Goal: Task Accomplishment & Management: Use online tool/utility

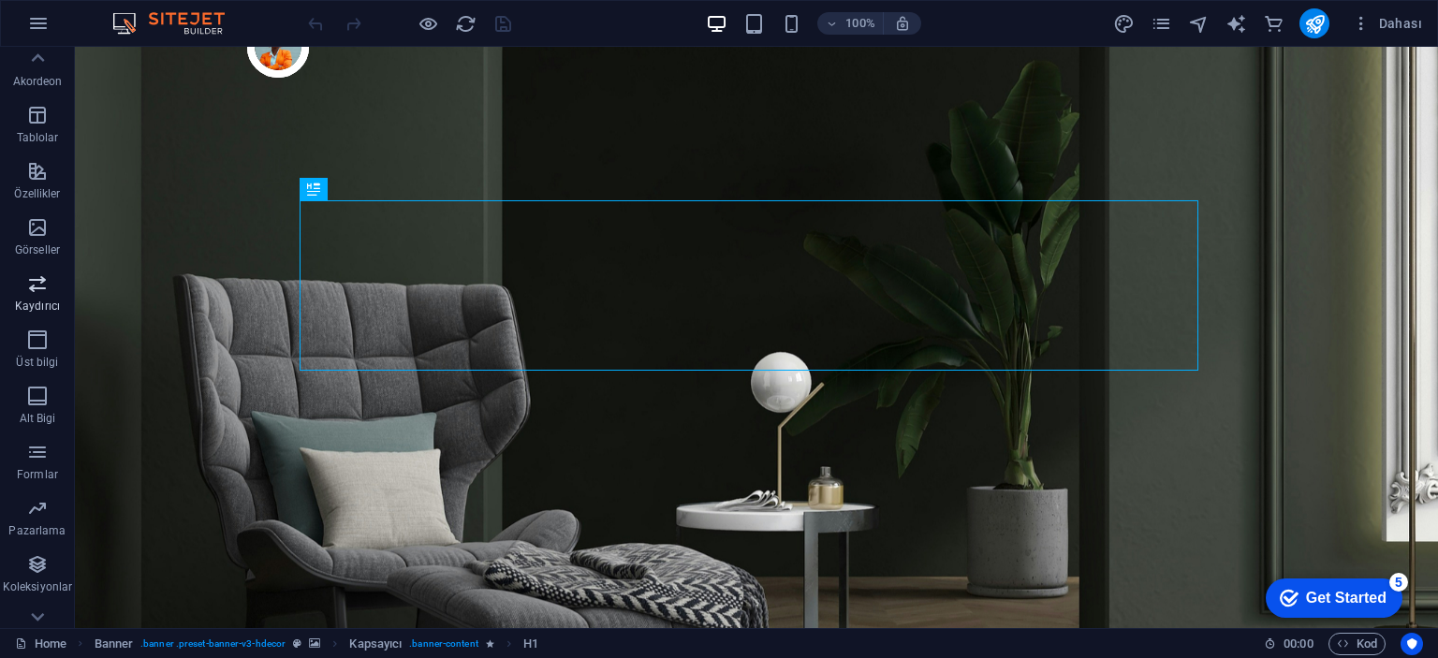
scroll to position [316, 0]
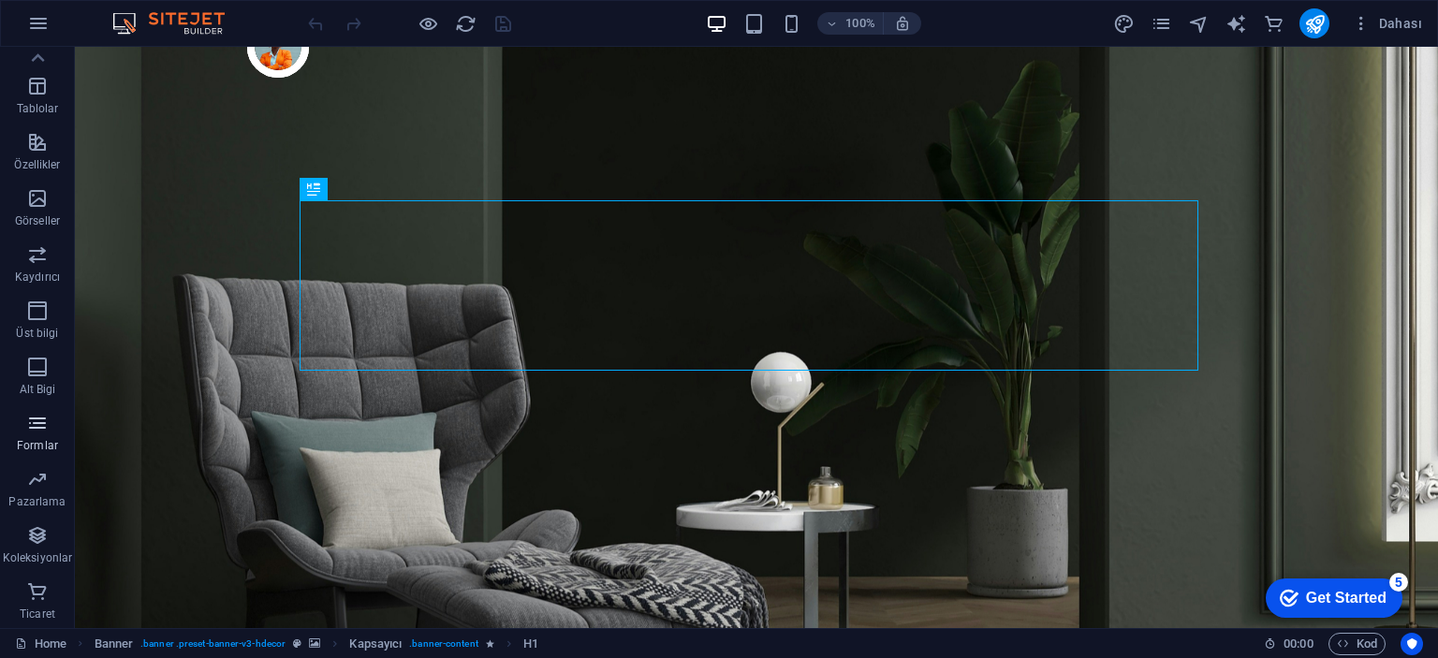
click at [26, 426] on icon "button" at bounding box center [37, 423] width 22 height 22
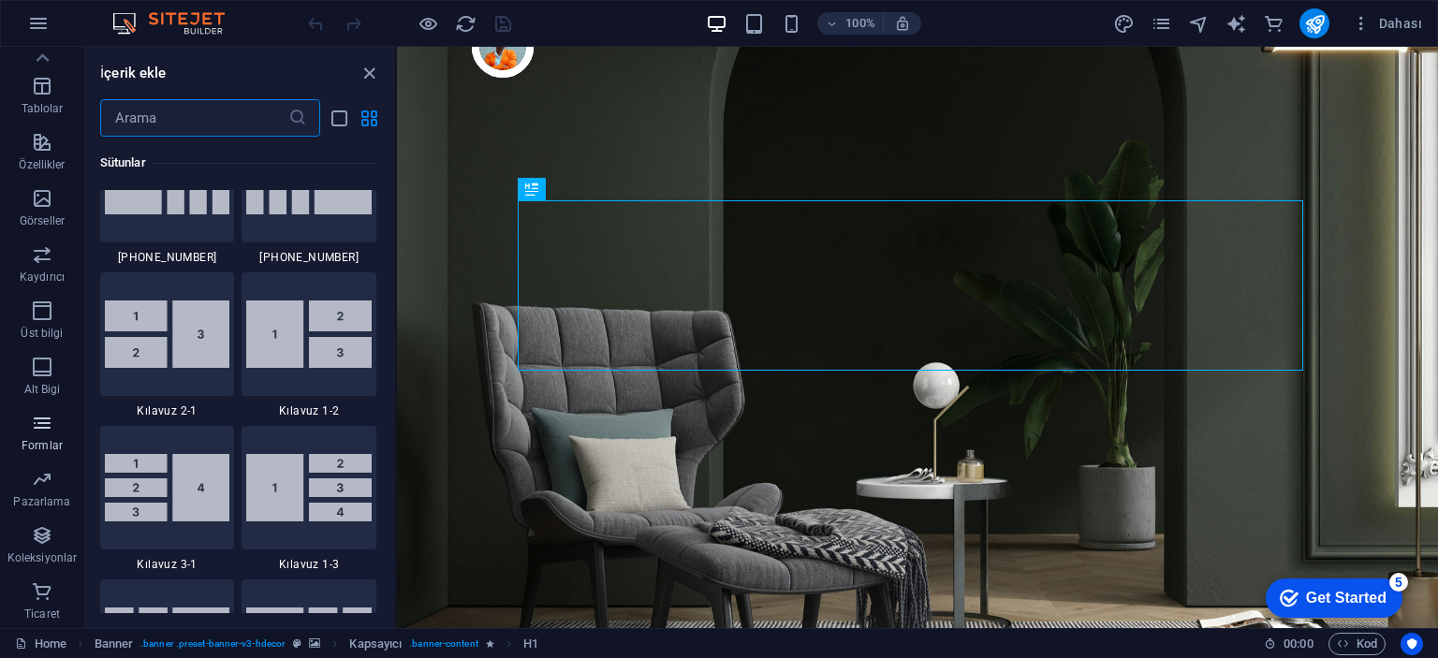
scroll to position [13666, 0]
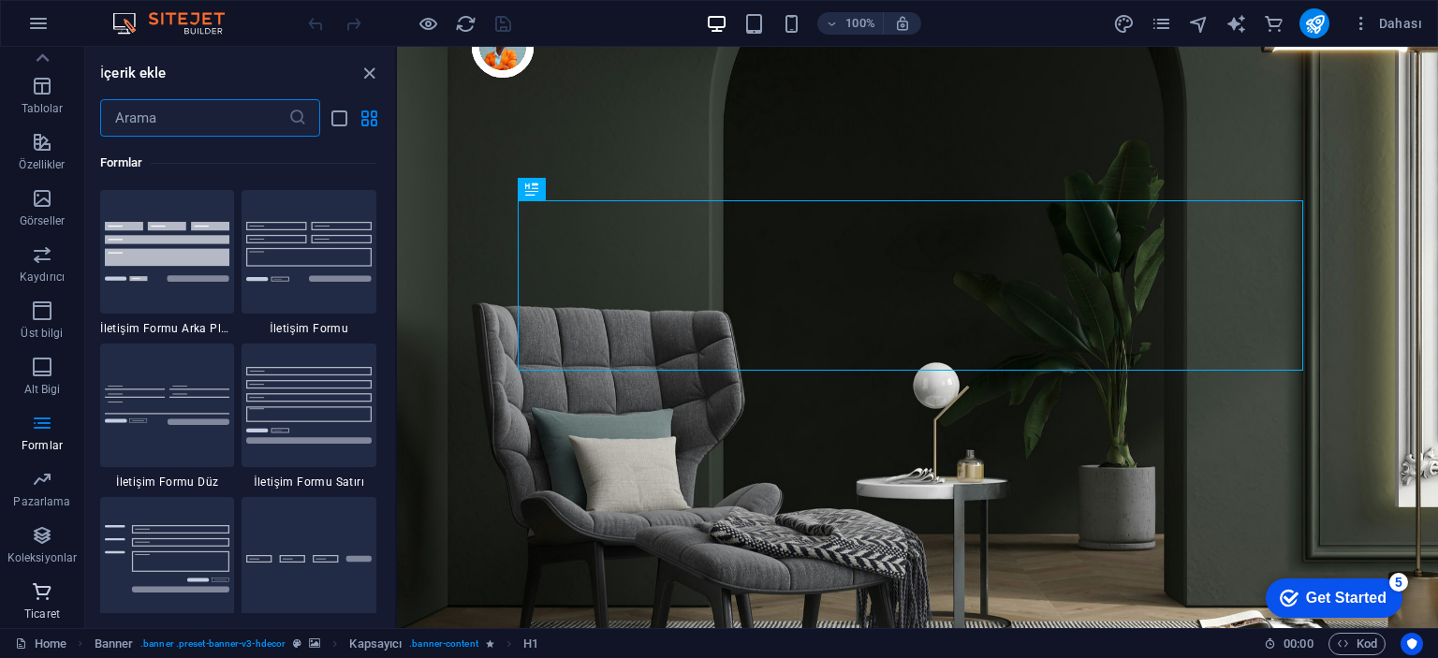
click at [33, 596] on icon "button" at bounding box center [42, 591] width 22 height 22
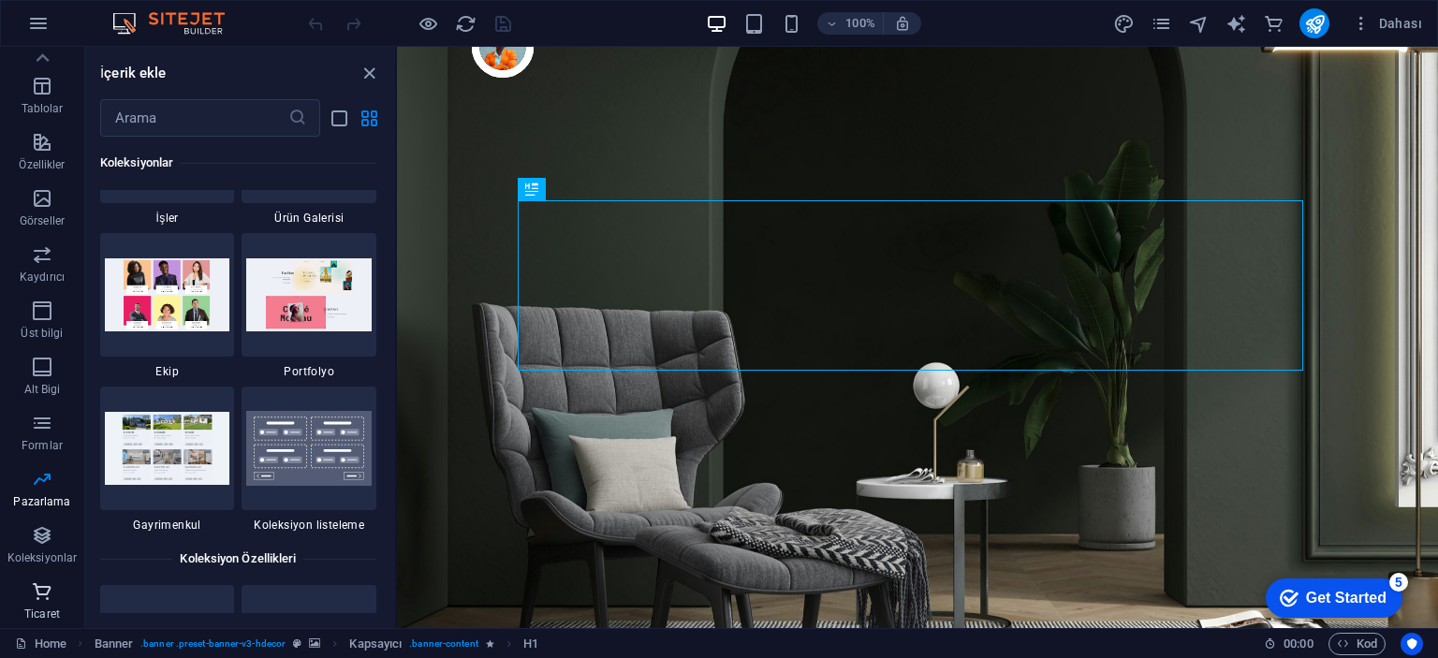
scroll to position [18038, 0]
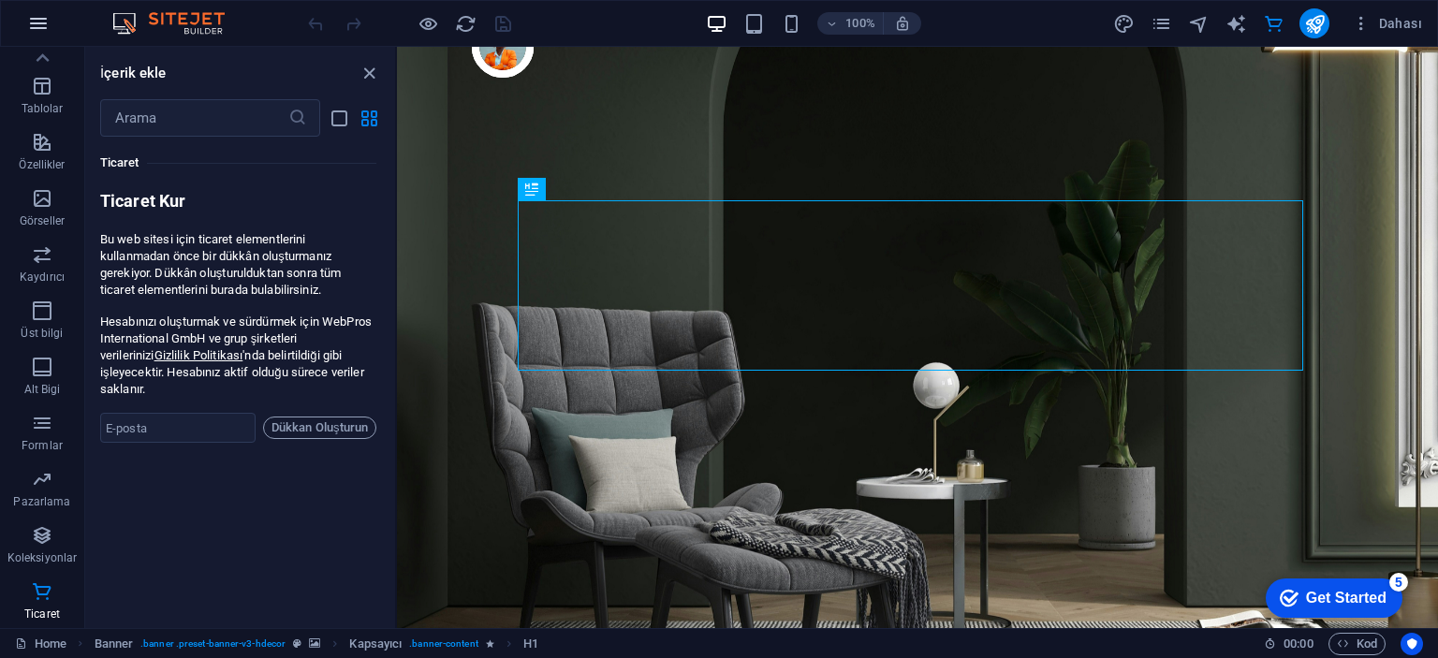
click at [47, 28] on icon "button" at bounding box center [38, 23] width 22 height 22
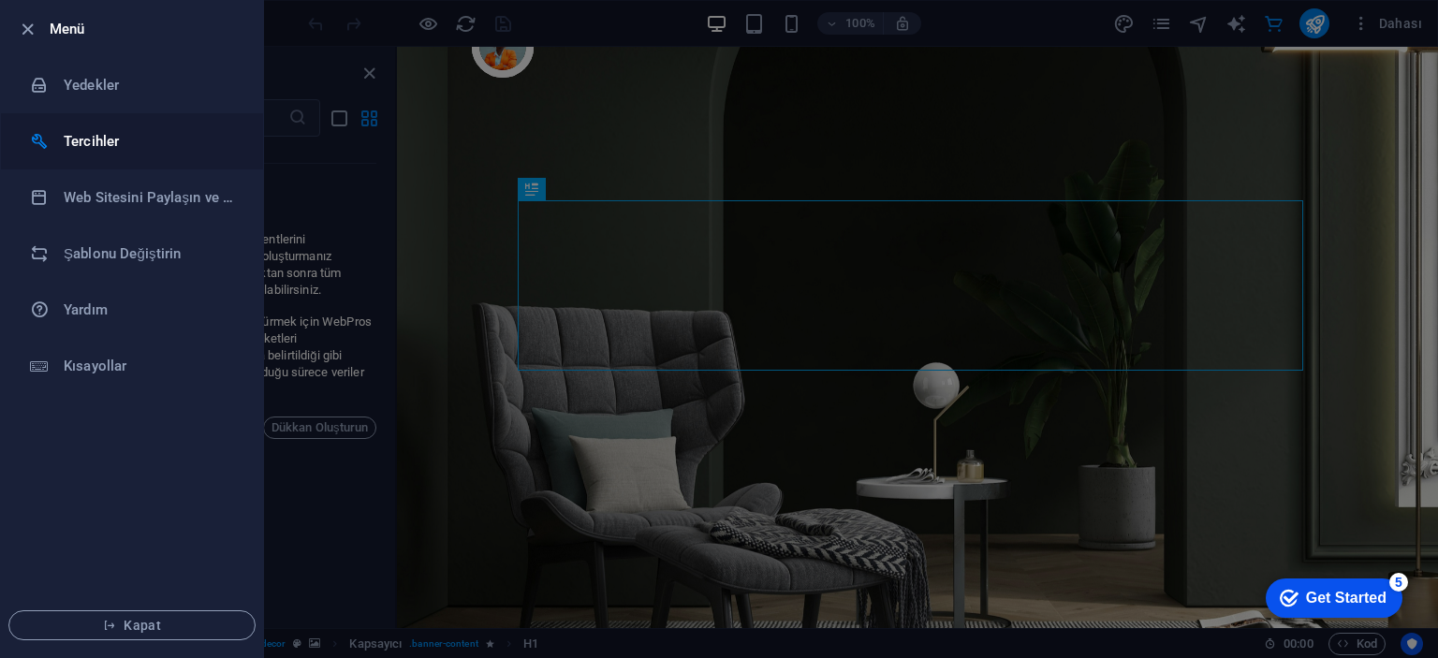
click at [110, 138] on h6 "Tercihler" at bounding box center [150, 141] width 173 height 22
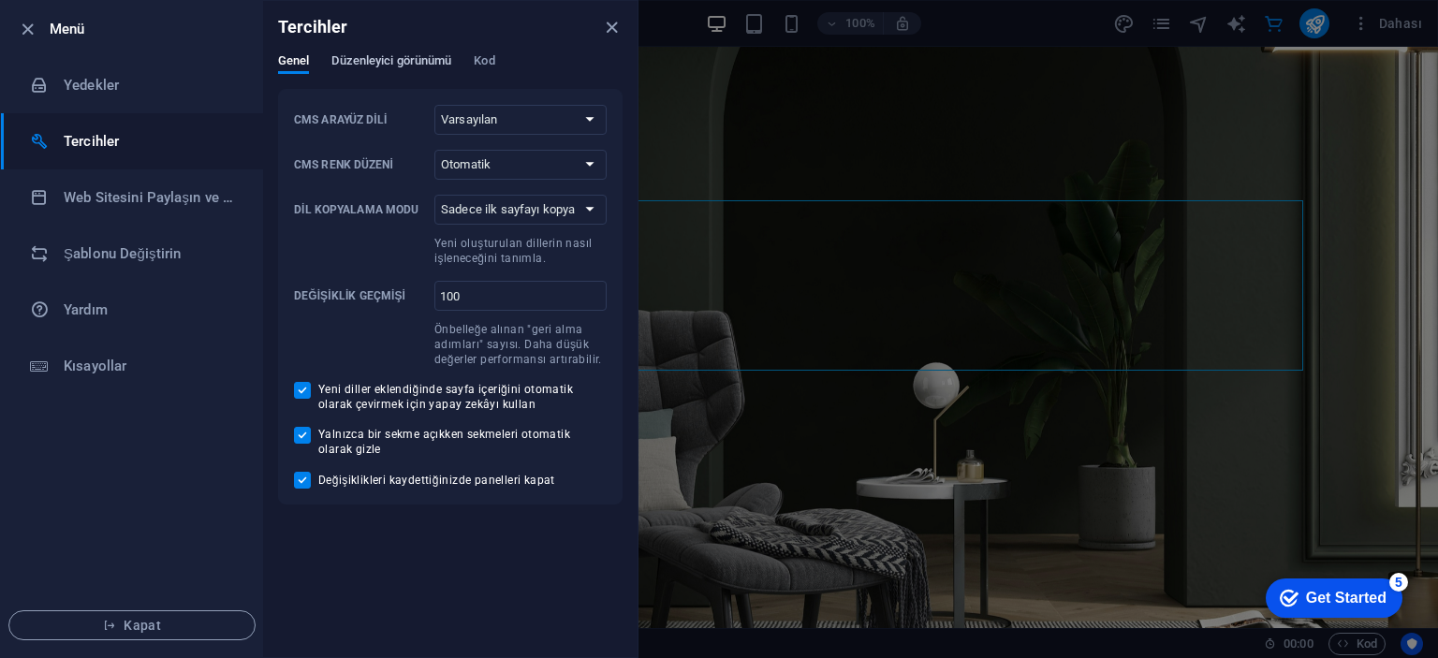
click at [427, 55] on span "Düzenleyici görünümü" at bounding box center [391, 63] width 120 height 26
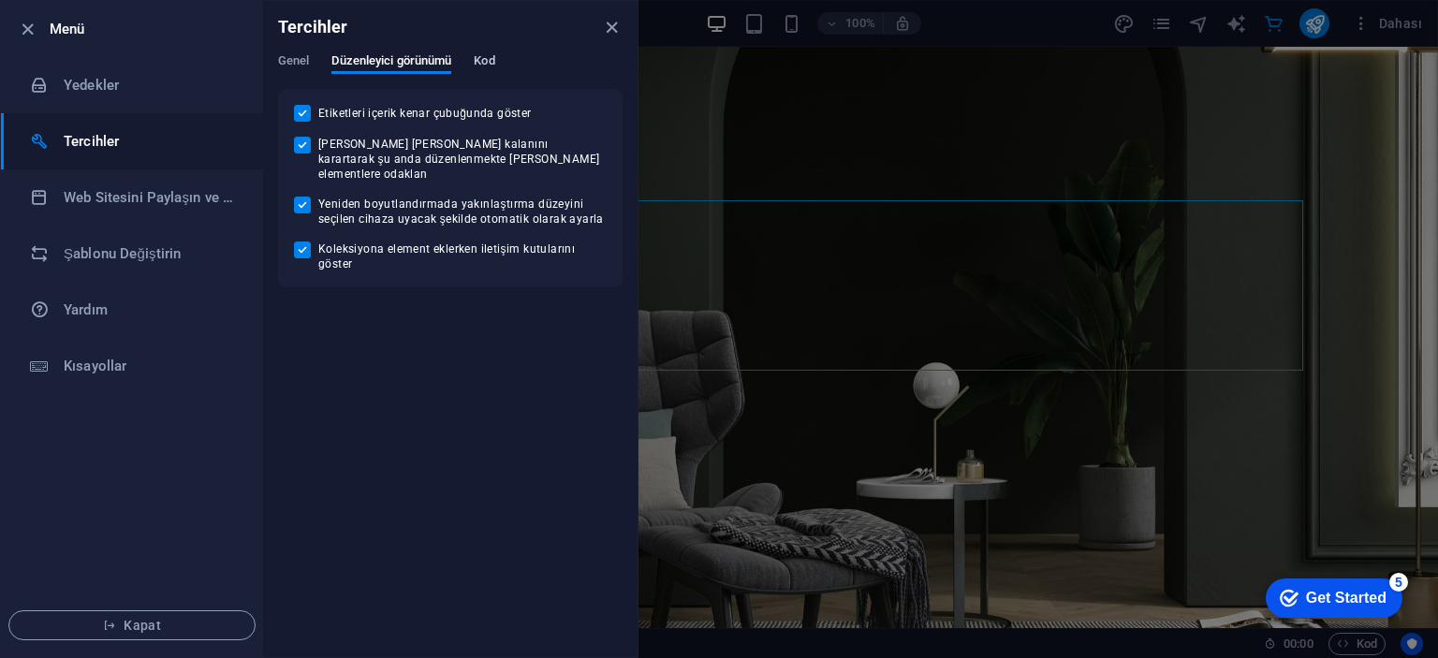
click at [494, 52] on span "Kod" at bounding box center [484, 63] width 21 height 26
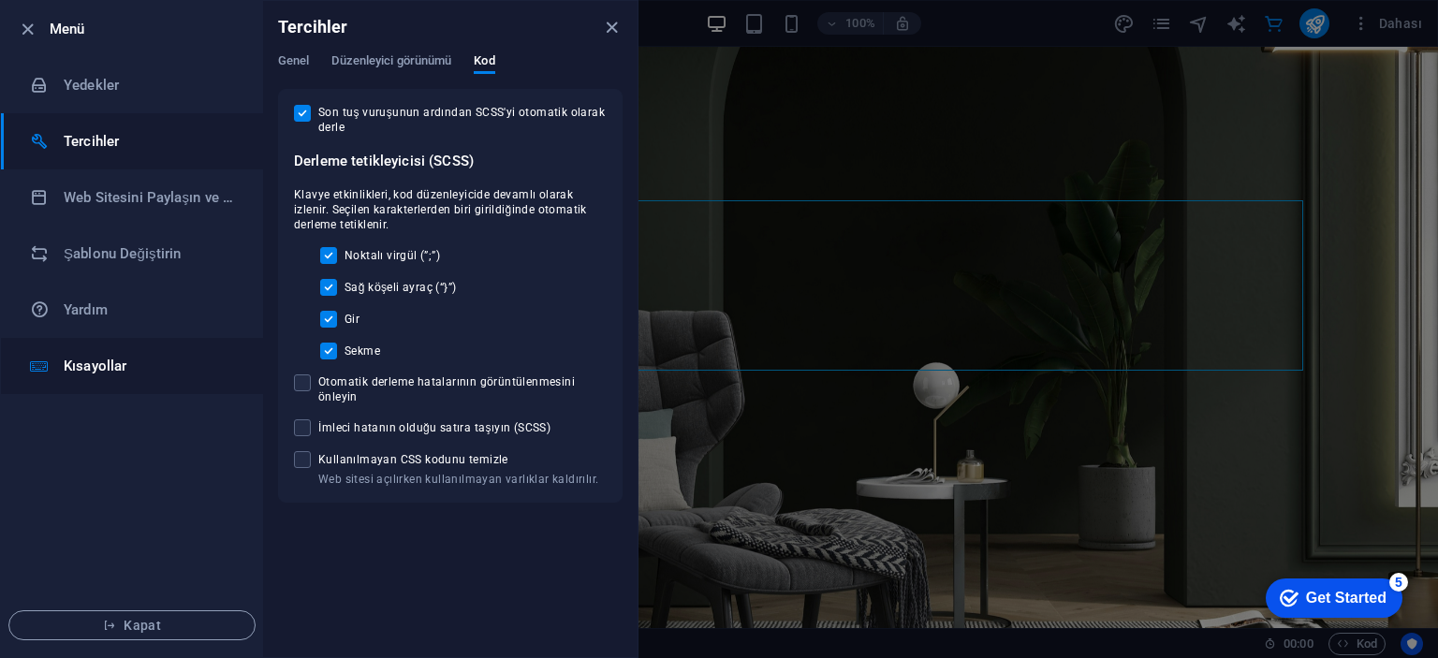
click at [94, 376] on h6 "Kısayollar" at bounding box center [150, 366] width 173 height 22
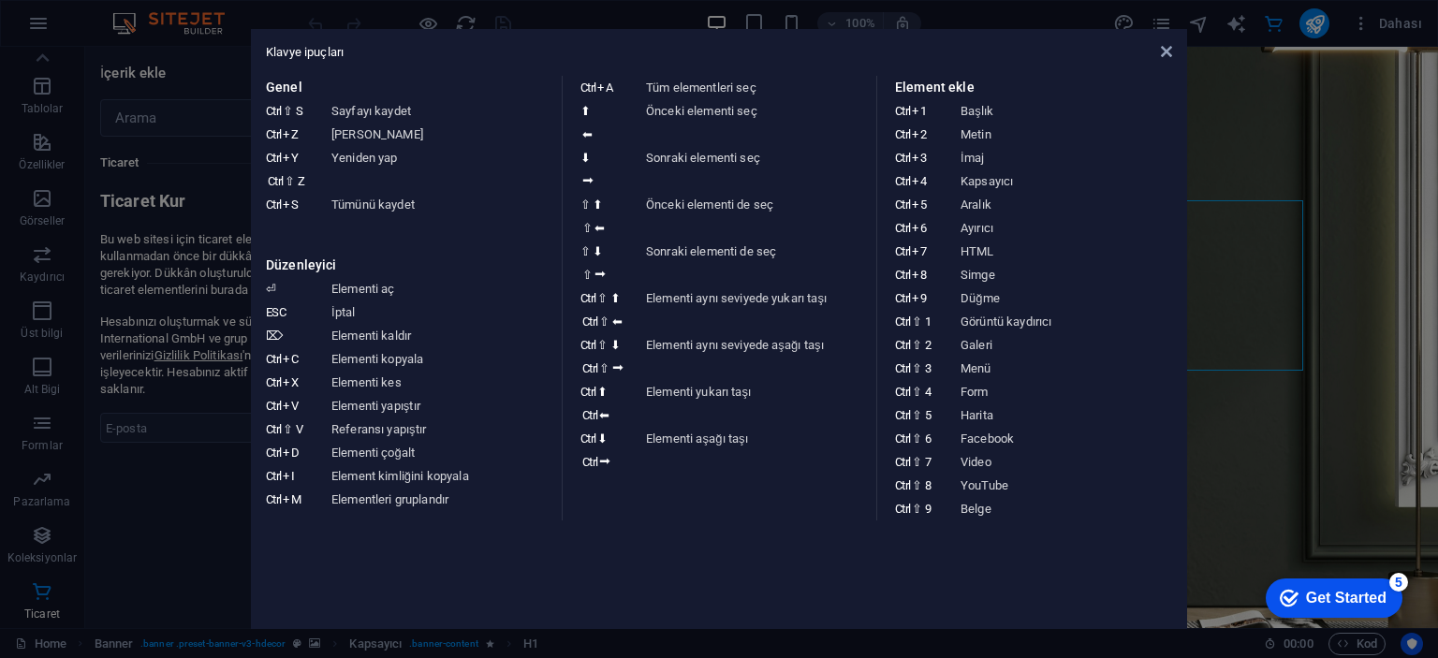
click at [1308, 183] on aside "Klavye ipuçları Genel Ctrl ⇧ S Sayfayı kaydet Ctrl Z [PERSON_NAME] Al Ctrl Y Ct…" at bounding box center [719, 329] width 1438 height 658
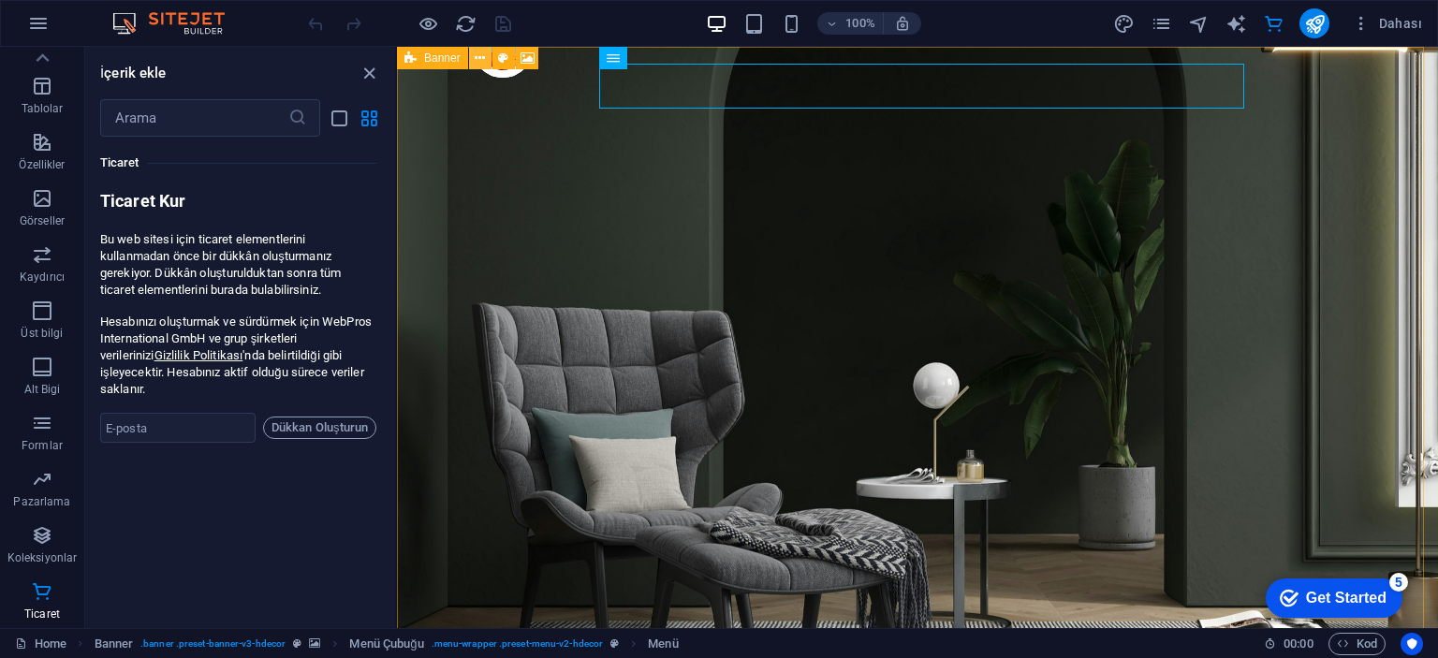
click at [487, 61] on button at bounding box center [480, 58] width 22 height 22
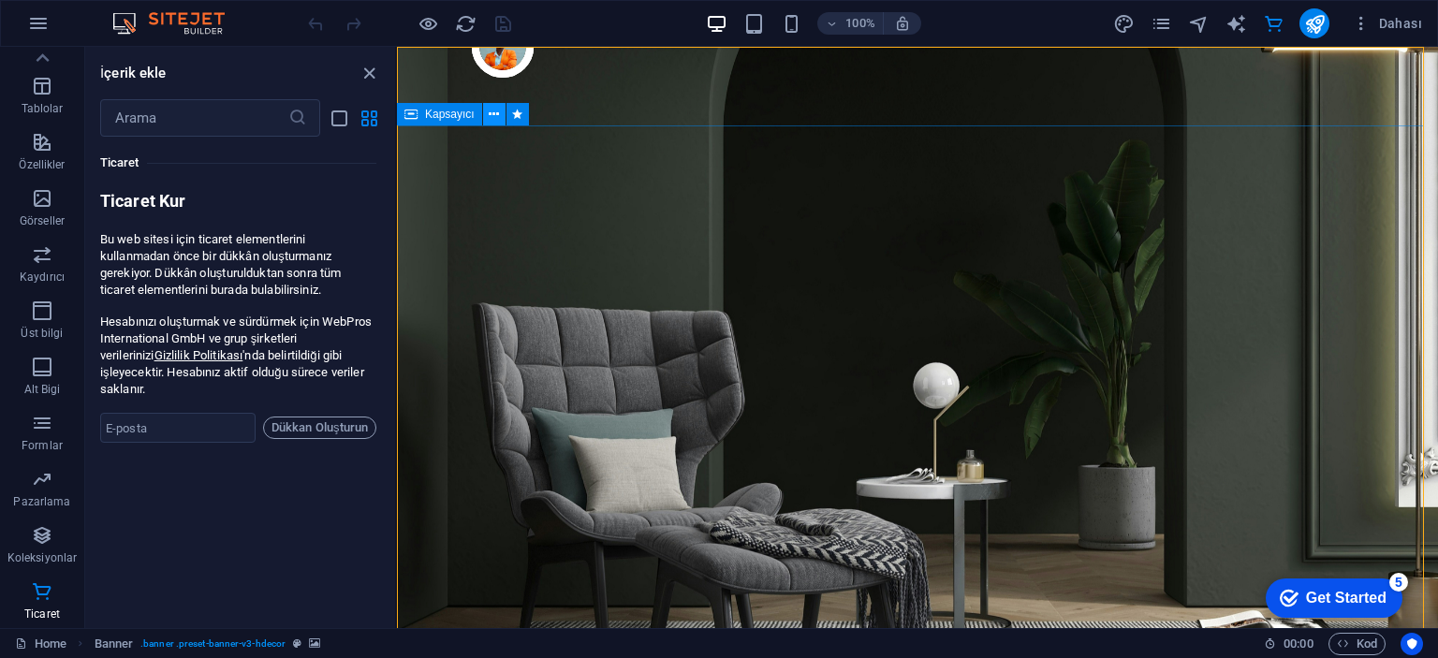
click at [490, 119] on icon at bounding box center [494, 115] width 10 height 20
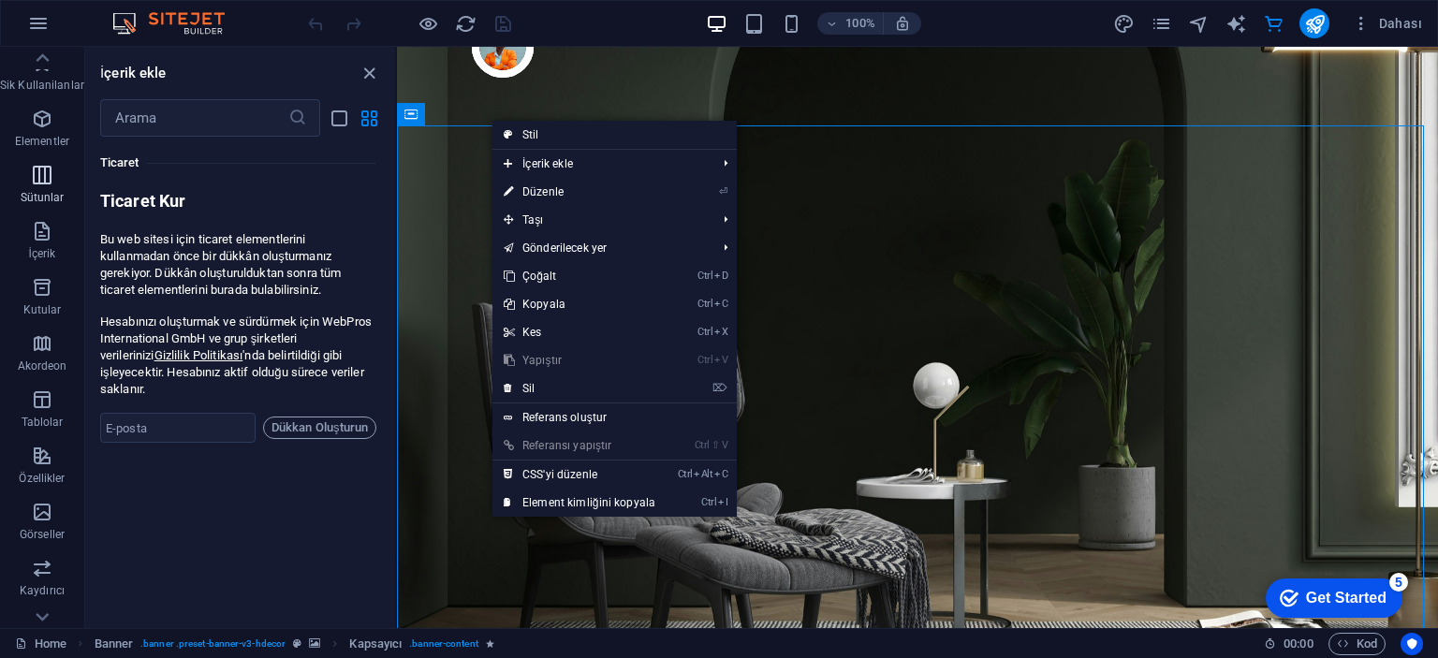
scroll to position [0, 0]
click at [33, 29] on icon "button" at bounding box center [38, 23] width 22 height 22
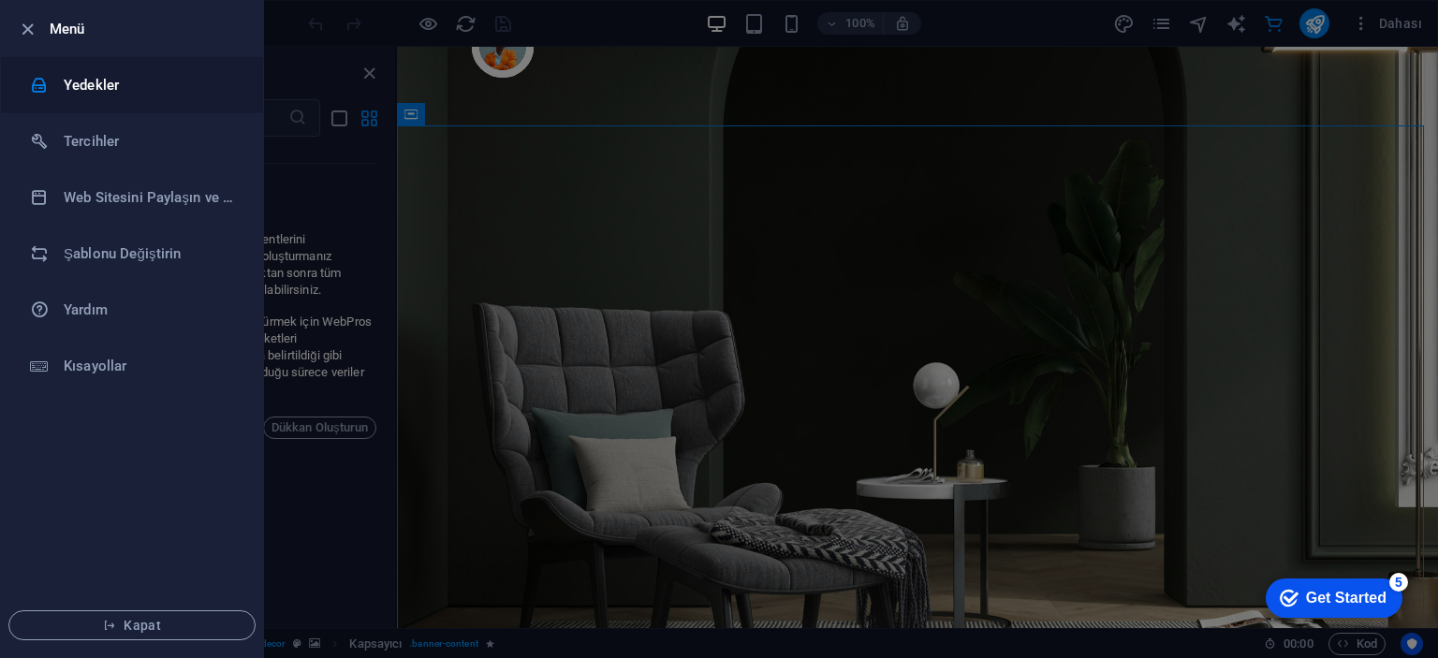
click at [144, 89] on h6 "Yedekler" at bounding box center [150, 85] width 173 height 22
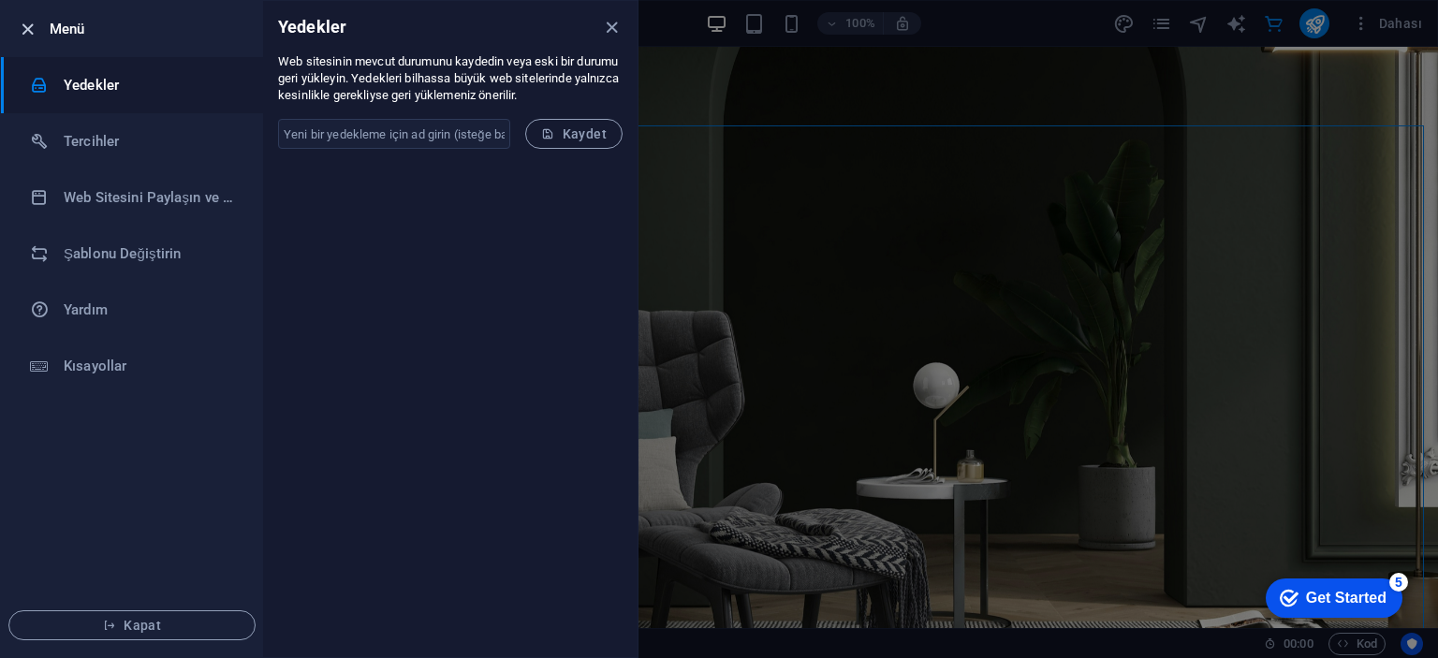
click at [26, 29] on icon "button" at bounding box center [28, 30] width 22 height 22
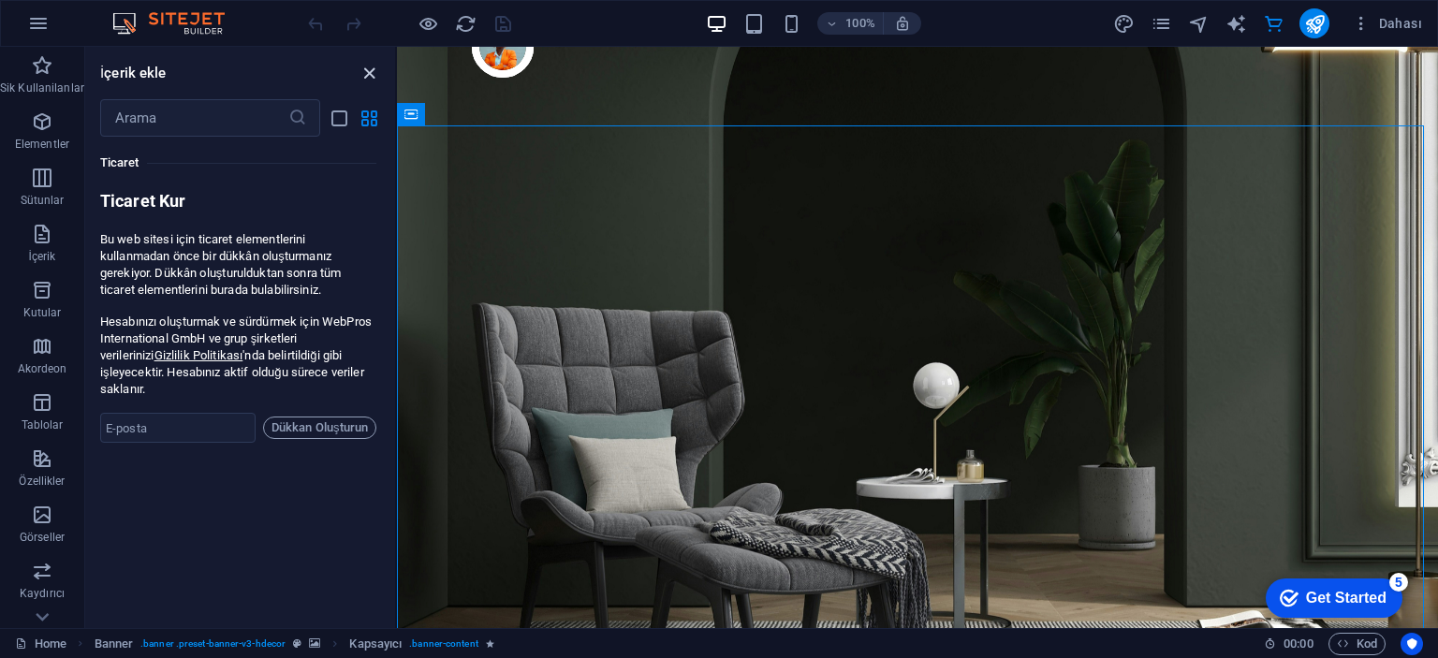
click at [373, 68] on icon "close panel" at bounding box center [369, 74] width 22 height 22
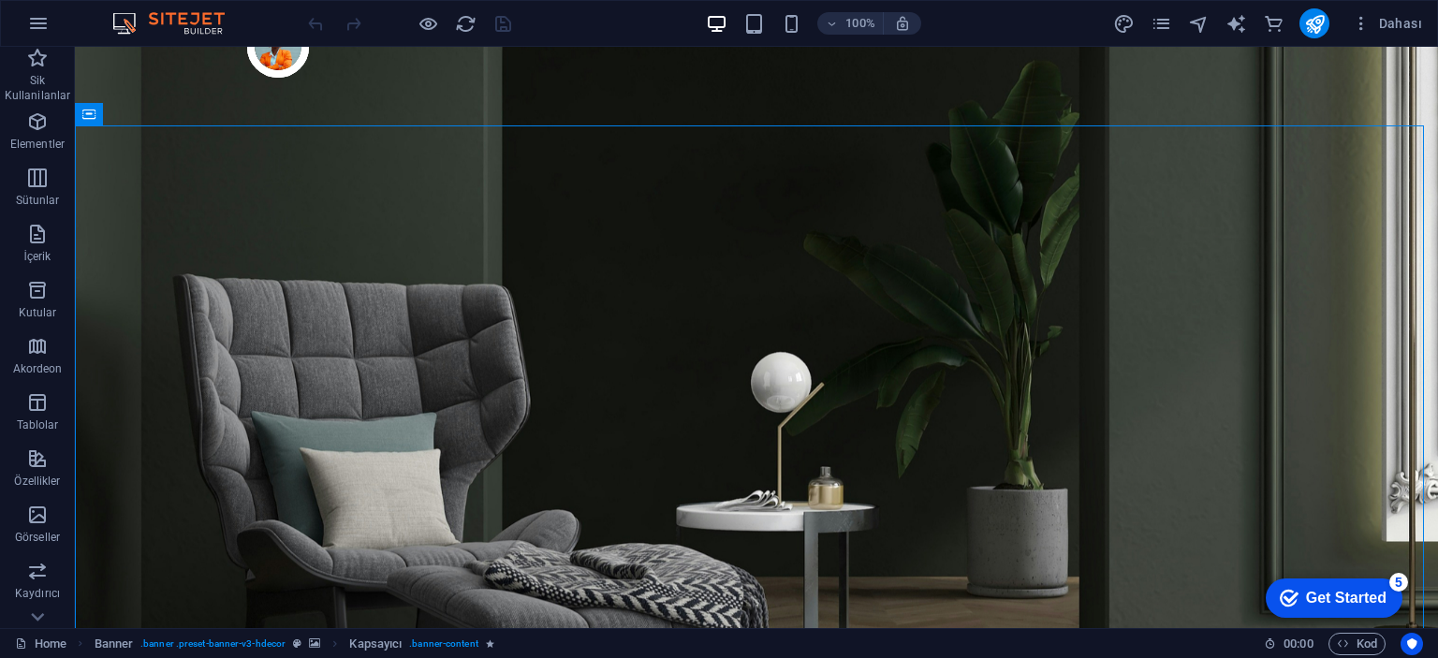
click at [1350, 607] on div "Get Started" at bounding box center [1346, 598] width 80 height 17
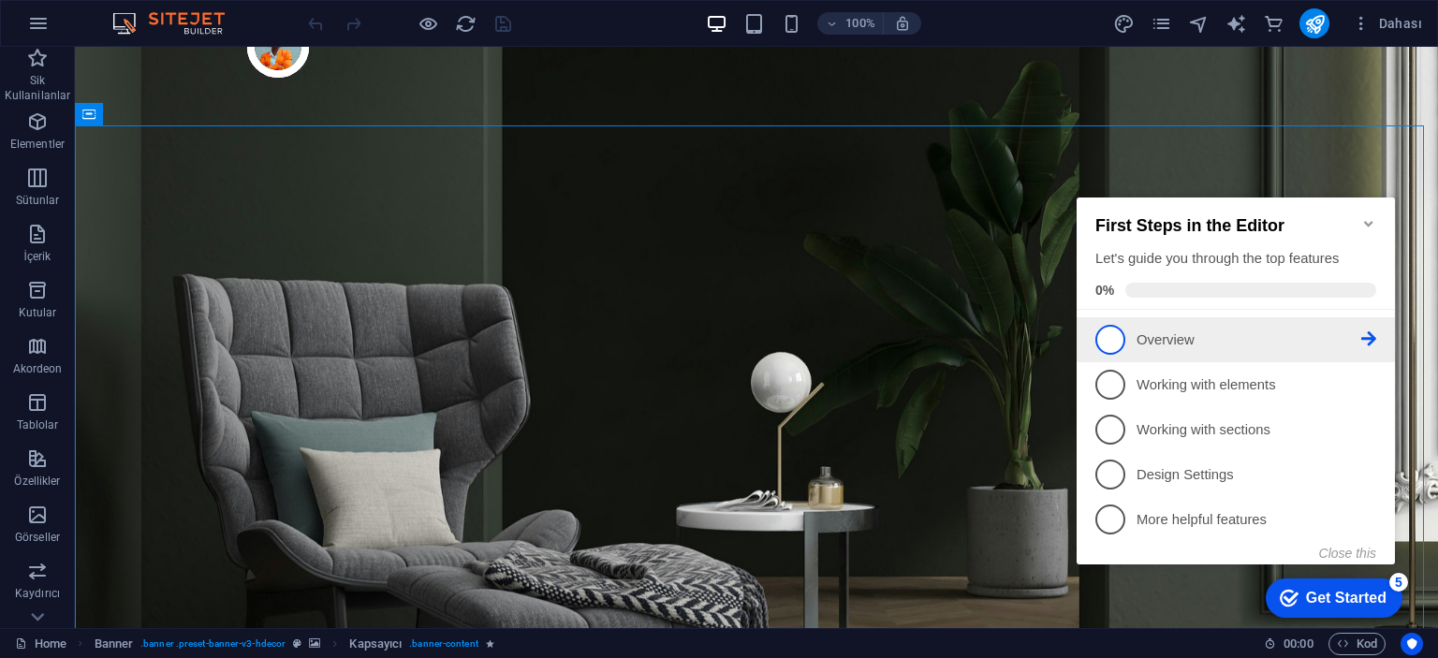
click at [1186, 349] on link "1 Overview - incomplete" at bounding box center [1235, 340] width 281 height 30
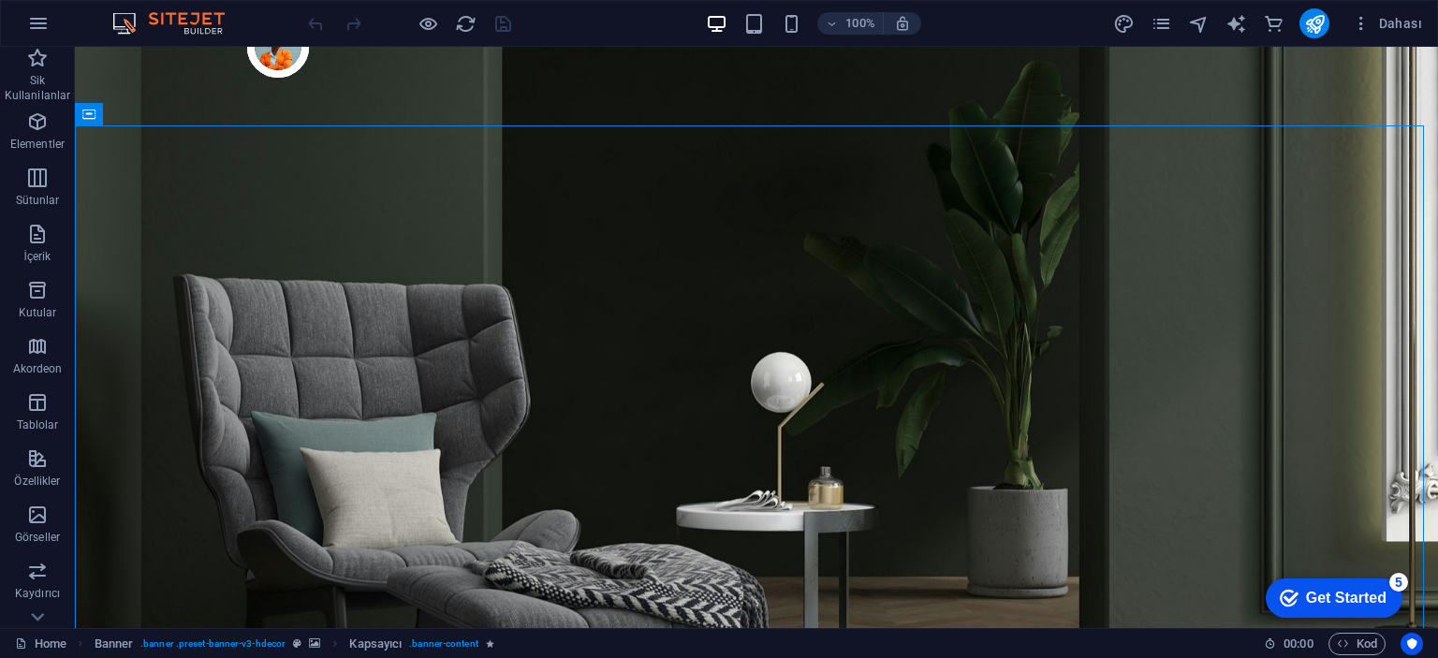
drag, startPoint x: 1299, startPoint y: 601, endPoint x: 1481, endPoint y: 983, distance: 422.9
click at [1299, 601] on div "checkmark Get Started 5" at bounding box center [1333, 598] width 107 height 19
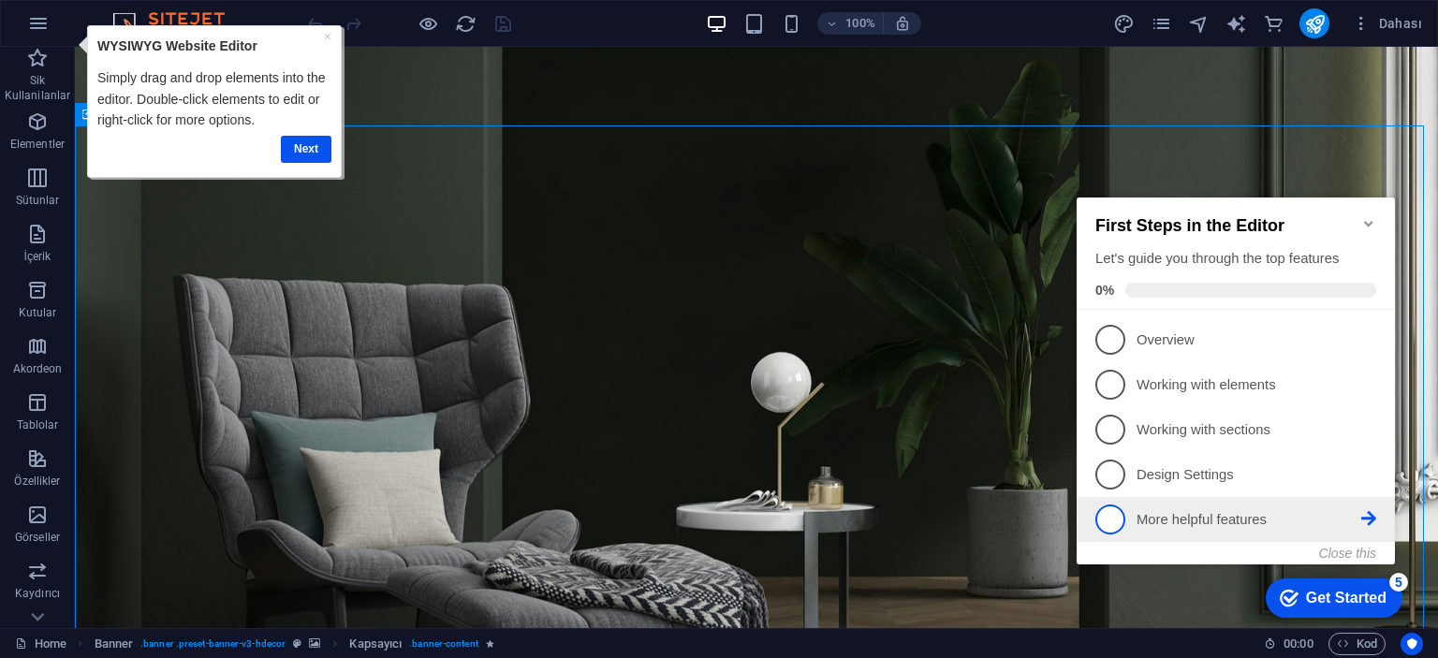
click at [1190, 525] on p "More helpful features - incomplete" at bounding box center [1248, 520] width 225 height 20
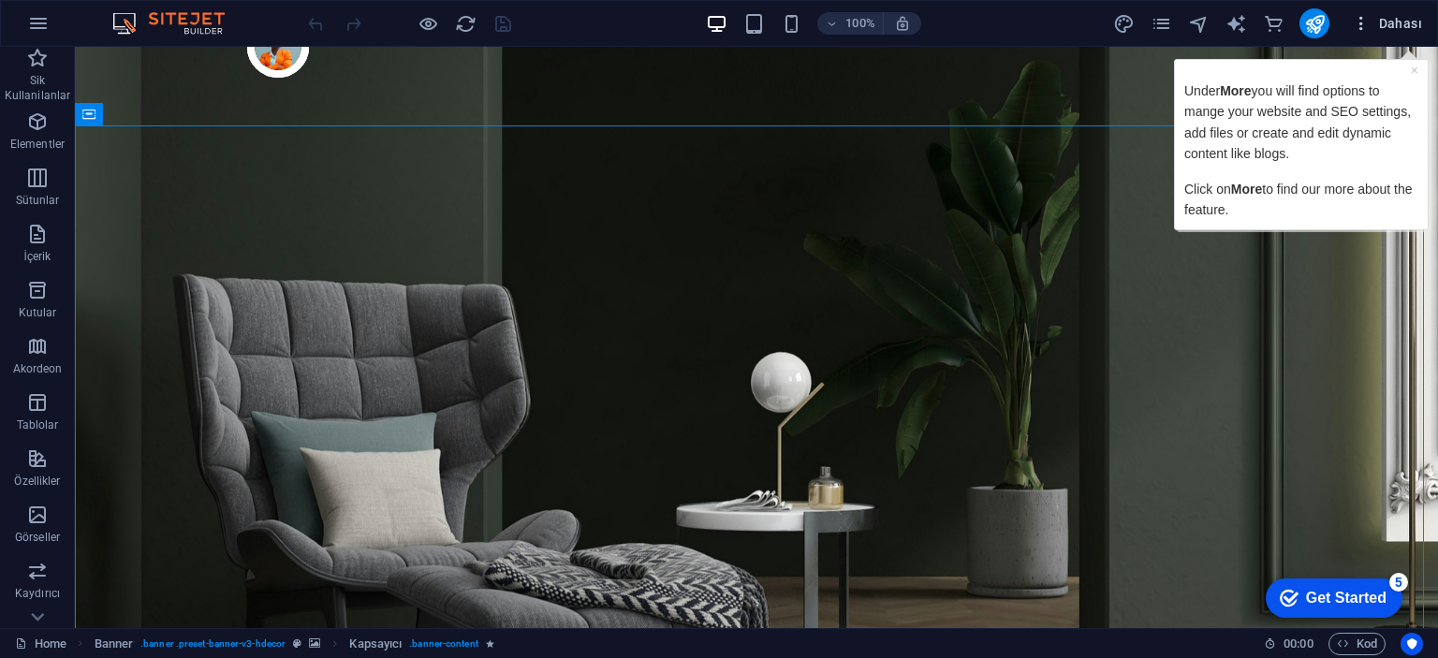
click at [1397, 15] on span "Dahası" at bounding box center [1387, 23] width 70 height 19
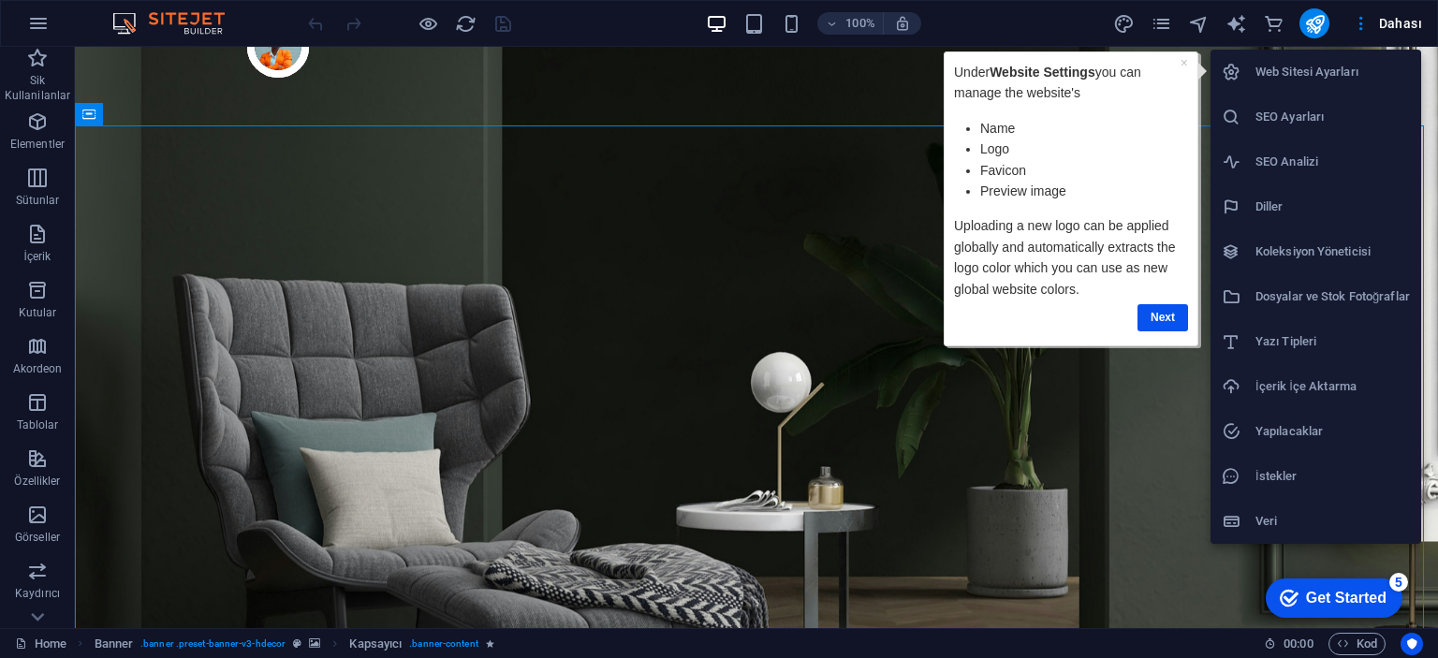
click at [1292, 301] on h6 "Dosyalar ve Stok Fotoğraflar" at bounding box center [1332, 296] width 154 height 22
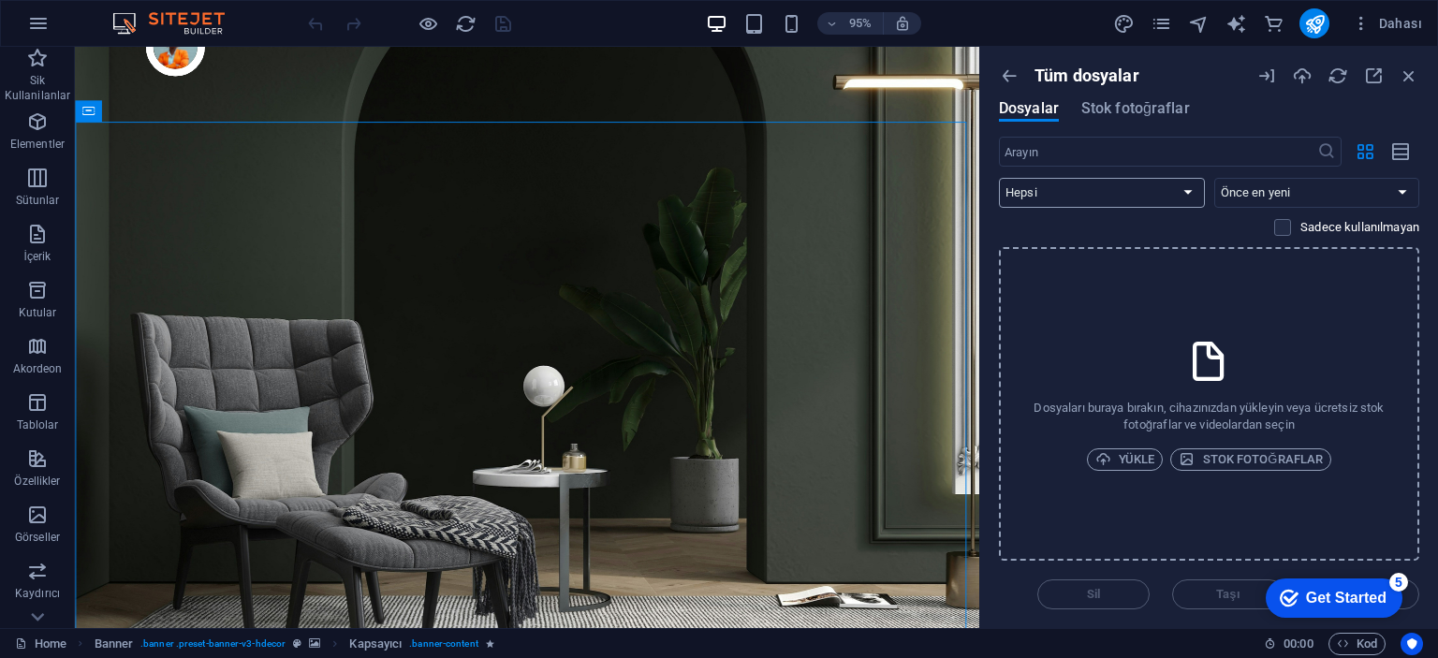
click at [1152, 190] on select "Hepsi Görseller Dökümanlar Ses Video Vektör Diğer" at bounding box center [1102, 193] width 206 height 30
click at [1153, 185] on select "Hepsi Görseller Dökümanlar Ses Video Vektör Diğer" at bounding box center [1102, 193] width 206 height 30
click at [1101, 104] on span "Stok fotoğraflar" at bounding box center [1135, 108] width 109 height 22
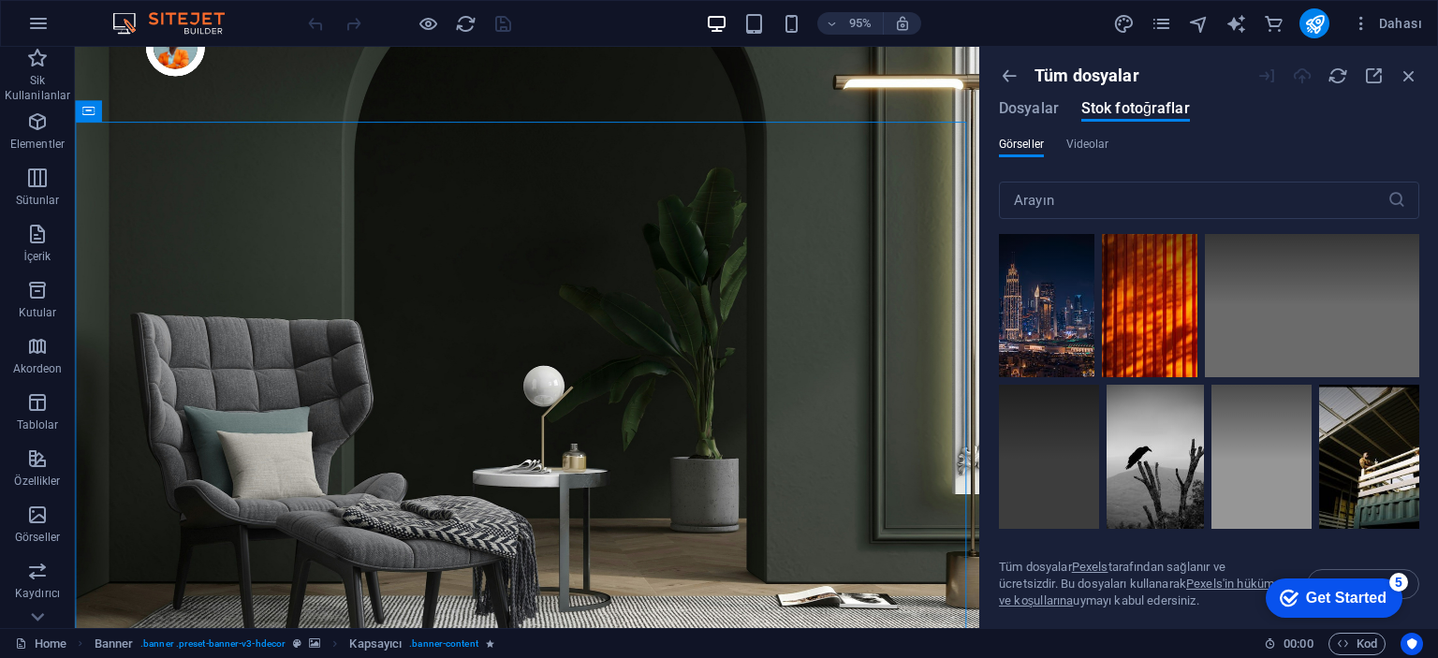
click at [1023, 85] on div "Tüm dosyalar" at bounding box center [1120, 76] width 242 height 21
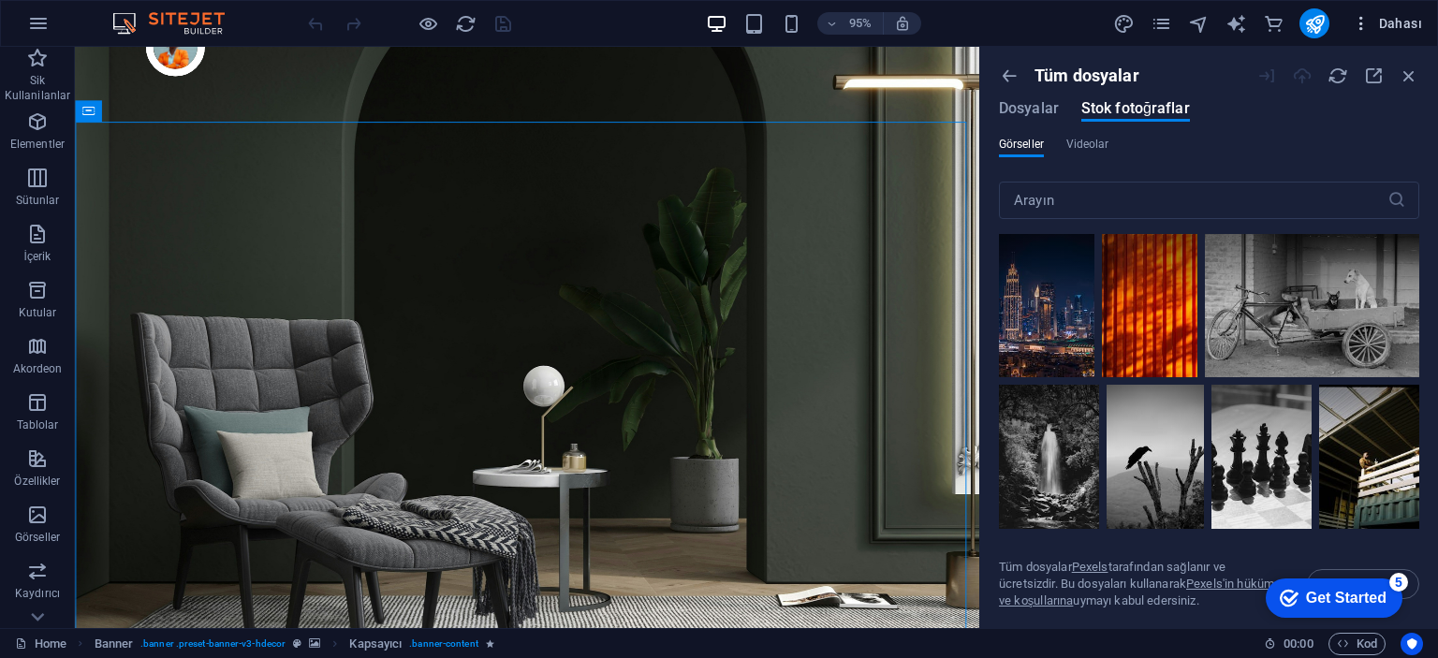
click at [1409, 19] on span "Dahası" at bounding box center [1387, 23] width 70 height 19
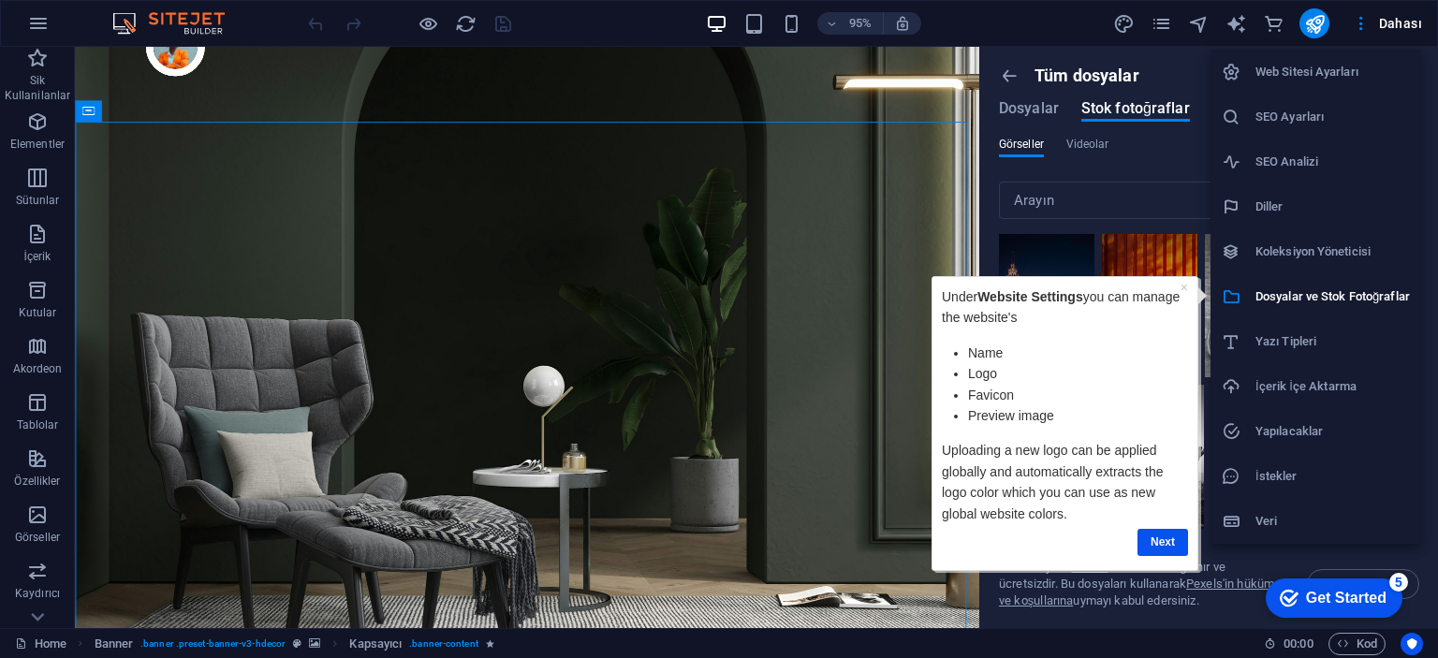
click at [1262, 389] on h6 "İçerik İçe Aktarma" at bounding box center [1332, 386] width 154 height 22
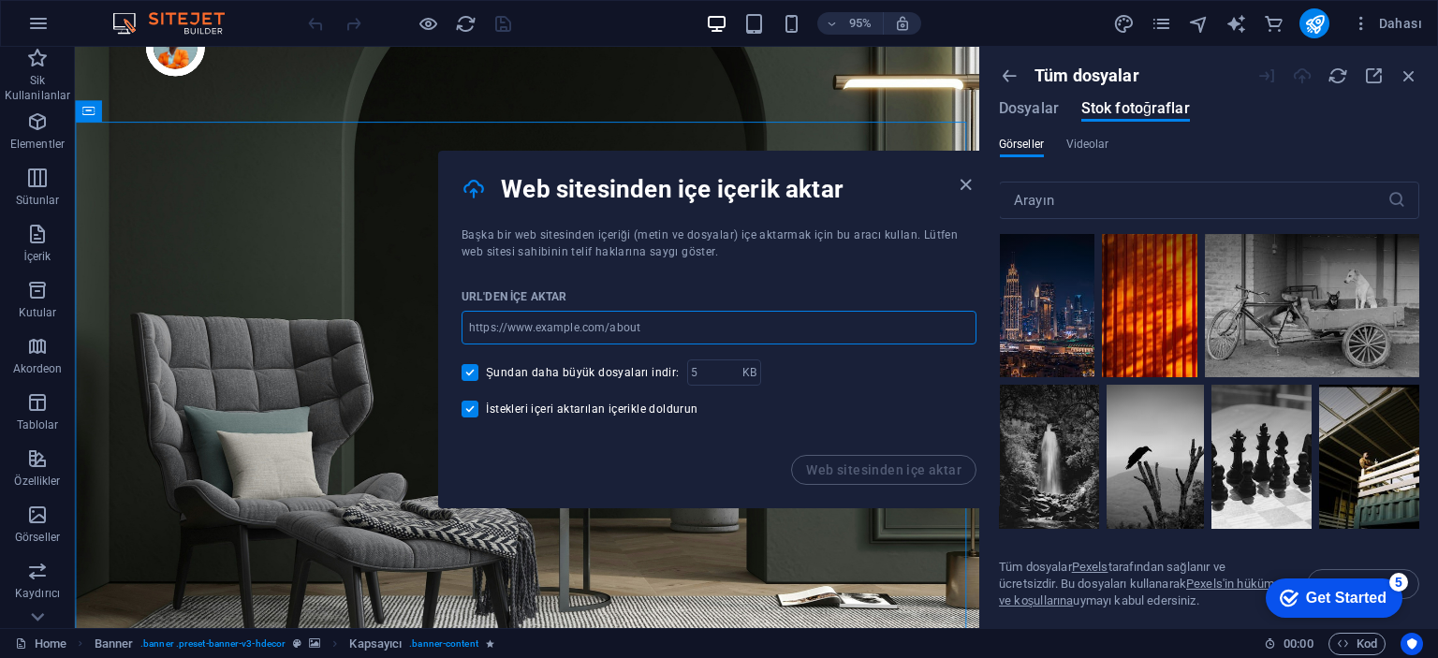
drag, startPoint x: 671, startPoint y: 329, endPoint x: 472, endPoint y: 329, distance: 199.4
click at [472, 329] on input "url" at bounding box center [718, 328] width 515 height 34
paste input "[URL][DOMAIN_NAME]"
type input "[URL][DOMAIN_NAME]"
click at [631, 374] on span "Şundan daha büyük dosyaları indir:" at bounding box center [583, 372] width 194 height 15
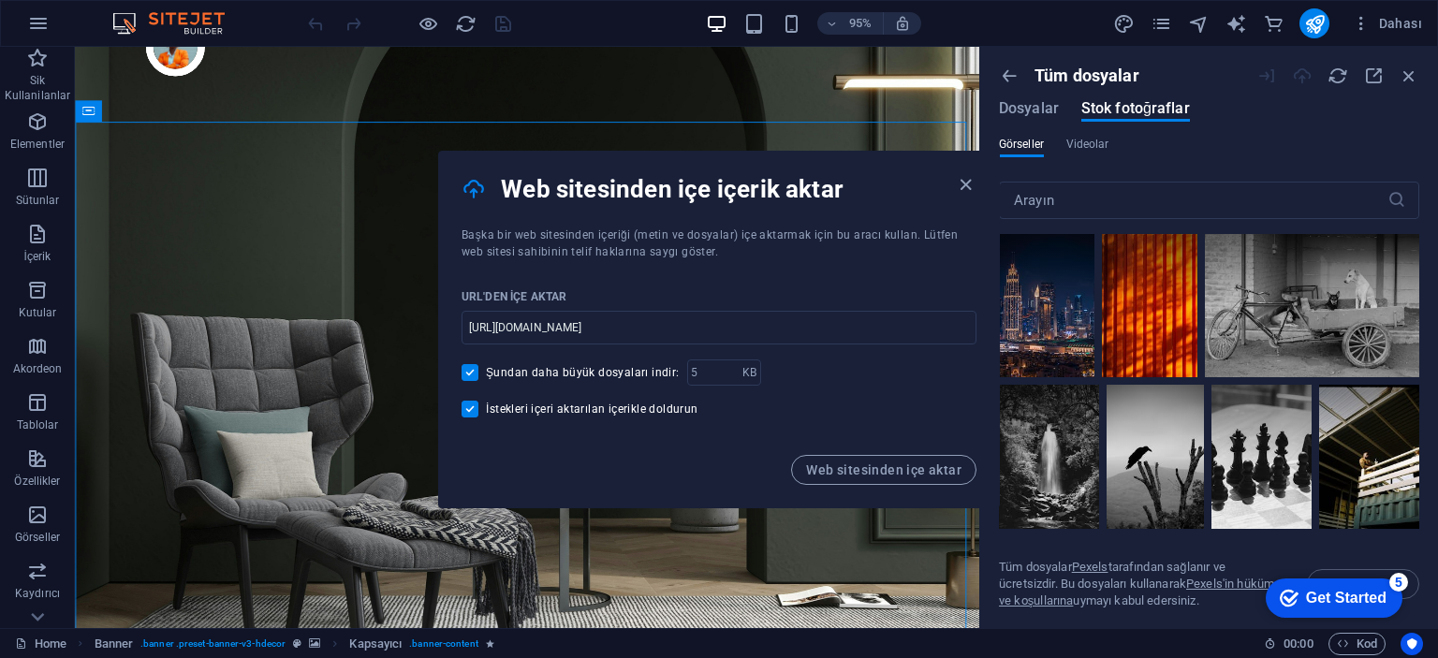
click at [486, 374] on input "Şundan daha büyük dosyaları indir:" at bounding box center [473, 372] width 24 height 17
checkbox input "false"
click at [885, 462] on span "Web sitesinden içe aktar" at bounding box center [883, 469] width 155 height 15
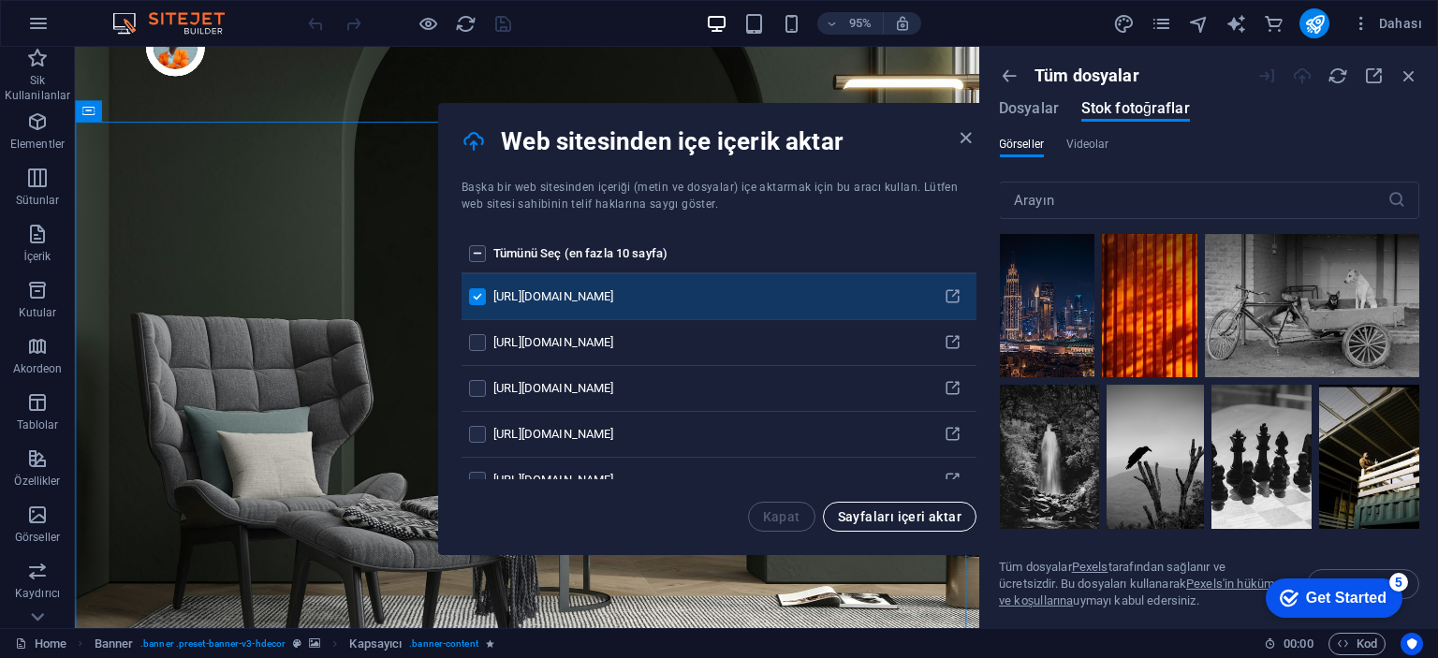
click at [862, 509] on span "Sayfaları içeri aktar" at bounding box center [900, 516] width 124 height 15
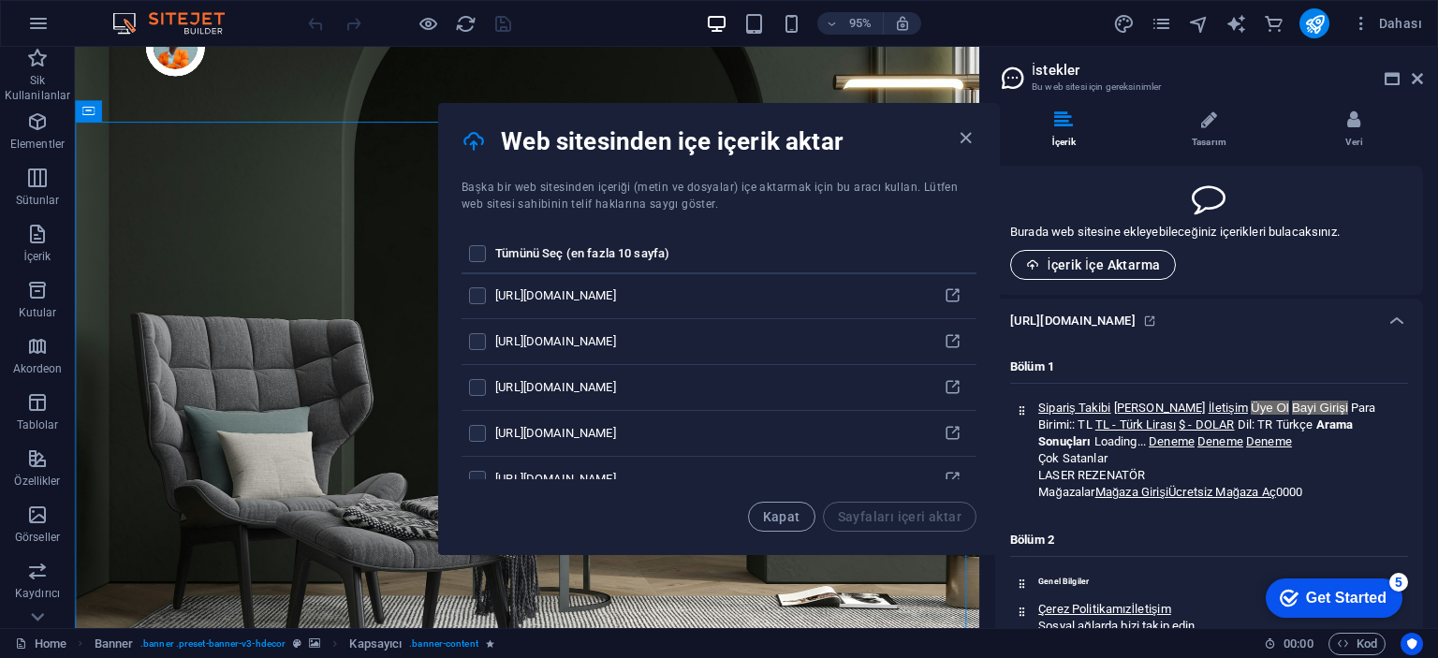
click at [1123, 257] on span "İçerik İçe Aktarma" at bounding box center [1093, 264] width 134 height 15
click at [786, 512] on span "Kapat" at bounding box center [781, 516] width 37 height 15
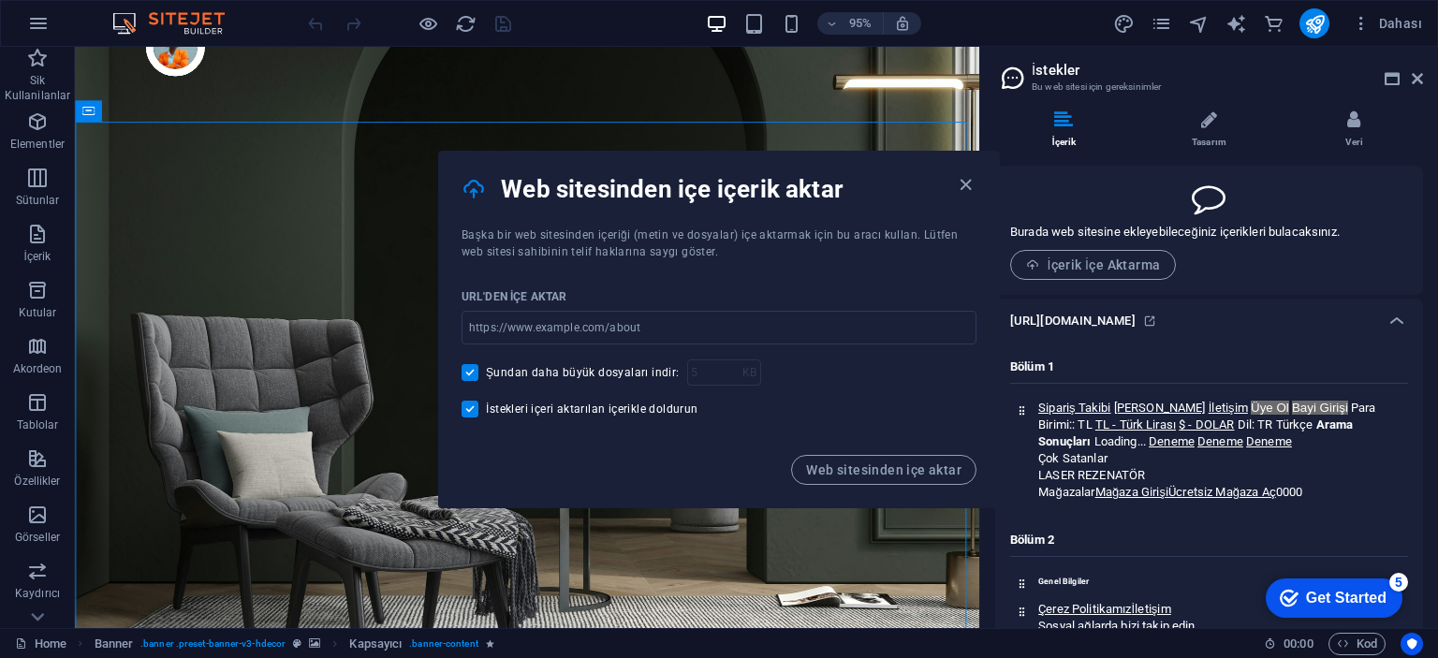
click at [1086, 197] on div at bounding box center [1209, 198] width 398 height 34
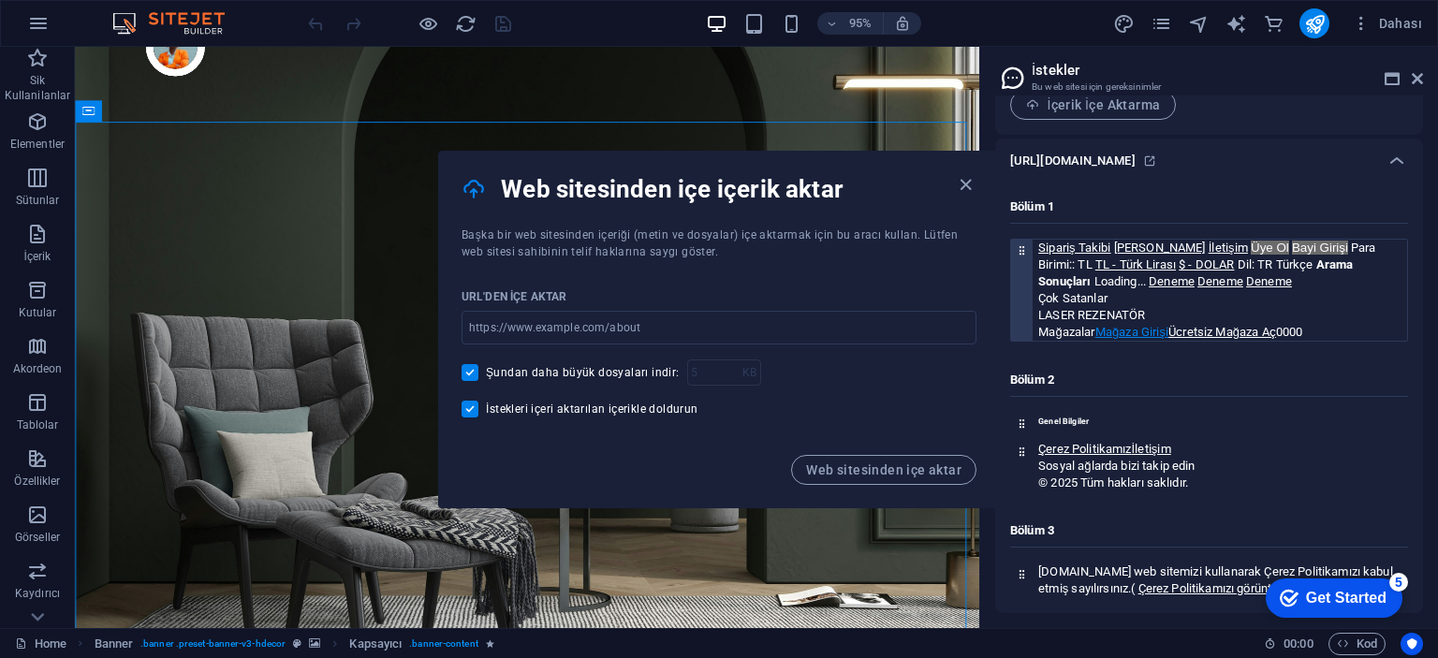
scroll to position [174, 0]
click at [775, 327] on input "url" at bounding box center [718, 328] width 515 height 34
type input "[URL][DOMAIN_NAME]"
click at [634, 371] on span "Şundan daha büyük dosyaları indir:" at bounding box center [583, 372] width 194 height 15
click at [486, 371] on input "Şundan daha büyük dosyaları indir:" at bounding box center [473, 372] width 24 height 17
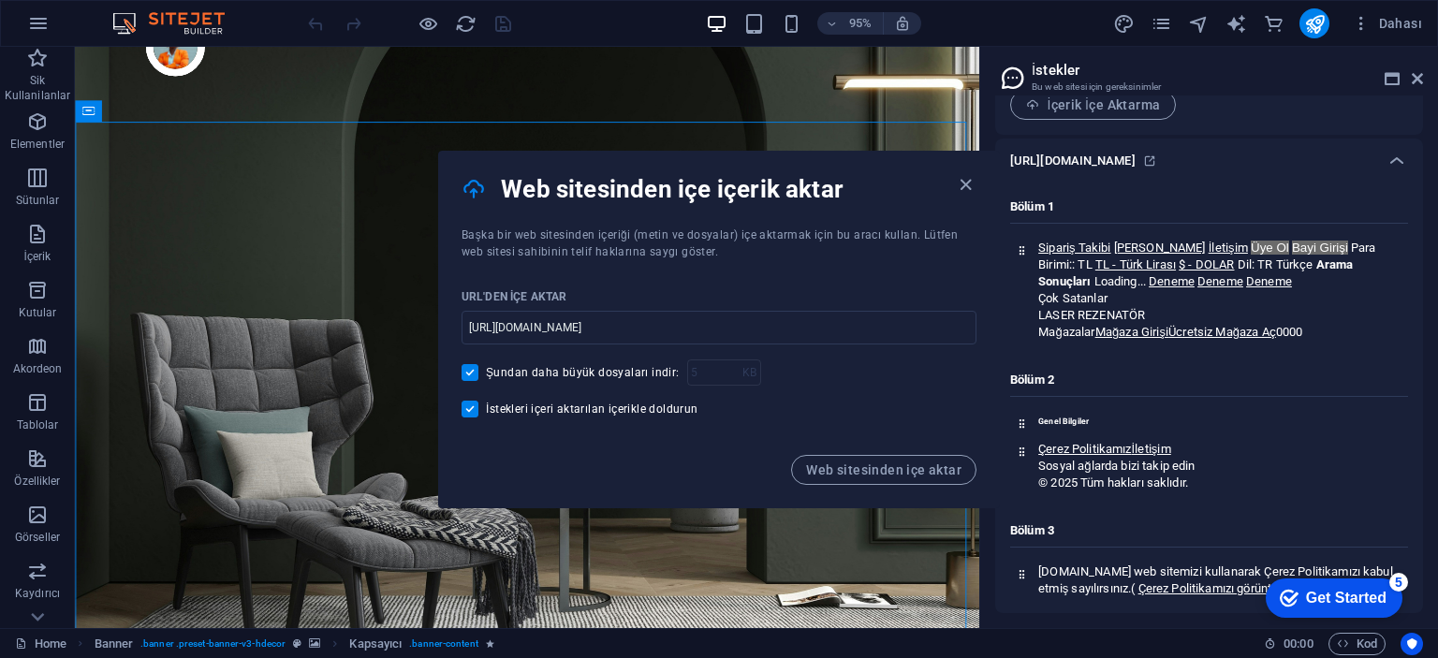
checkbox input "false"
click at [882, 470] on span "Web sitesinden içe aktar" at bounding box center [883, 469] width 155 height 15
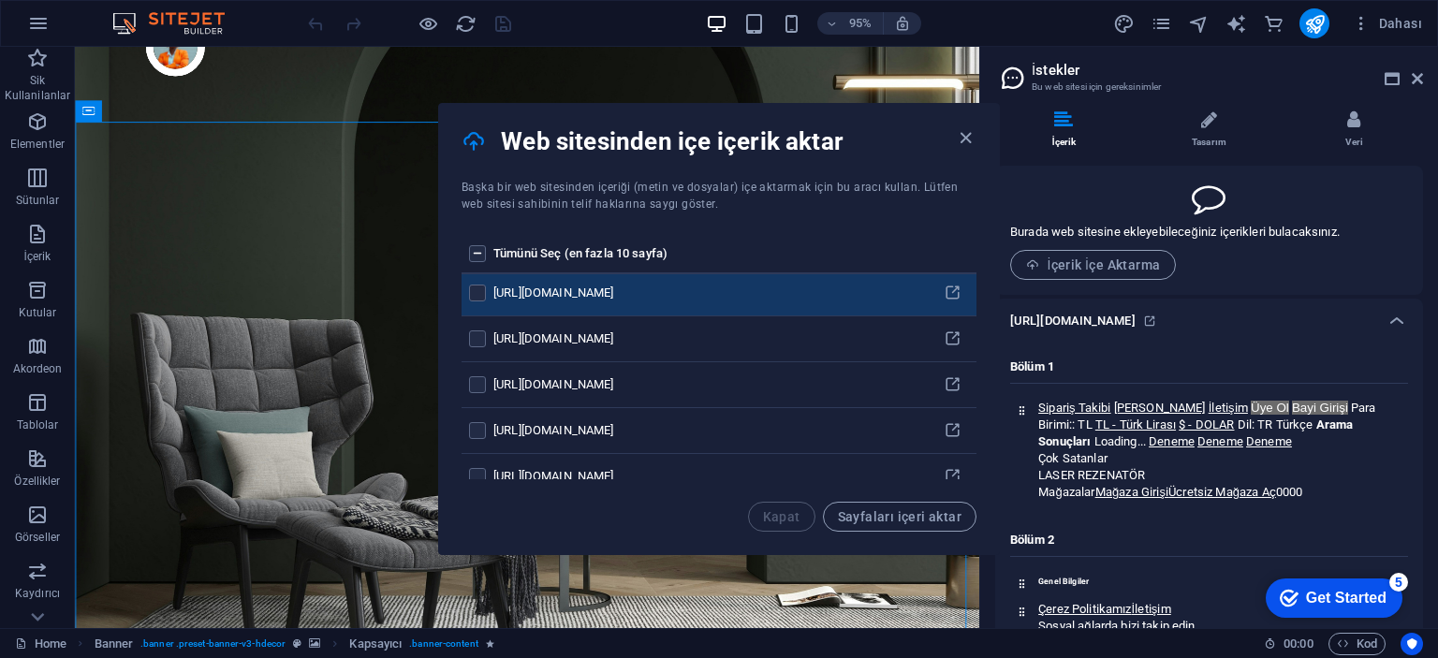
scroll to position [562, 0]
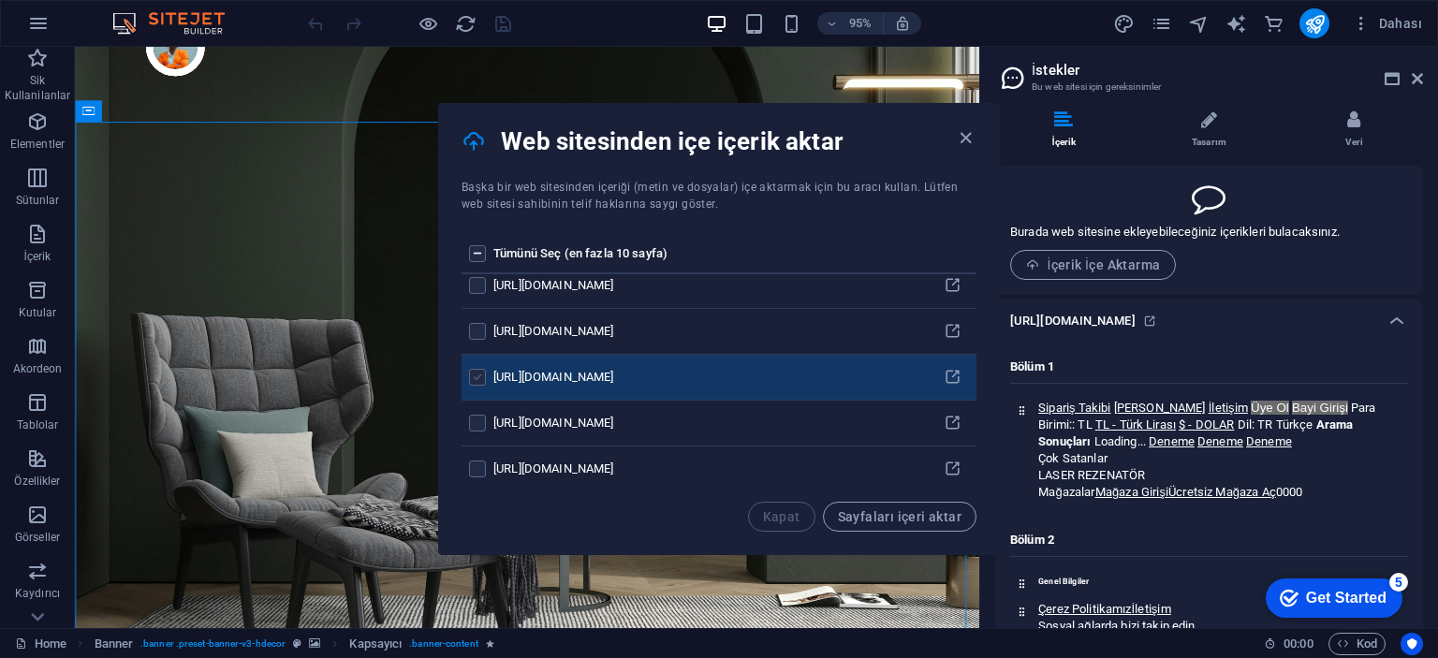
click at [472, 377] on label "pages list" at bounding box center [477, 377] width 17 height 17
click at [0, 0] on input "pages list" at bounding box center [0, 0] width 0 height 0
click at [915, 509] on span "Sayfaları içeri aktar" at bounding box center [900, 516] width 124 height 15
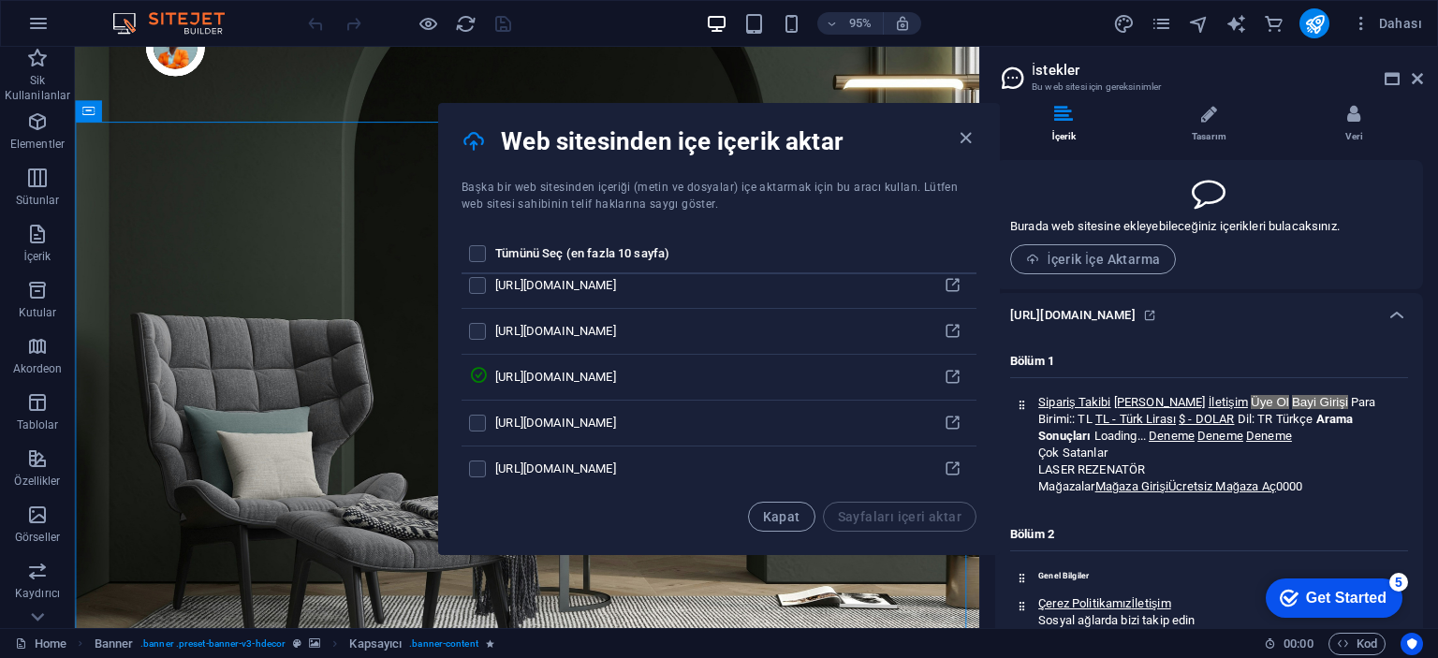
scroll to position [0, 0]
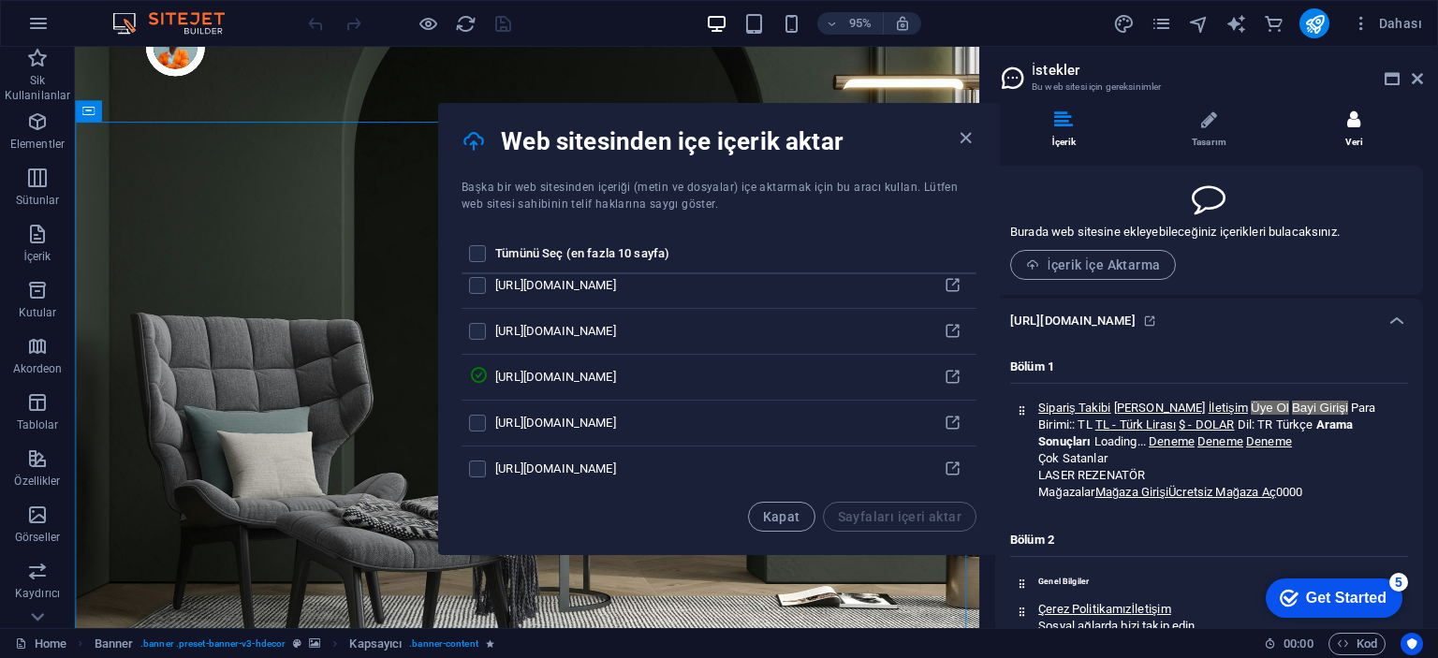
click at [1333, 134] on li "Veri" at bounding box center [1354, 130] width 138 height 40
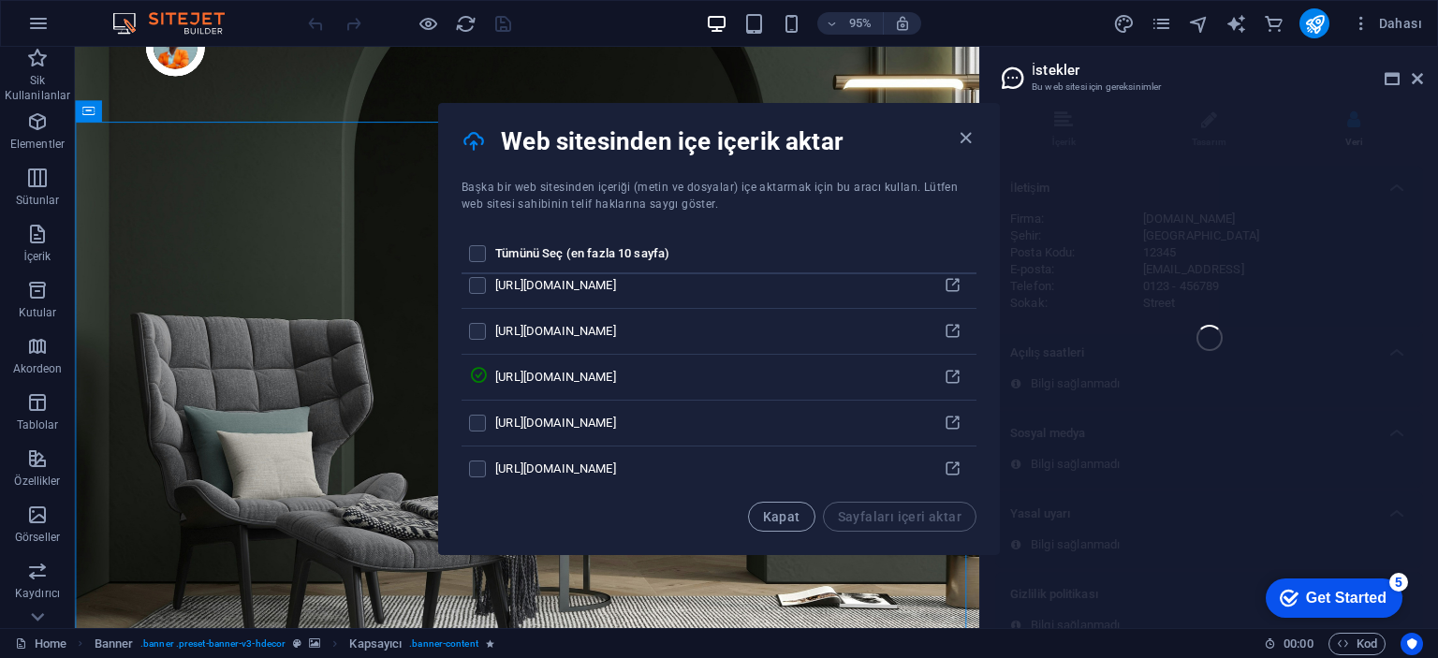
click at [1327, 267] on div "Home Sik Kullanilanlar Elementler Sütunlar İçerik Kutular Akordeon Tablolar Öze…" at bounding box center [719, 337] width 1438 height 581
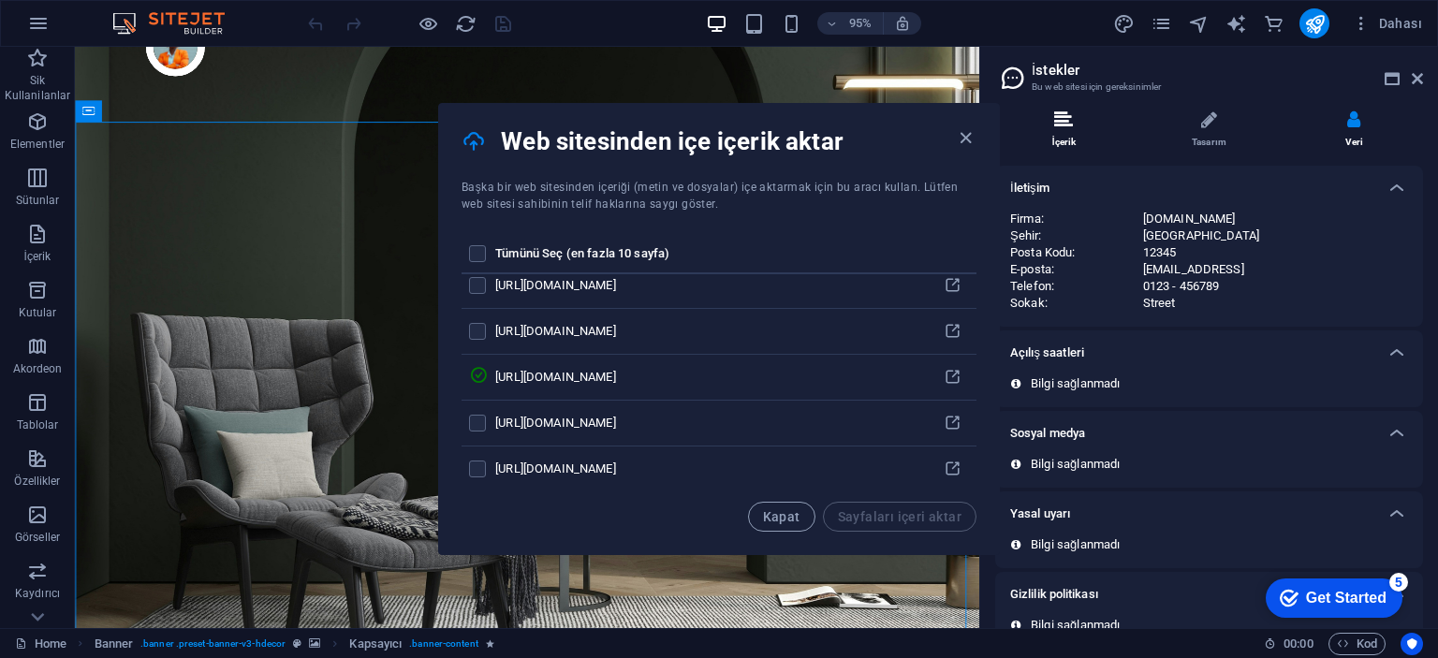
click at [1081, 115] on li "İçerik" at bounding box center [1067, 130] width 145 height 40
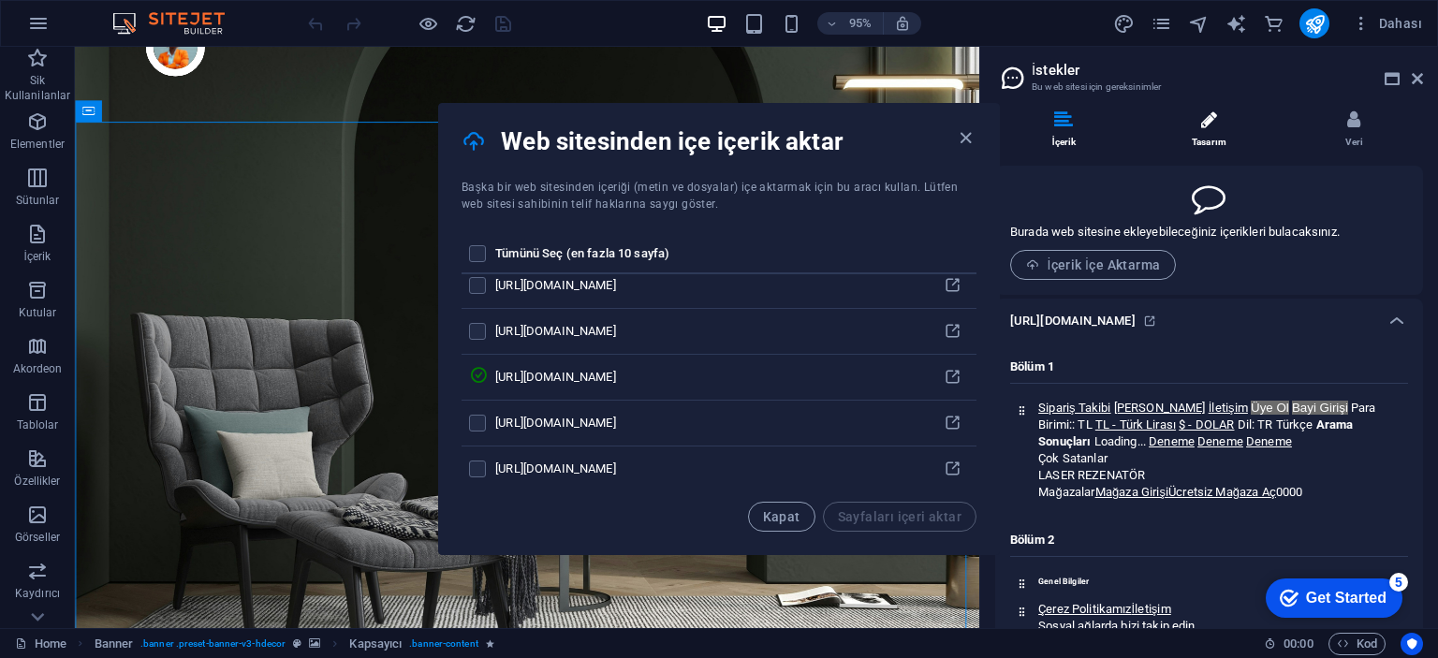
click at [1187, 128] on li "Tasarım" at bounding box center [1212, 130] width 145 height 40
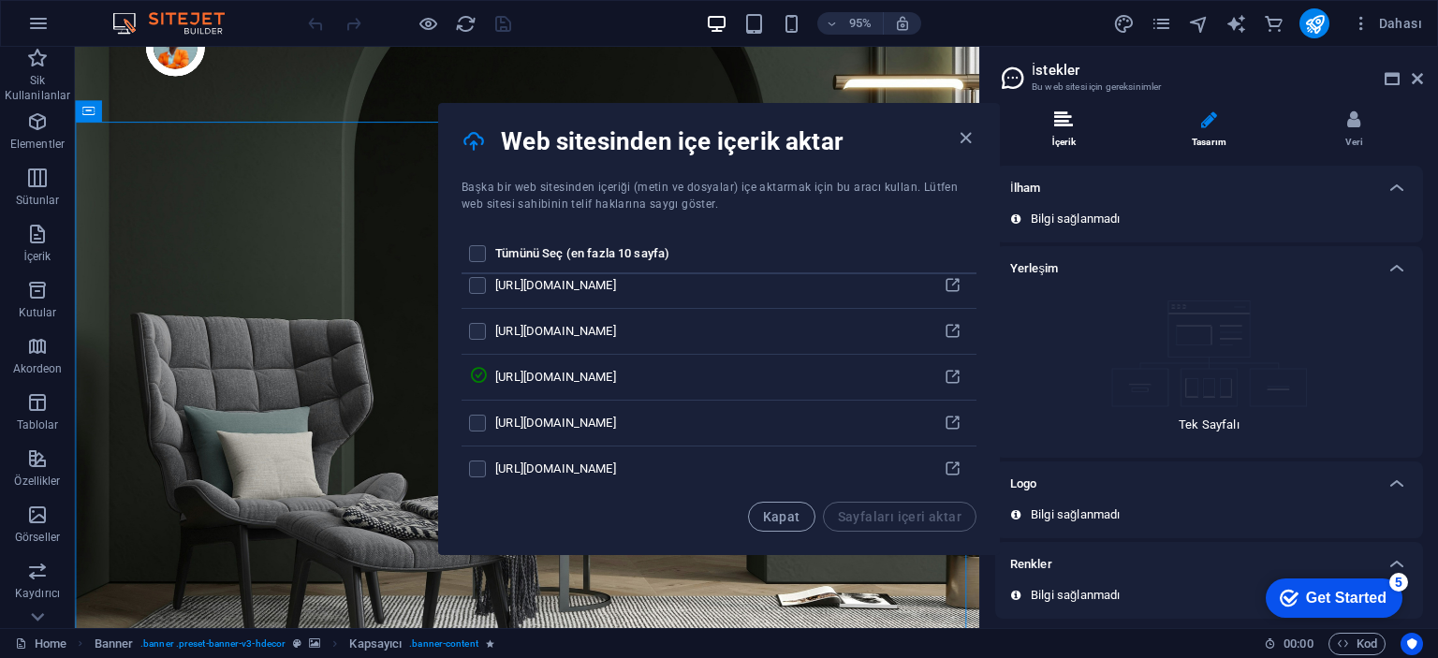
click at [1097, 122] on li "İçerik" at bounding box center [1067, 130] width 145 height 40
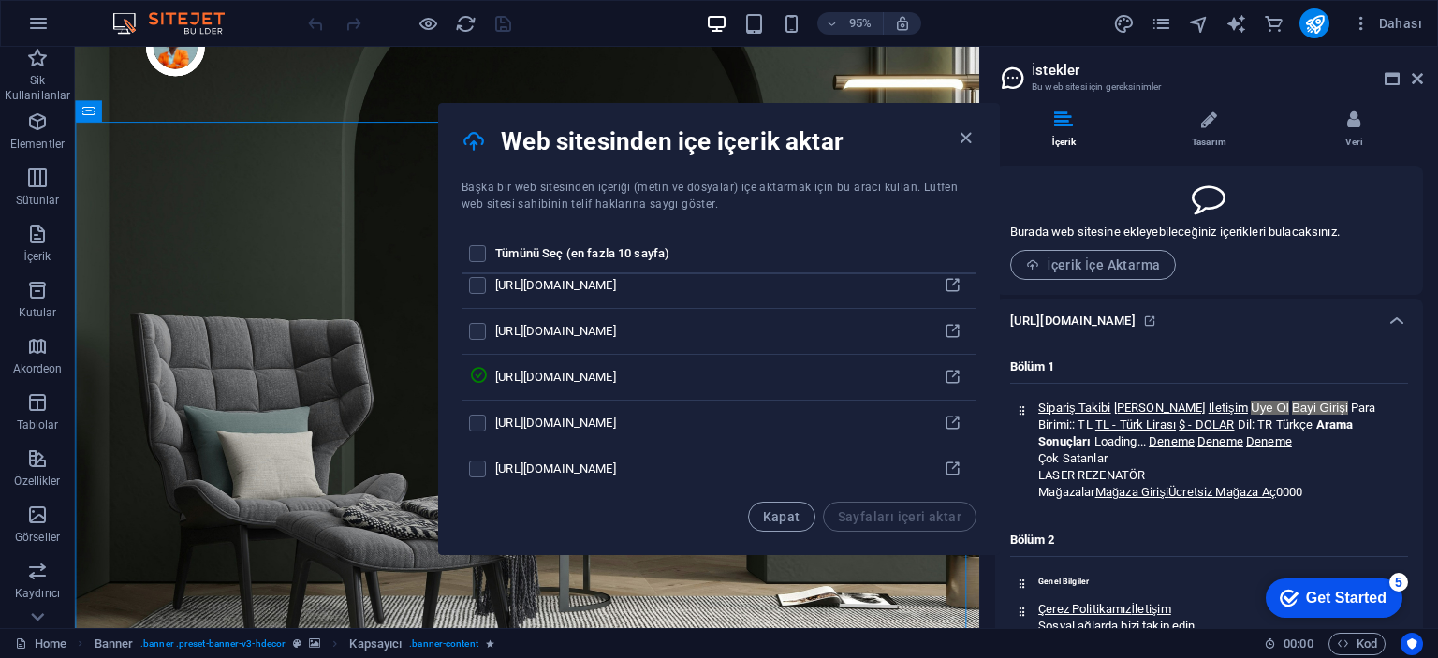
drag, startPoint x: 1138, startPoint y: 404, endPoint x: 1134, endPoint y: 375, distance: 29.3
click at [1134, 375] on div "Bölüm 1 Sipariş Takibi Bizden Haberler İletişim Üye Ol Bayi Girişi Para Birimi:…" at bounding box center [1209, 423] width 398 height 158
click at [1019, 407] on icon at bounding box center [1022, 410] width 12 height 12
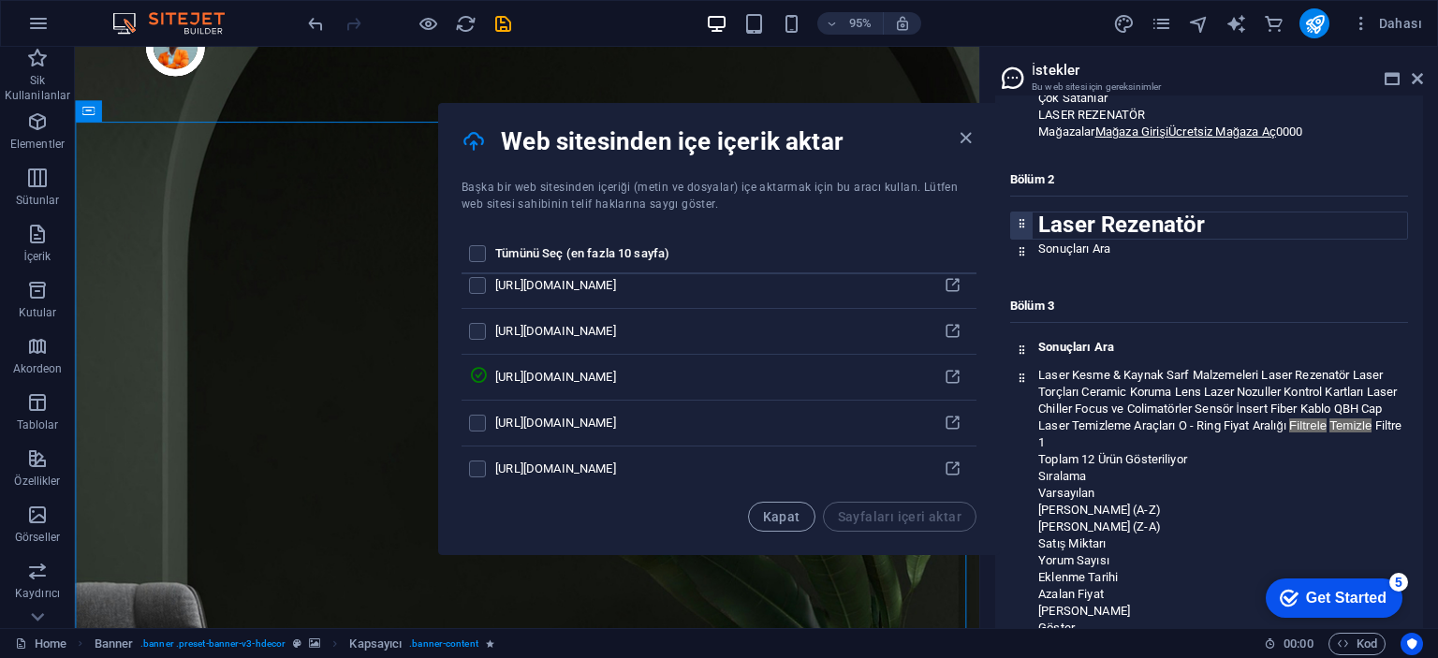
scroll to position [842, 0]
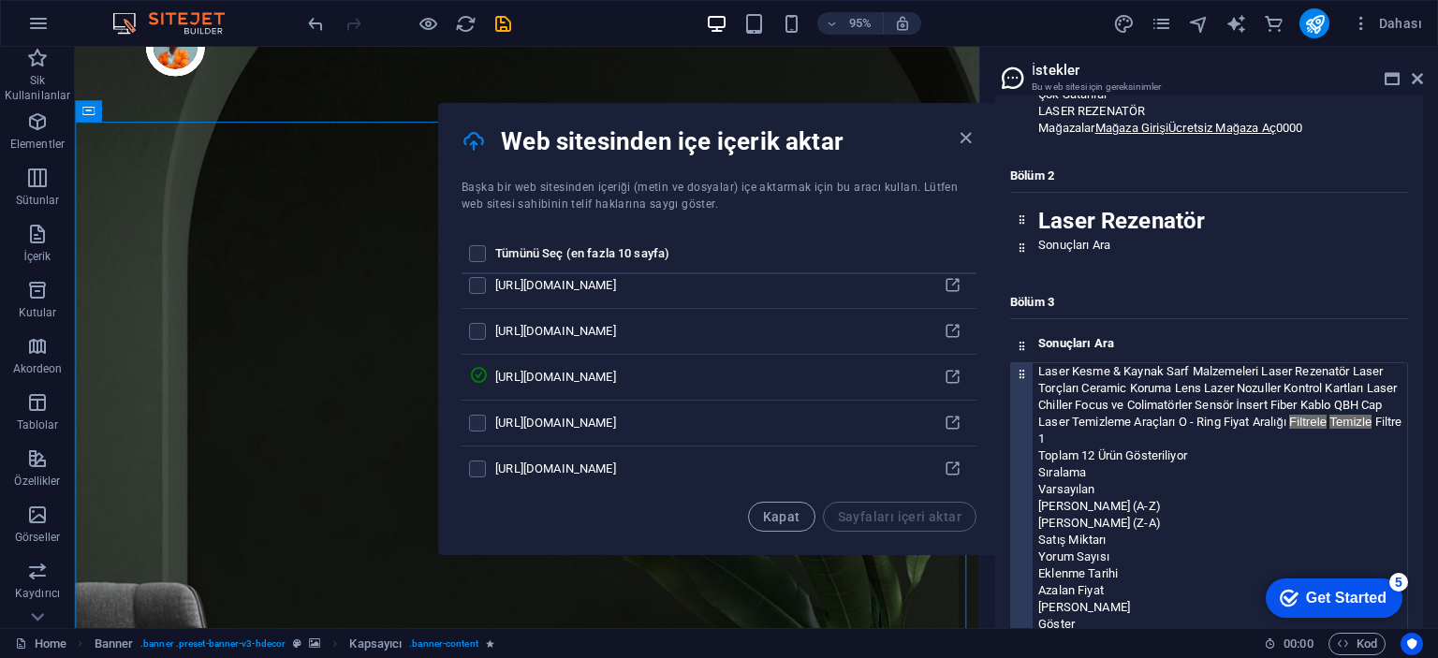
click at [1108, 415] on p "Laser Kesme & Kaynak Sarf Malzemeleri Laser Rezenatör Laser Torçları Ceramic Ko…" at bounding box center [1222, 405] width 369 height 84
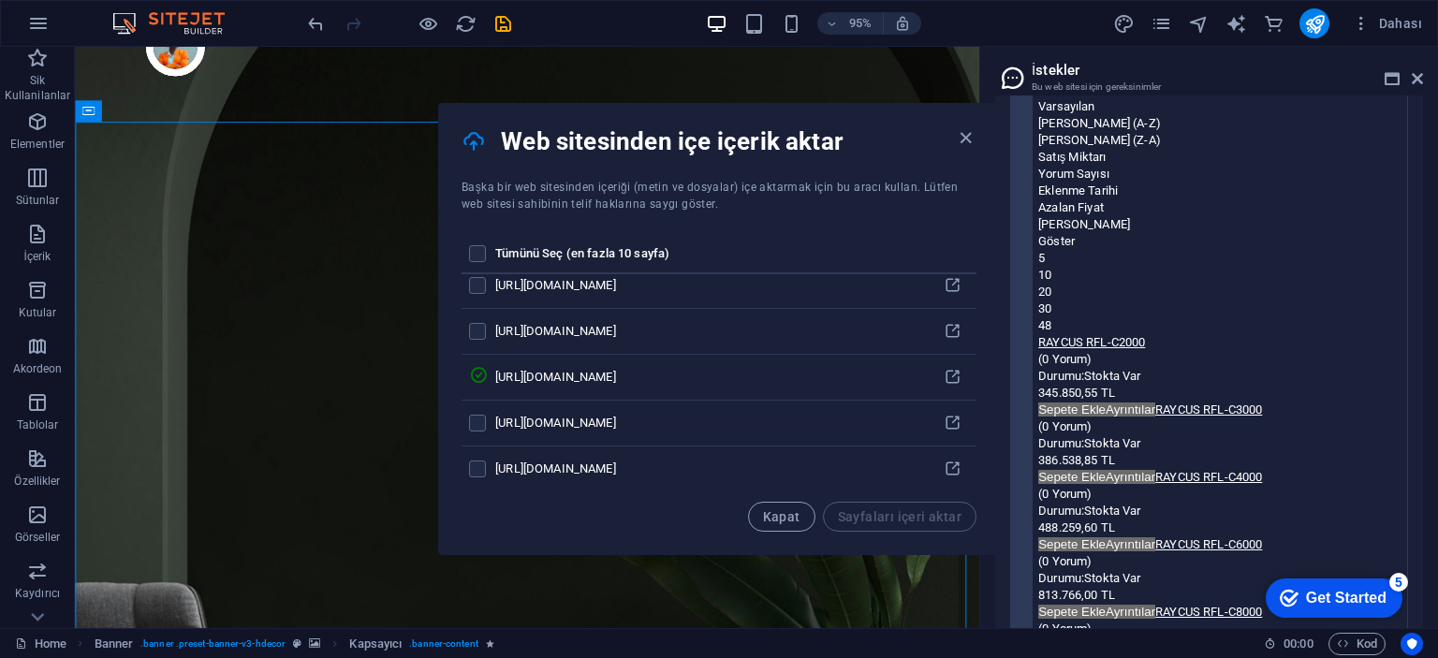
scroll to position [1310, 0]
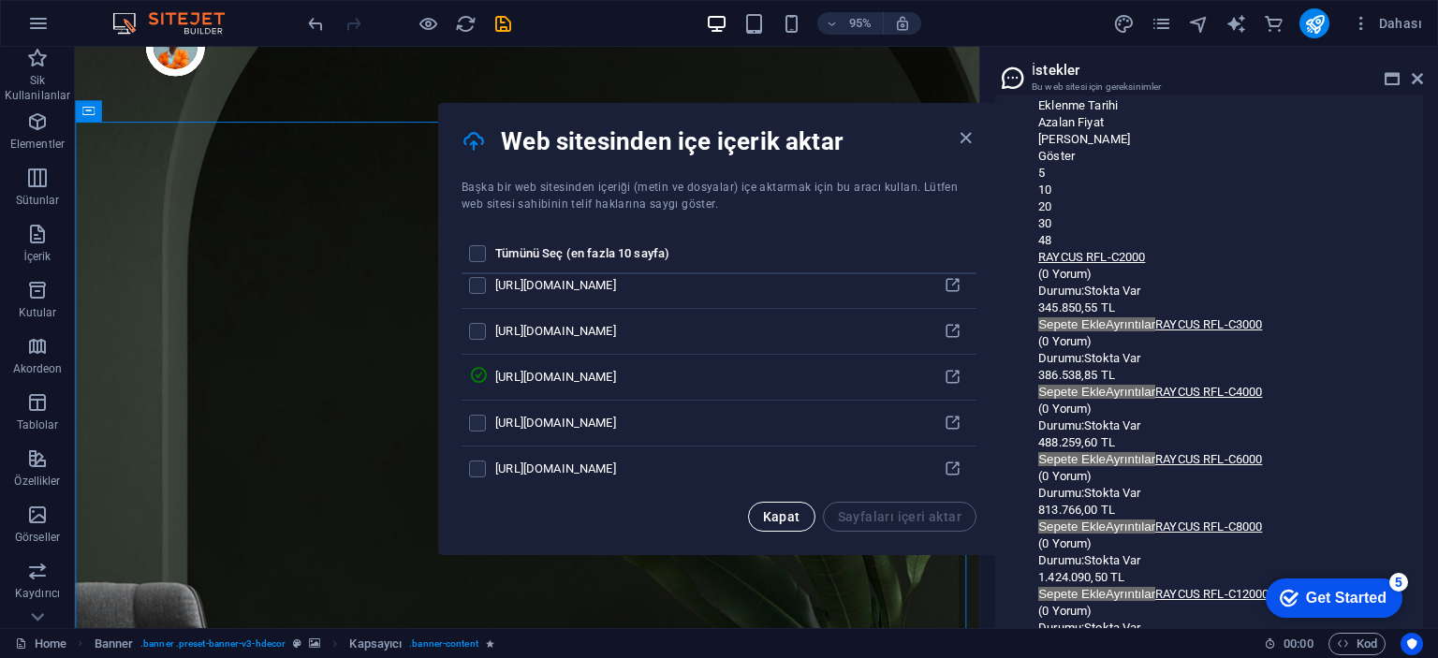
click at [795, 509] on span "Kapat" at bounding box center [781, 516] width 37 height 15
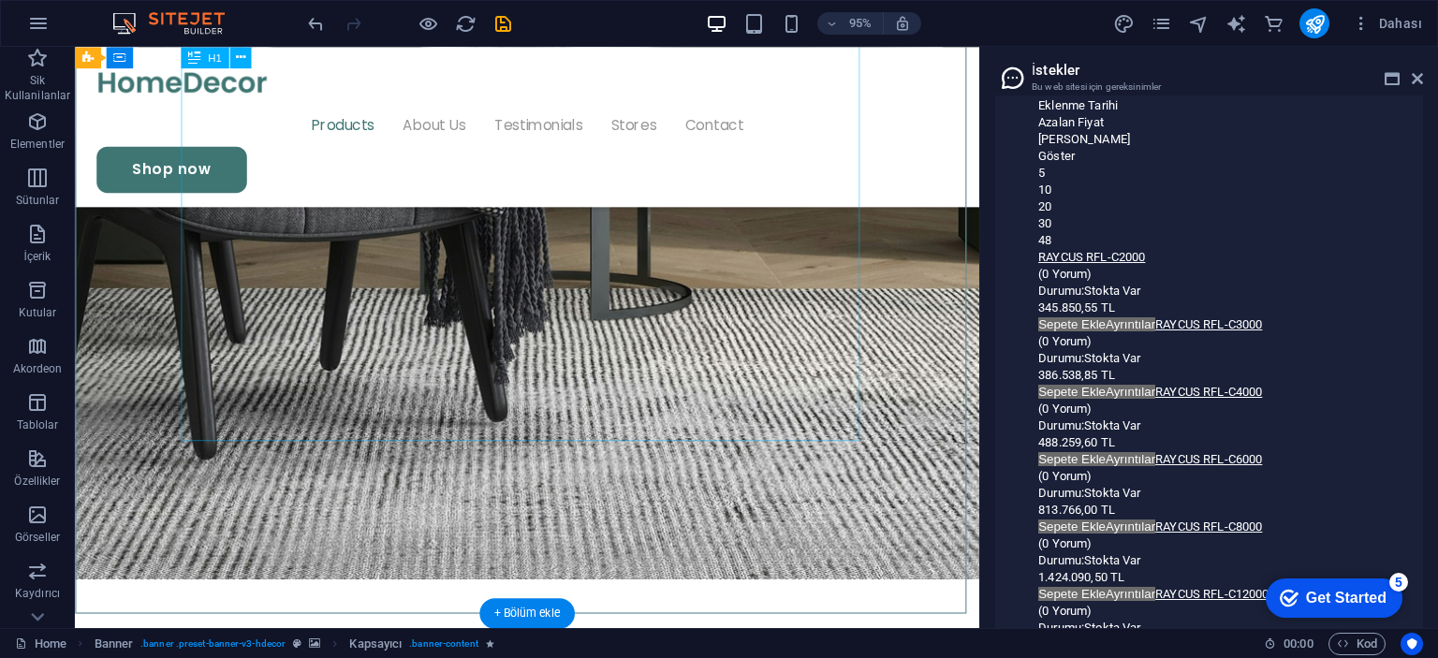
scroll to position [842, 0]
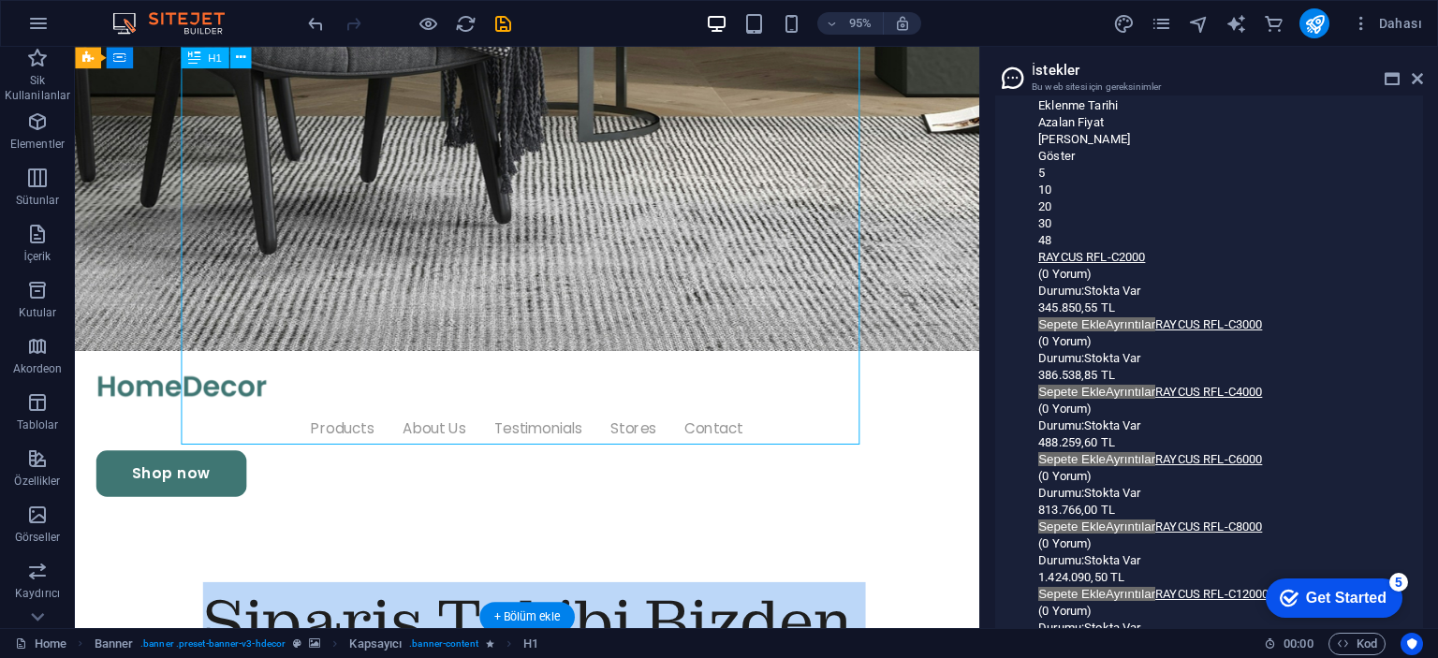
scroll to position [0, 0]
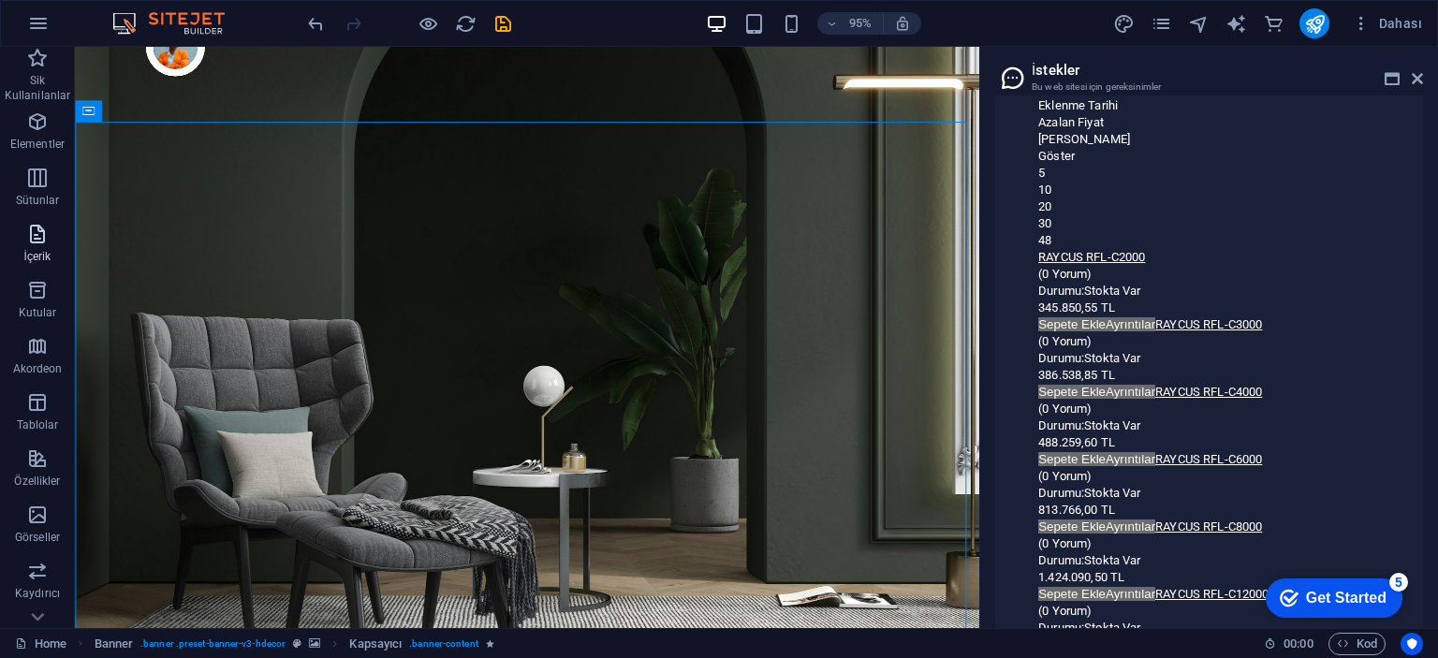
click at [26, 233] on icon "button" at bounding box center [37, 234] width 22 height 22
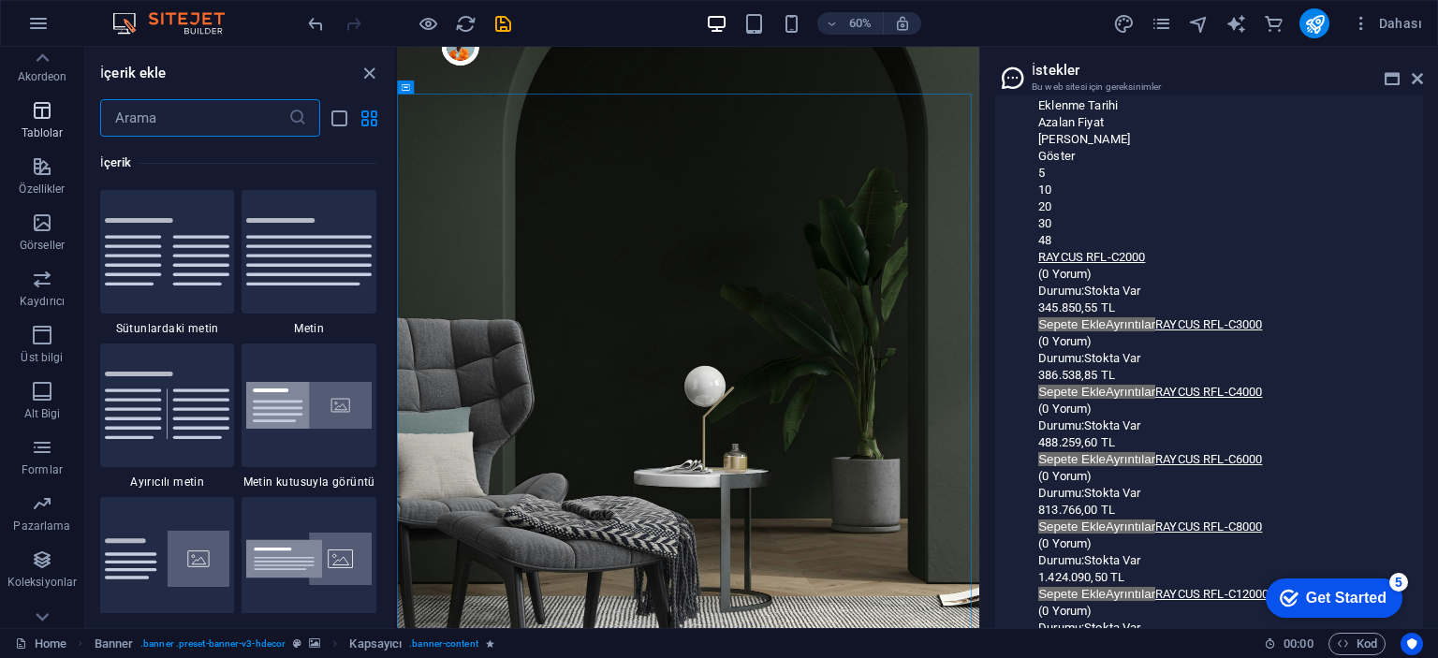
scroll to position [316, 0]
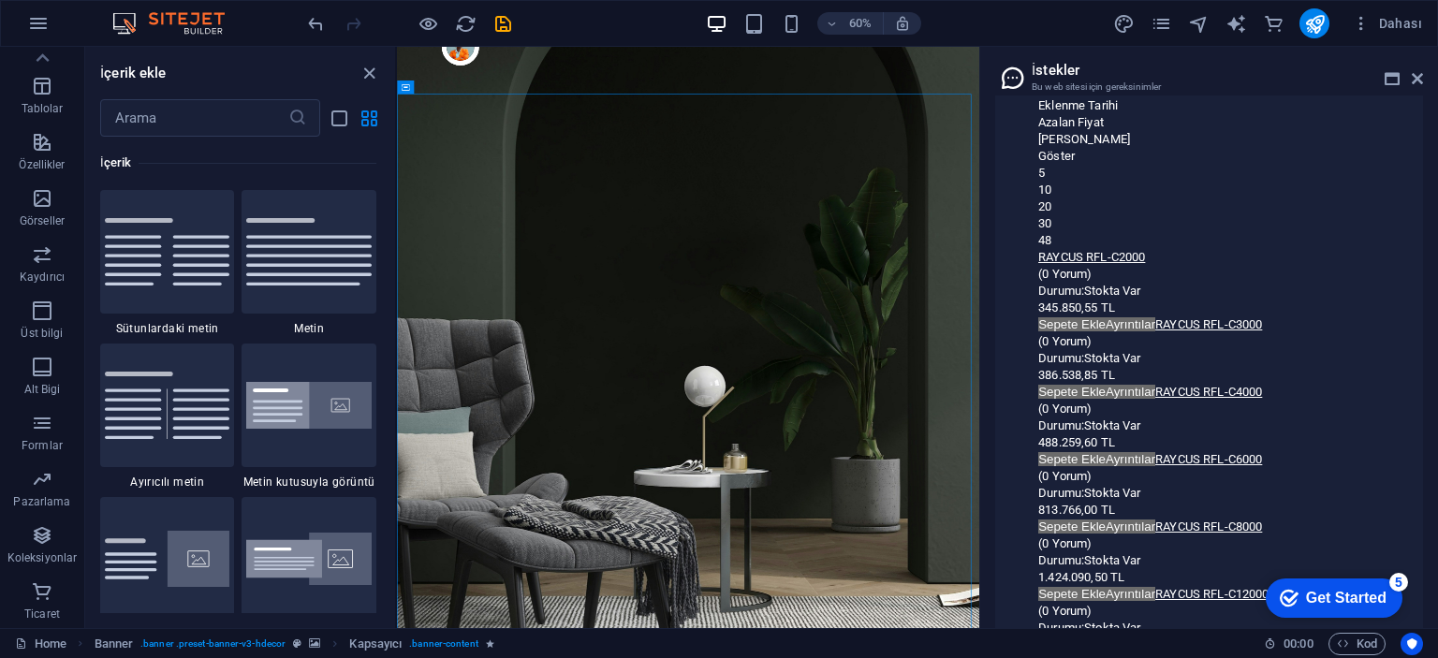
click at [1423, 76] on aside "İstekler Bu web sitesi için gereksinimler İçerik Tasarım Veri Burada web sitesi…" at bounding box center [1208, 337] width 459 height 581
click at [1418, 76] on icon at bounding box center [1416, 78] width 11 height 15
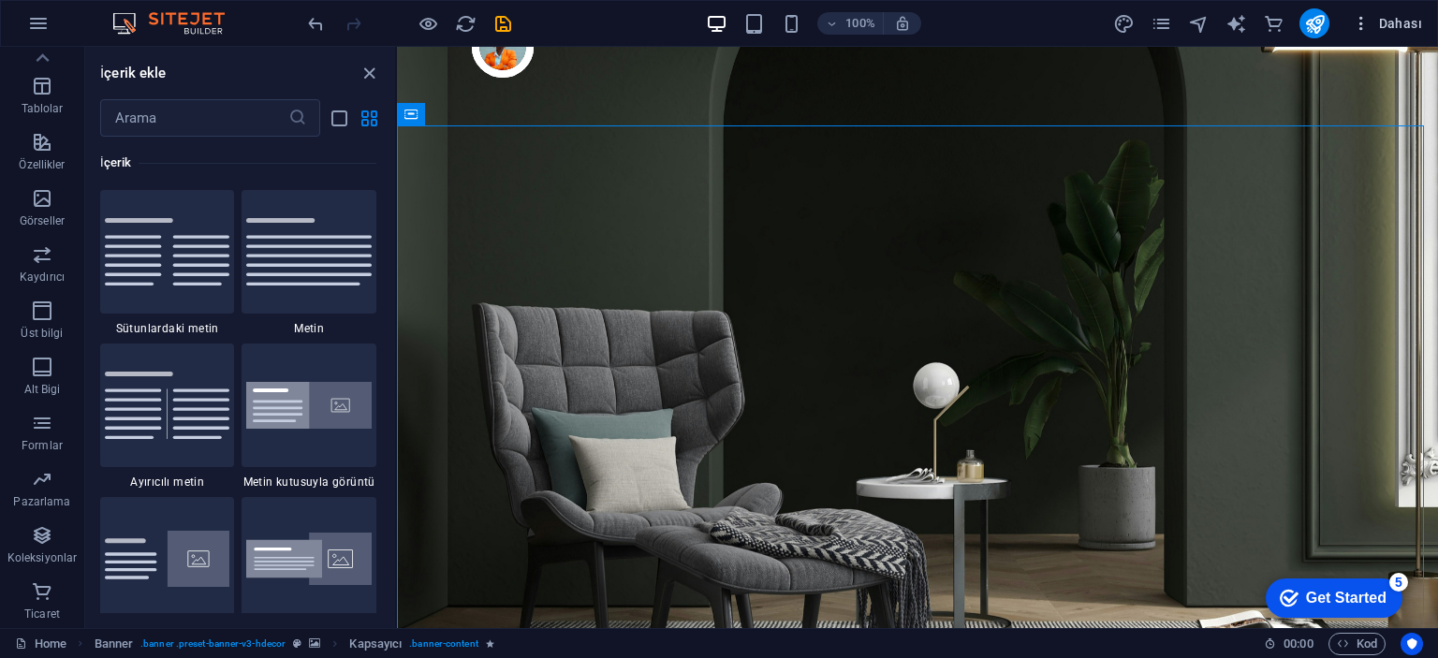
click at [1373, 23] on span "Dahası" at bounding box center [1387, 23] width 70 height 19
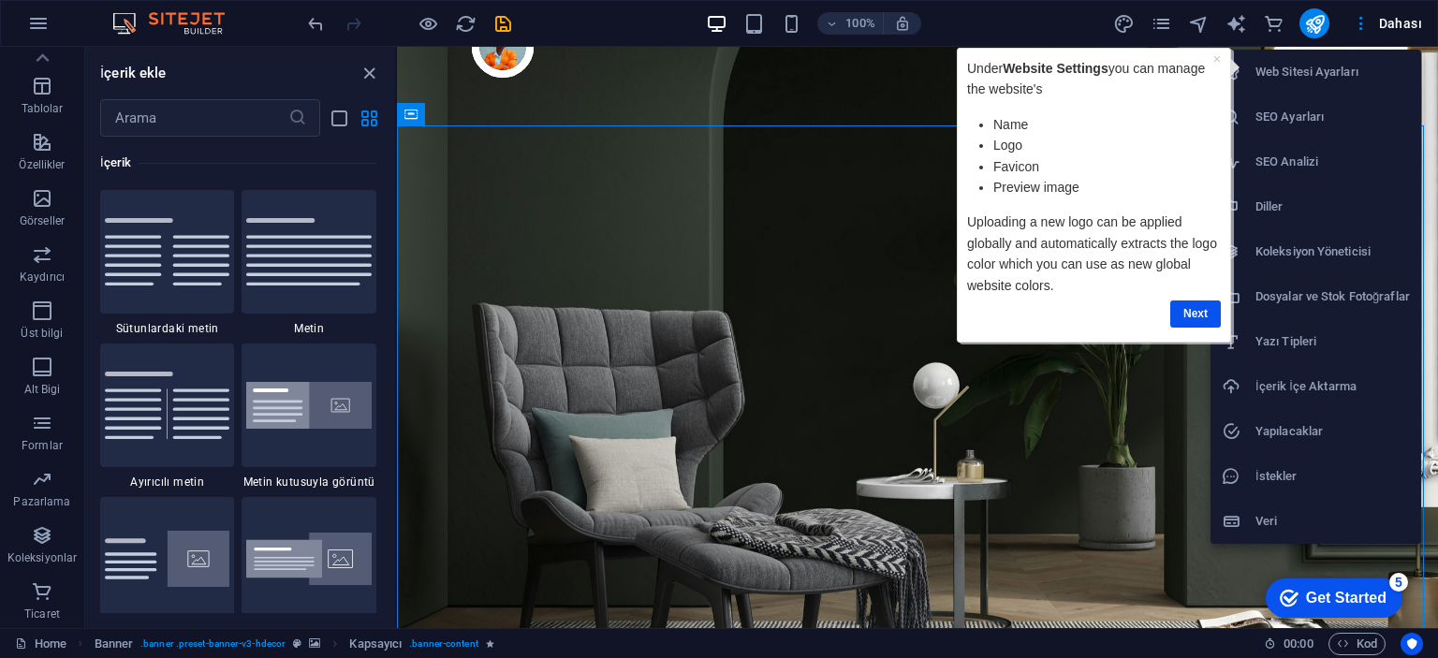
scroll to position [0, 0]
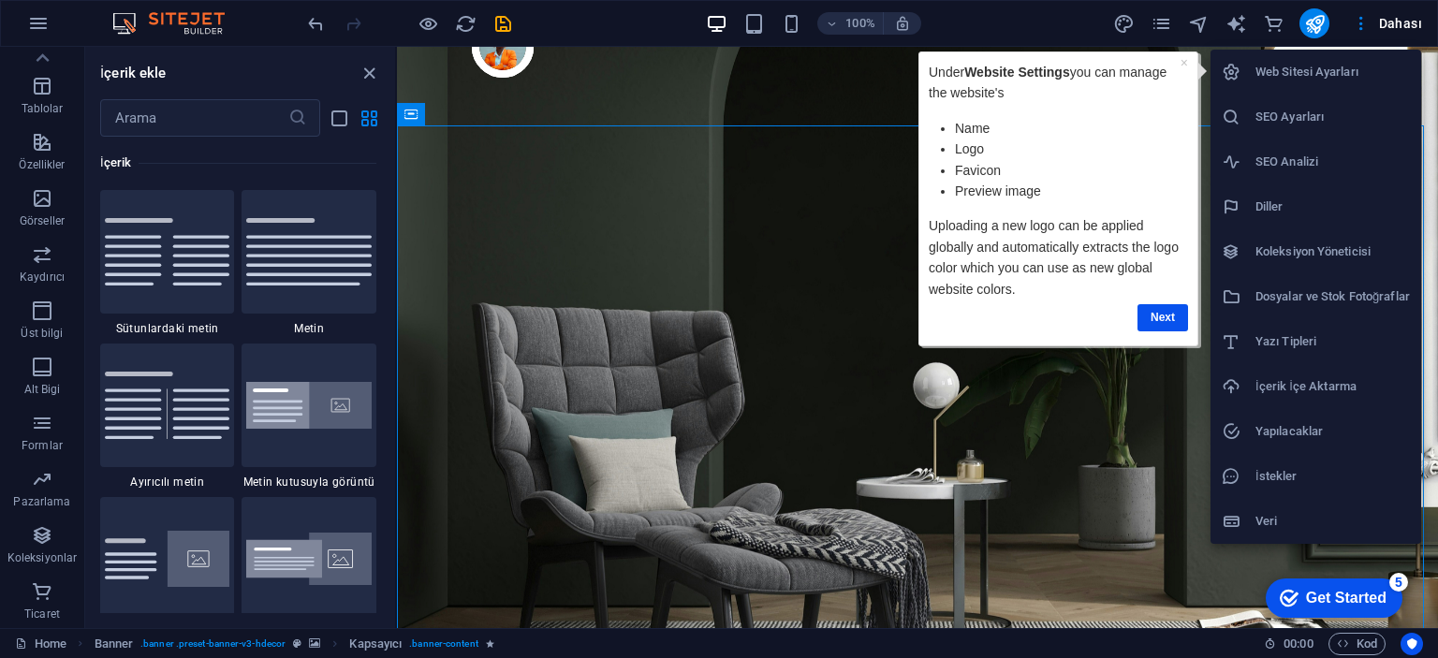
click at [1305, 375] on h6 "İçerik İçe Aktarma" at bounding box center [1332, 386] width 154 height 22
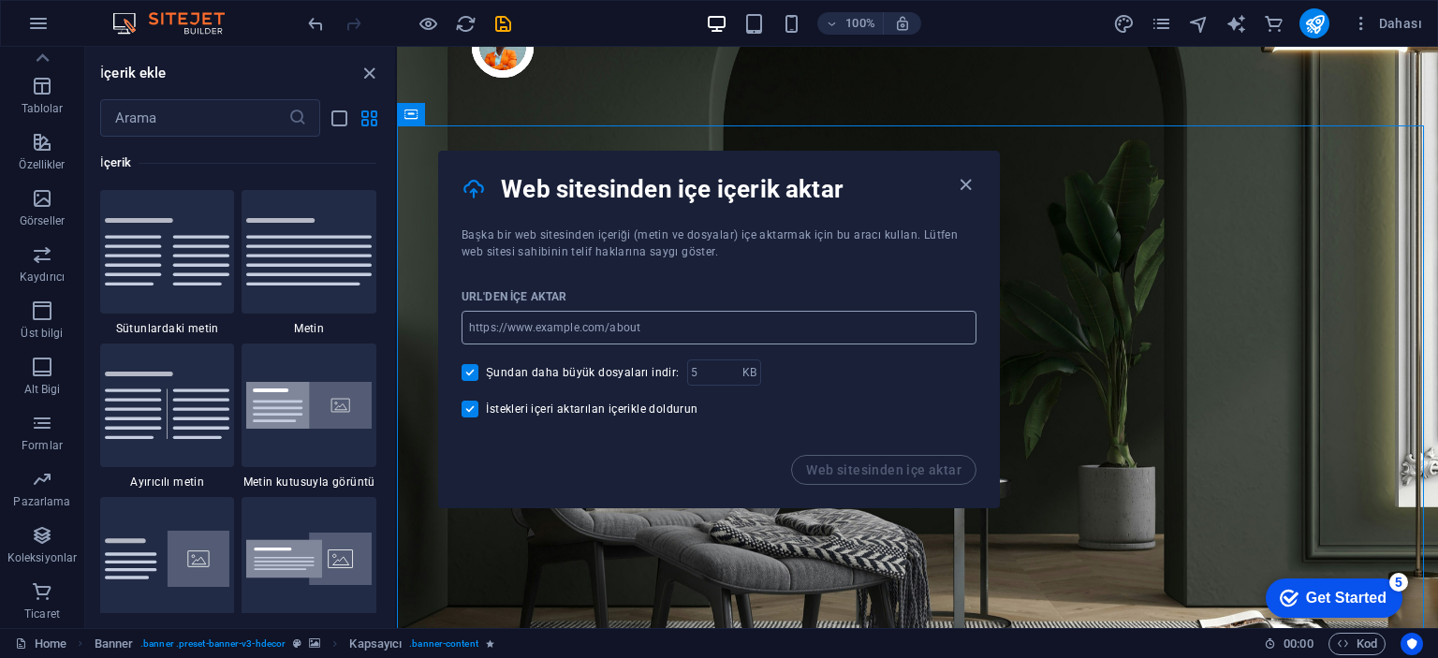
click at [830, 329] on input "url" at bounding box center [718, 328] width 515 height 34
click at [858, 385] on div "Şundan daha büyük dosyaları indir: KB ​" at bounding box center [718, 372] width 515 height 26
click at [958, 184] on icon "button" at bounding box center [966, 185] width 22 height 22
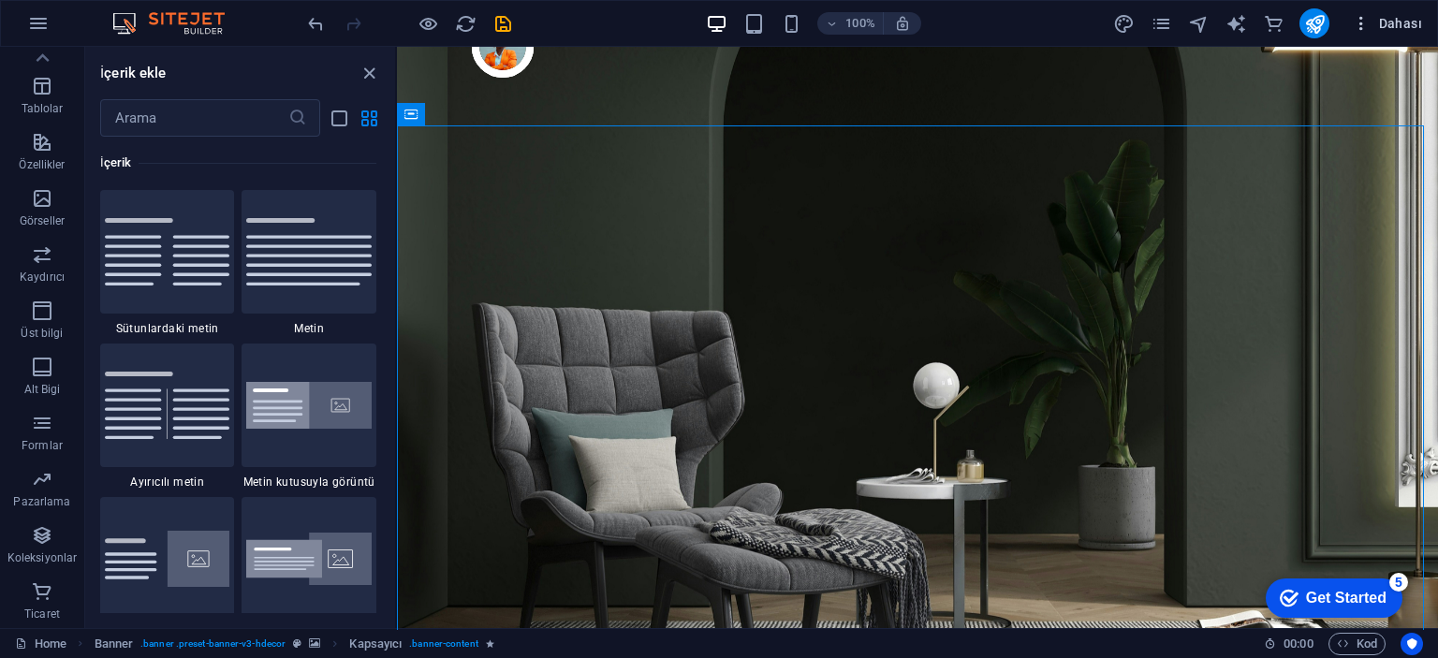
click at [1399, 31] on span "Dahası" at bounding box center [1387, 23] width 70 height 19
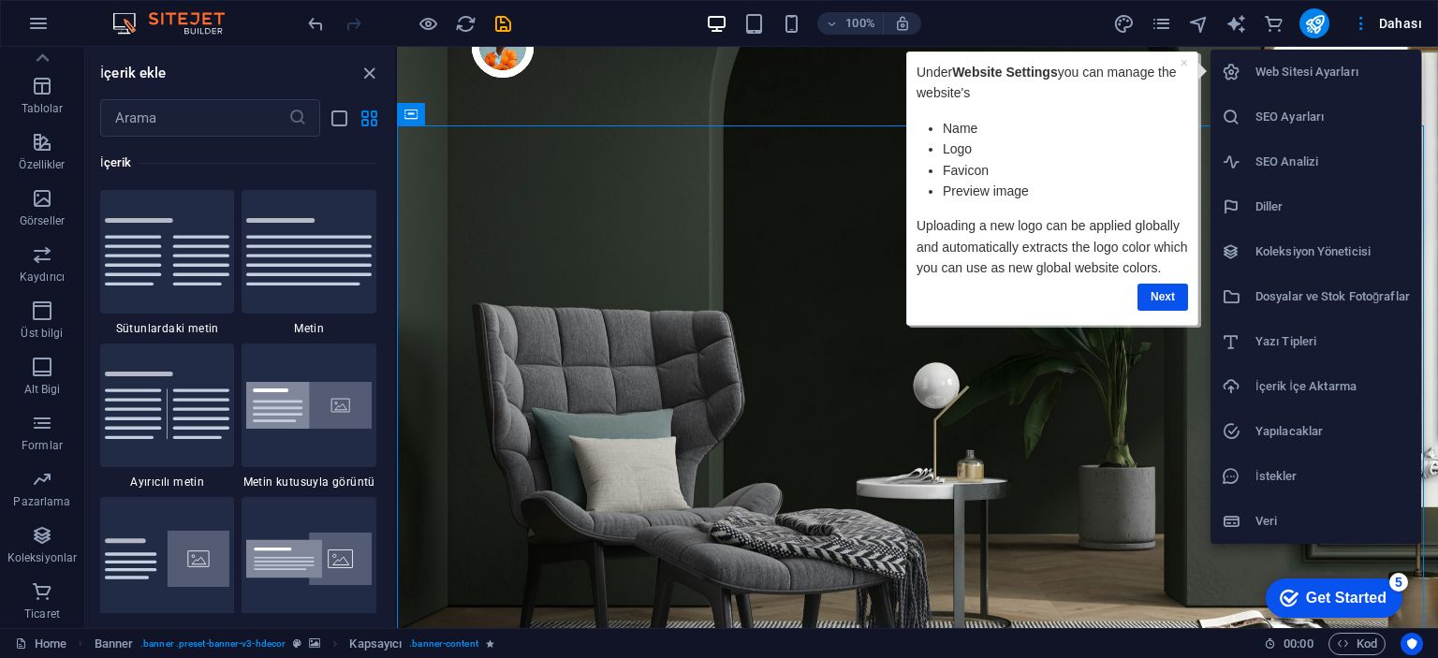
click at [1324, 310] on li "Dosyalar ve Stok Fotoğraflar" at bounding box center [1315, 296] width 211 height 45
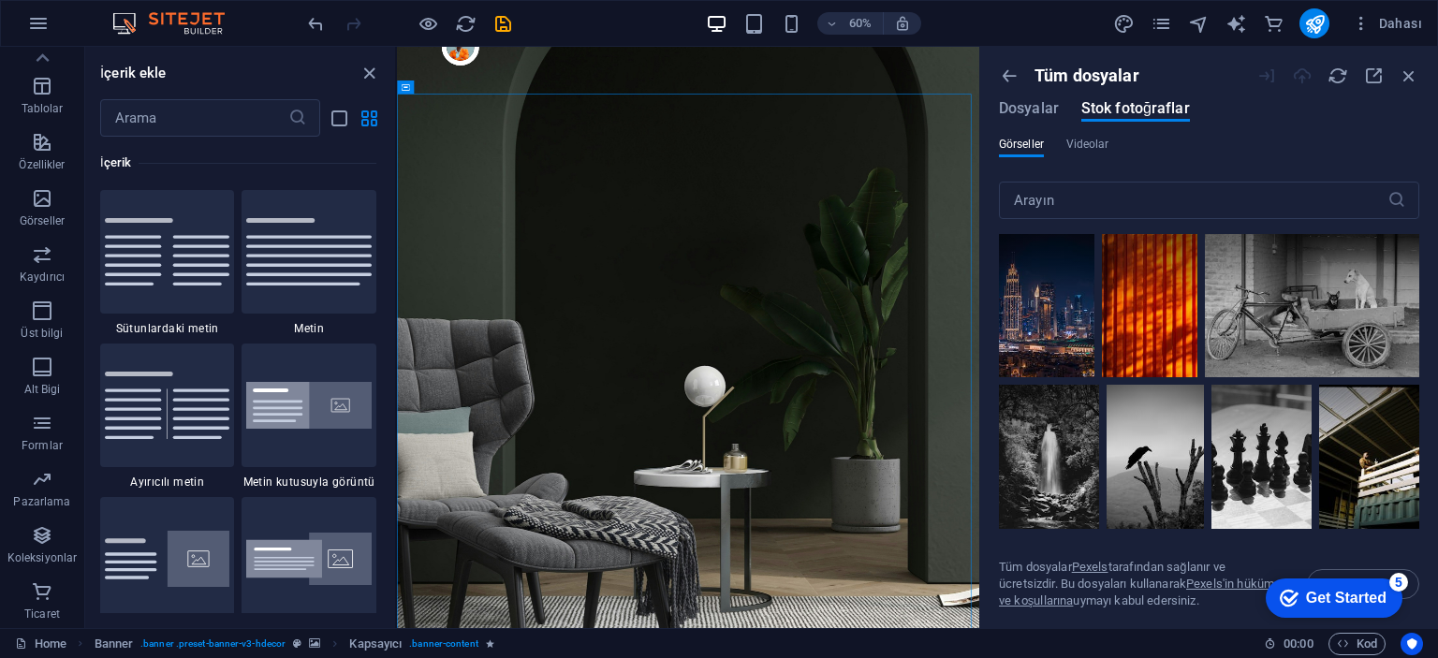
click at [1042, 100] on div "Tüm dosyalar Dosyalar Stok fotoğraflar" at bounding box center [1209, 101] width 420 height 71
click at [1033, 107] on span "Dosyalar" at bounding box center [1029, 108] width 60 height 22
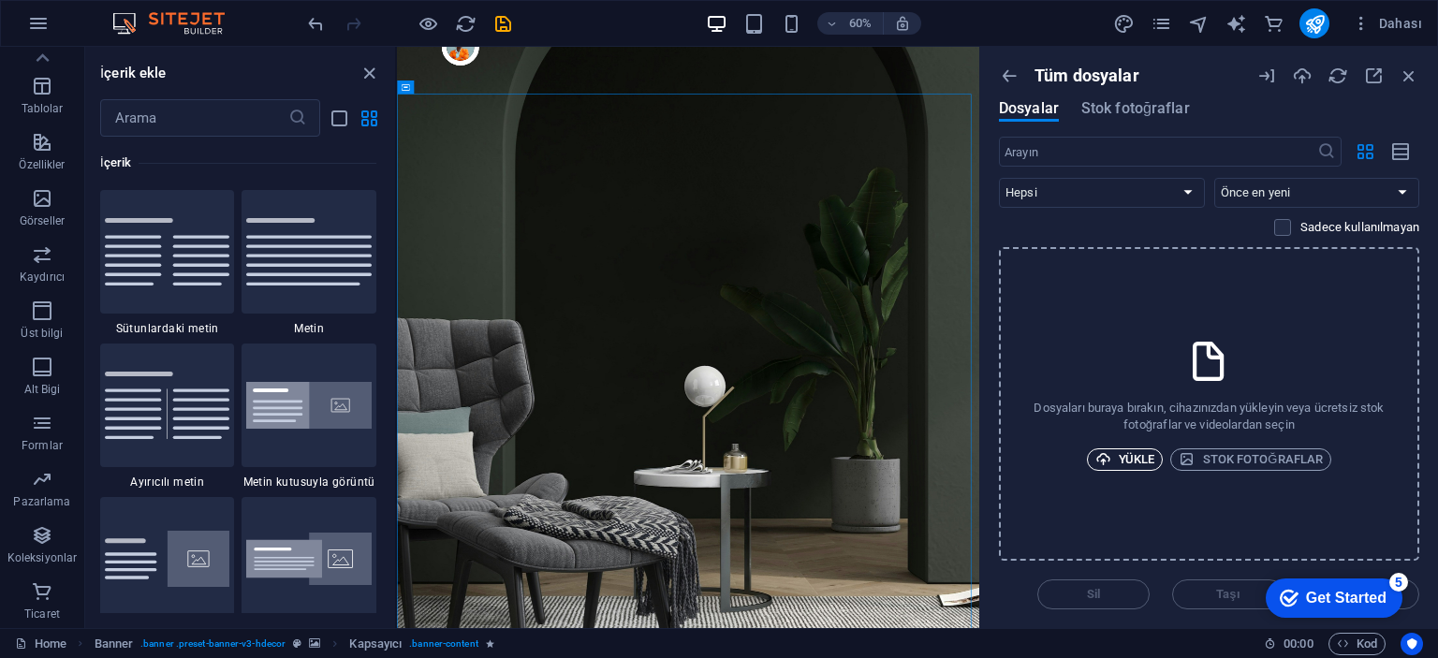
click at [1136, 461] on span "Yükle" at bounding box center [1125, 459] width 60 height 22
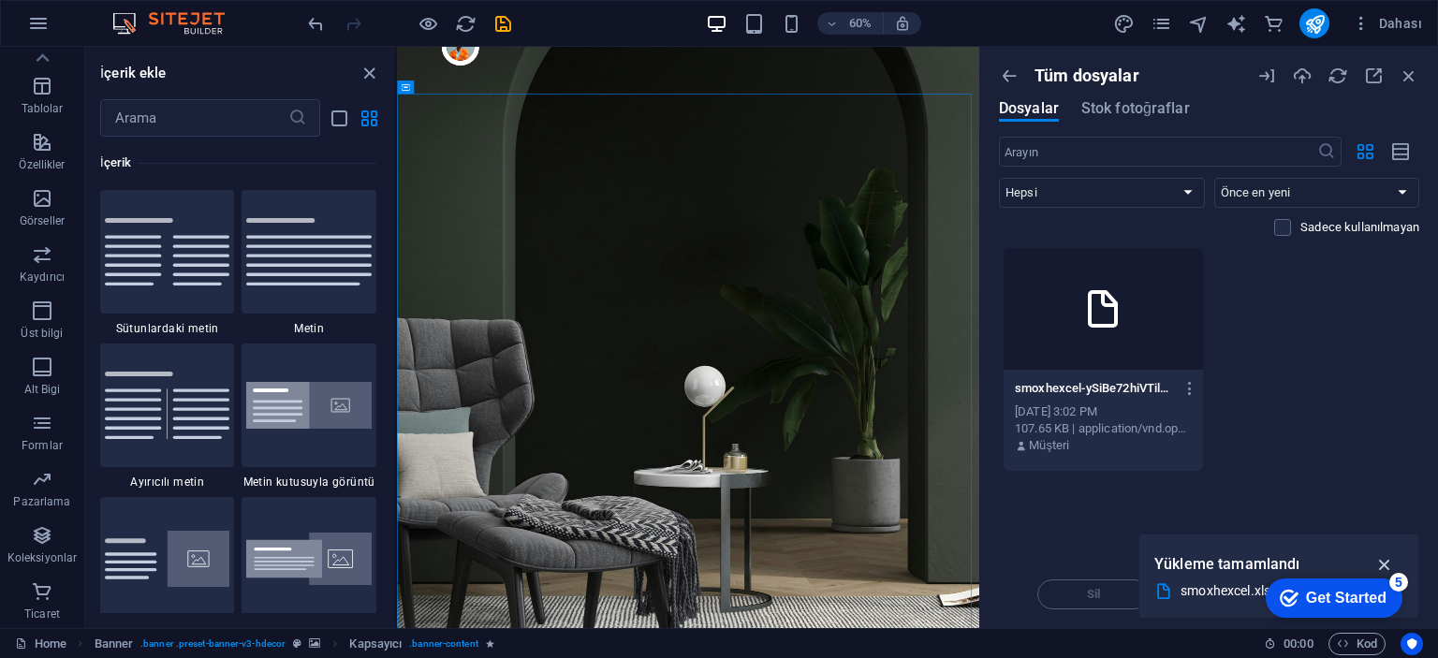
click at [1384, 560] on icon "button" at bounding box center [1385, 564] width 22 height 21
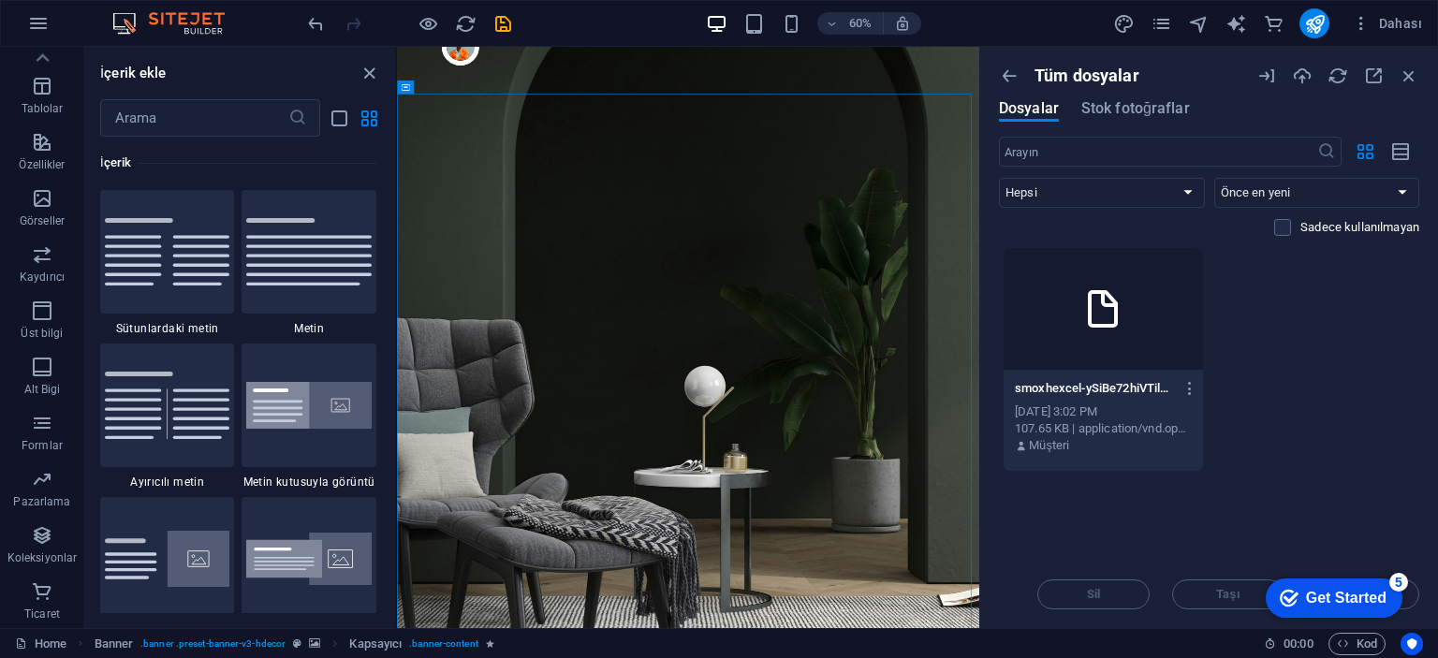
click at [1340, 505] on div "[PERSON_NAME] yüklemek için dosyaları buraya bırakın smoxhexcel-ySiBe72hiVTilPL…" at bounding box center [1209, 404] width 420 height 314
click at [1394, 594] on div "checkmark Get Started 5" at bounding box center [1333, 597] width 137 height 39
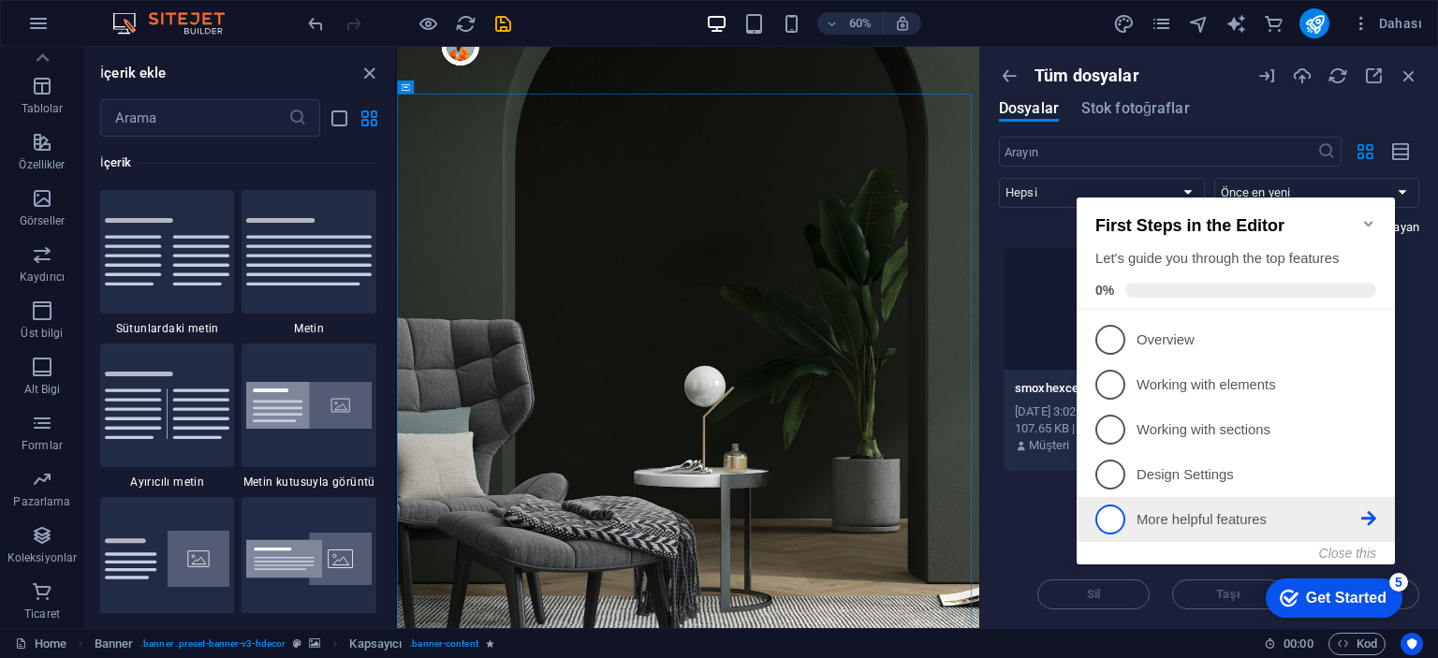
click at [1236, 505] on link "5 More helpful features - incomplete" at bounding box center [1235, 520] width 281 height 30
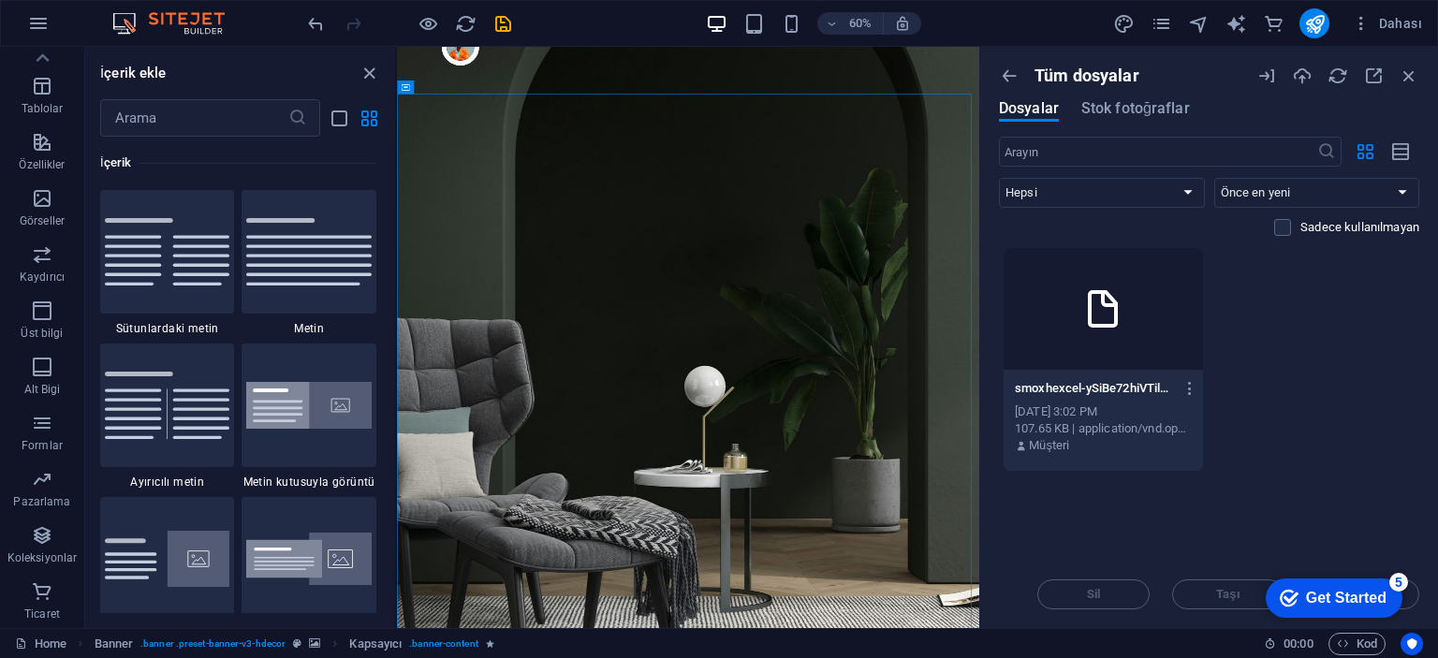
click at [1353, 596] on div "Get Started" at bounding box center [1346, 598] width 80 height 17
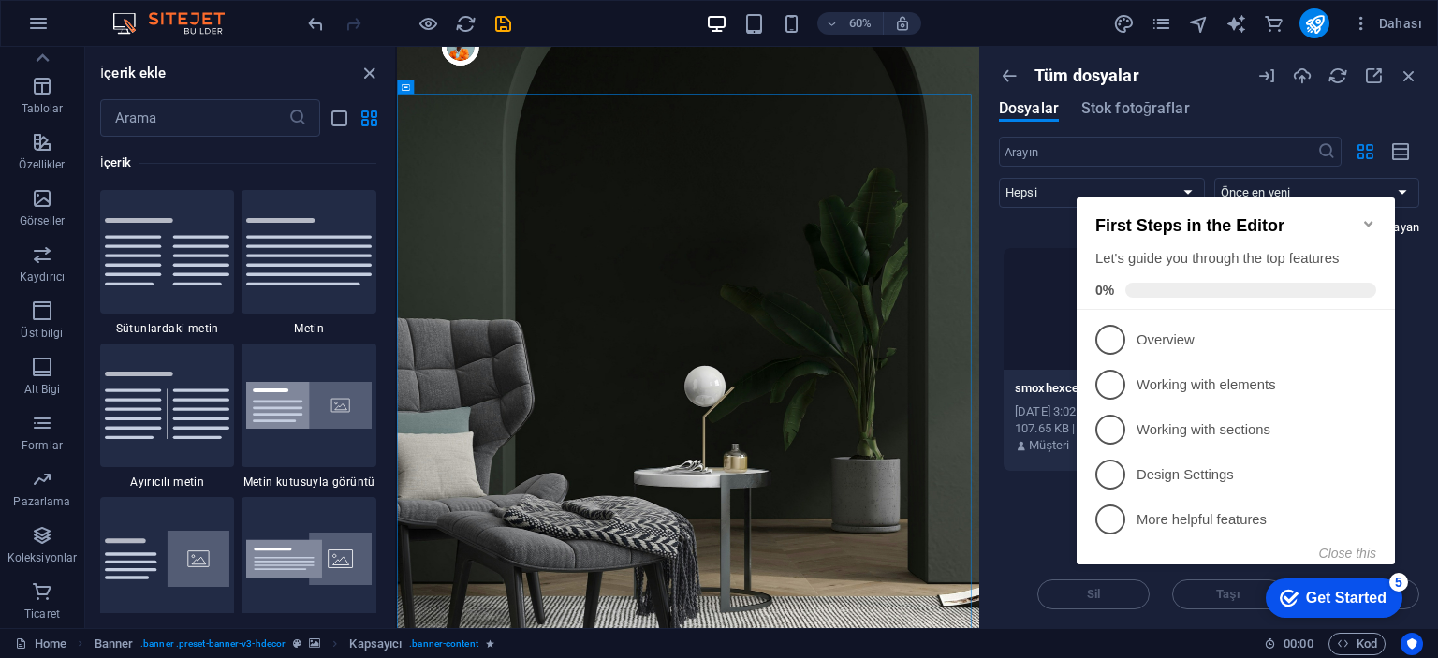
click at [1371, 216] on icon "Minimize checklist" at bounding box center [1368, 223] width 15 height 15
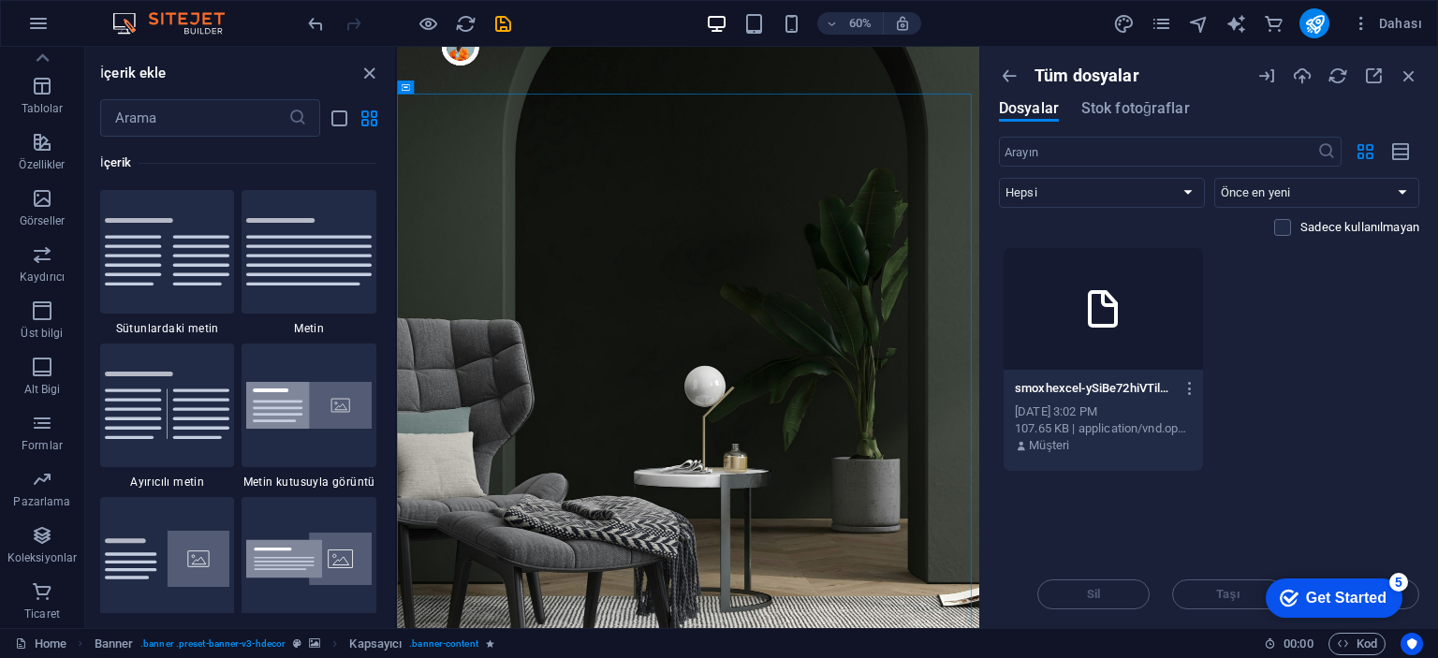
click at [1379, 604] on div "Get Started" at bounding box center [1346, 598] width 80 height 17
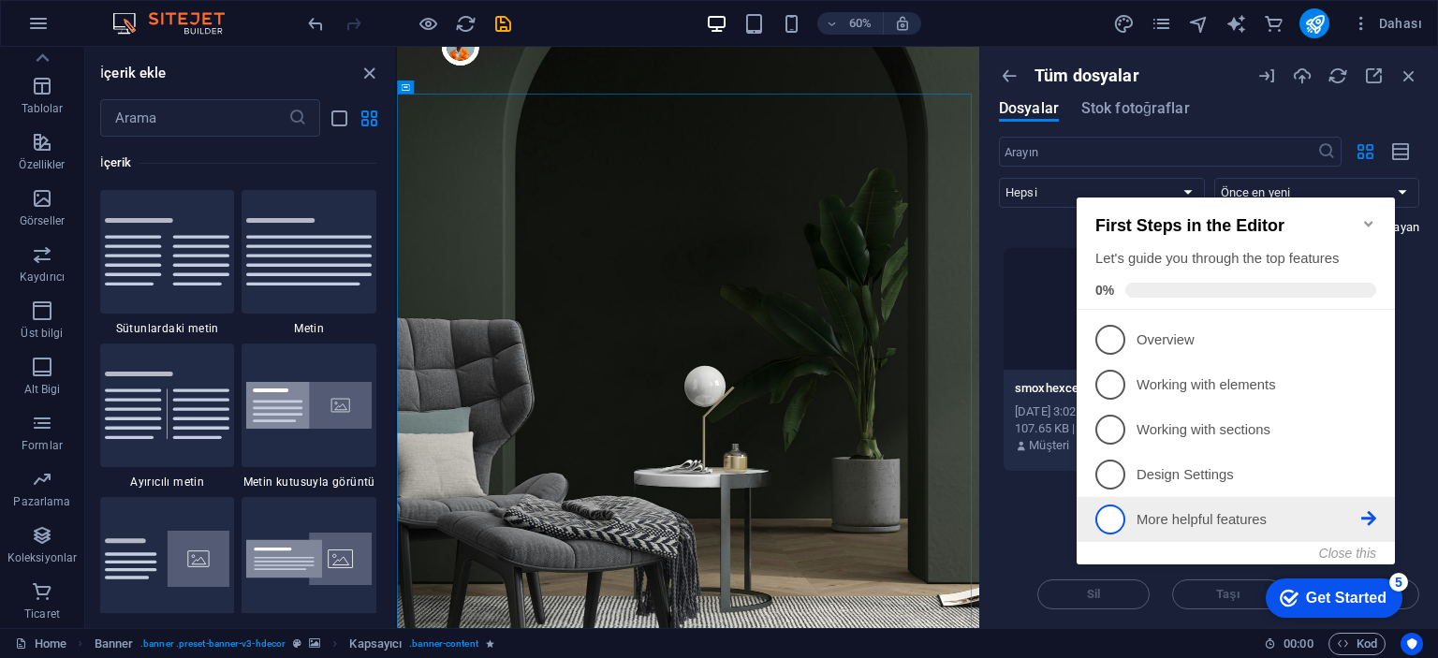
click at [1109, 513] on span "5" at bounding box center [1110, 520] width 30 height 30
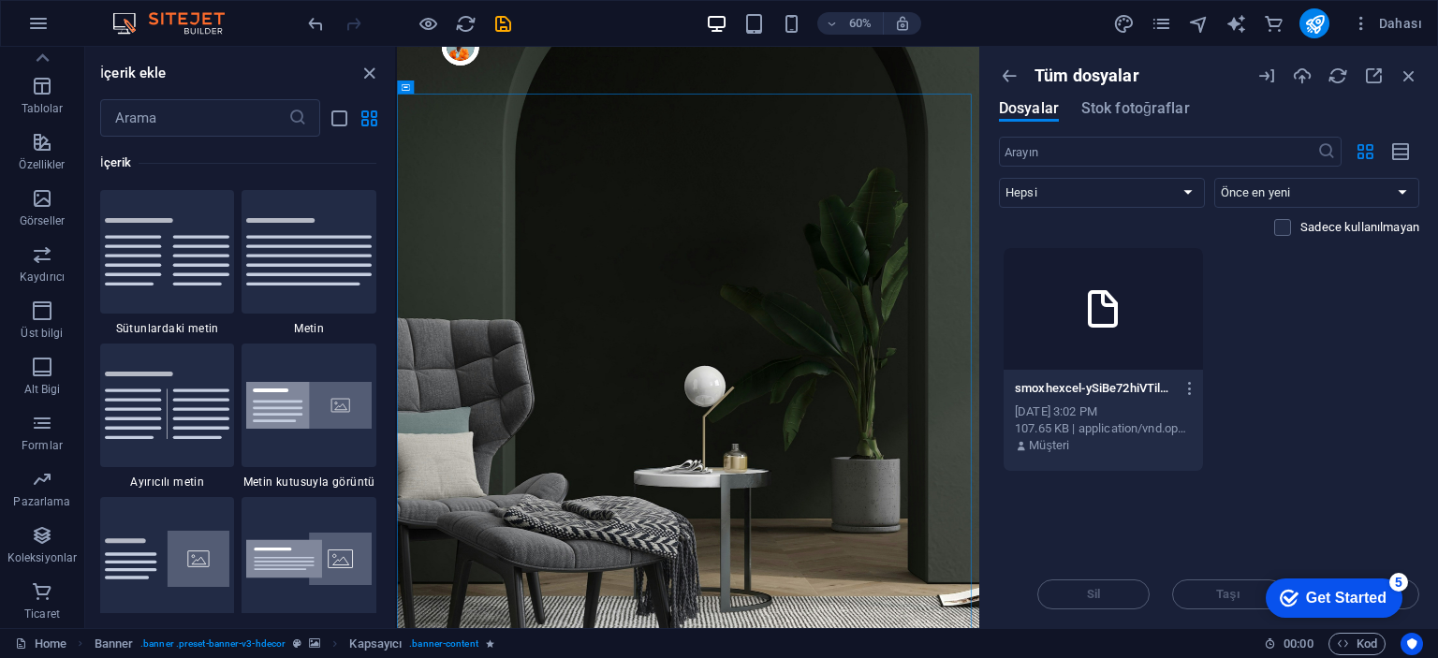
click at [1402, 618] on div "checkmark Get Started 5" at bounding box center [1333, 597] width 137 height 39
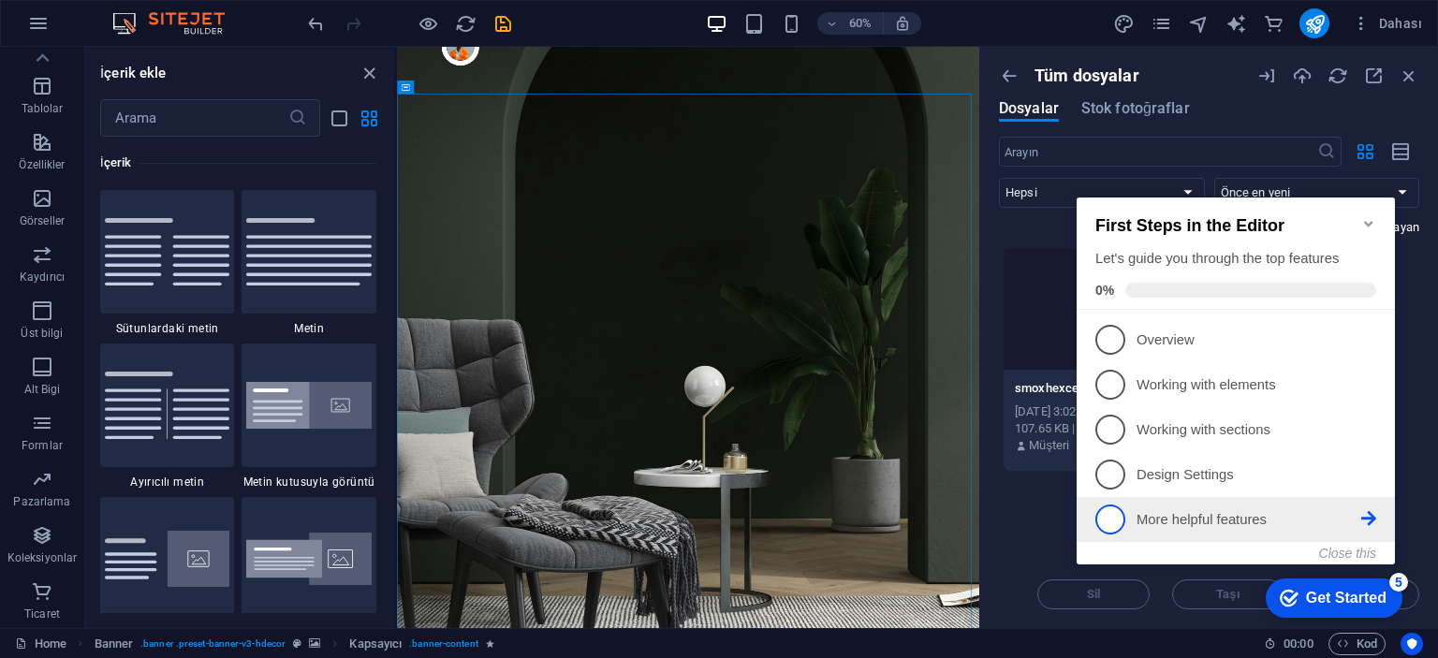
click at [1369, 346] on icon at bounding box center [1368, 338] width 15 height 15
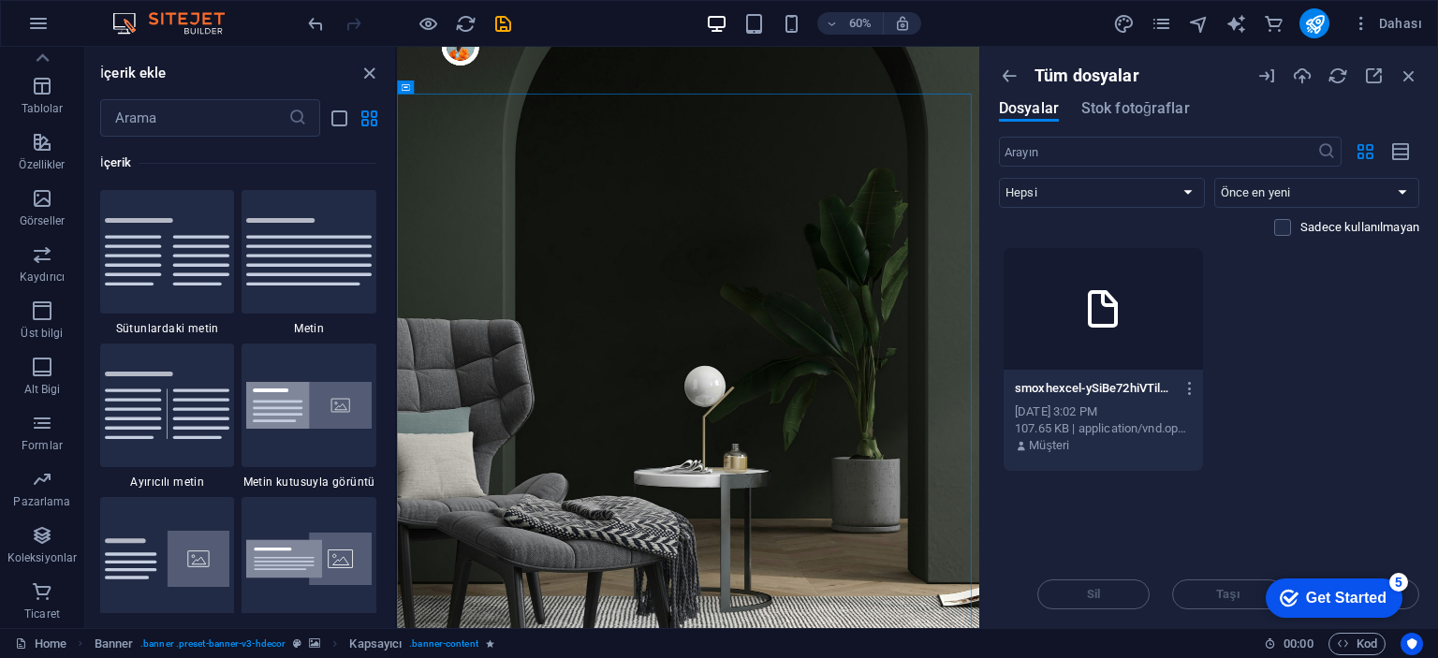
click at [1347, 590] on div "Get Started" at bounding box center [1346, 598] width 80 height 17
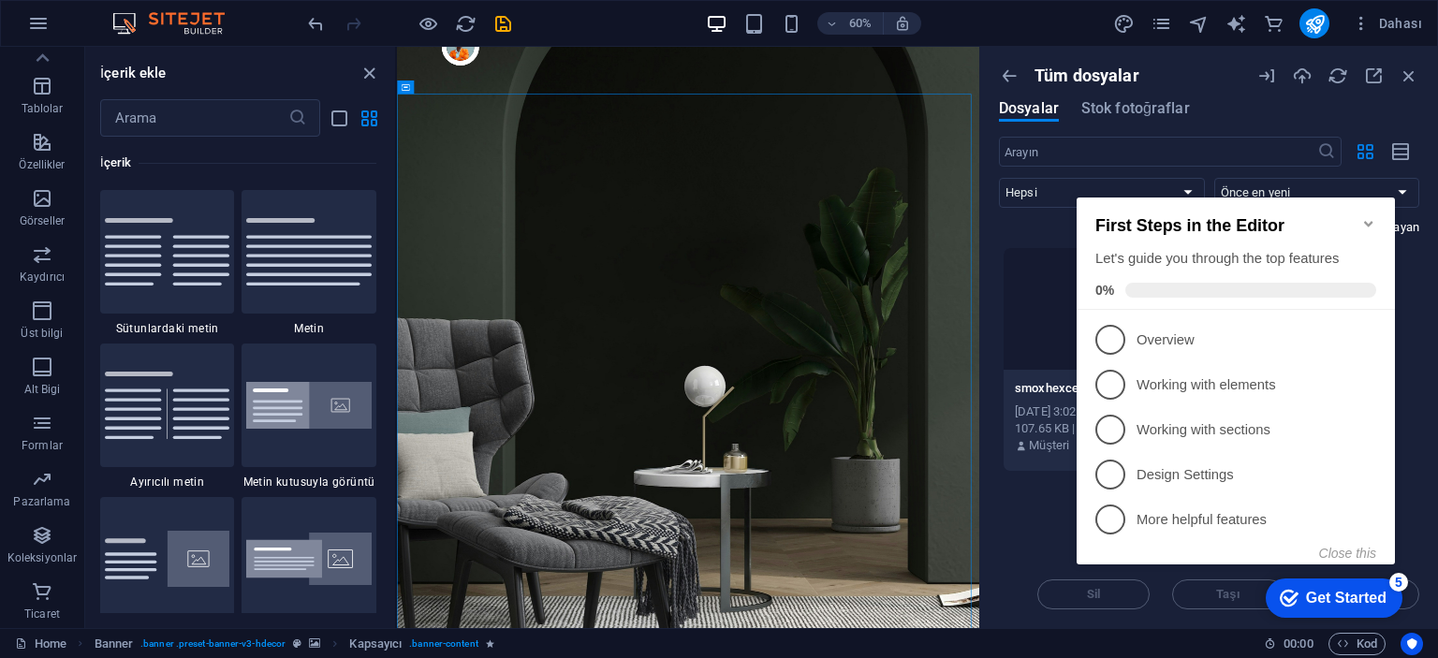
click div "checkmark Get Started 5 First Steps in the Editor Let's guide you through the t…"
click at [1419, 376] on div "Tüm dosyalar Dosyalar Stok fotoğraflar ​ Hepsi Görseller Dökümanlar Ses Video V…" at bounding box center [1209, 337] width 458 height 581
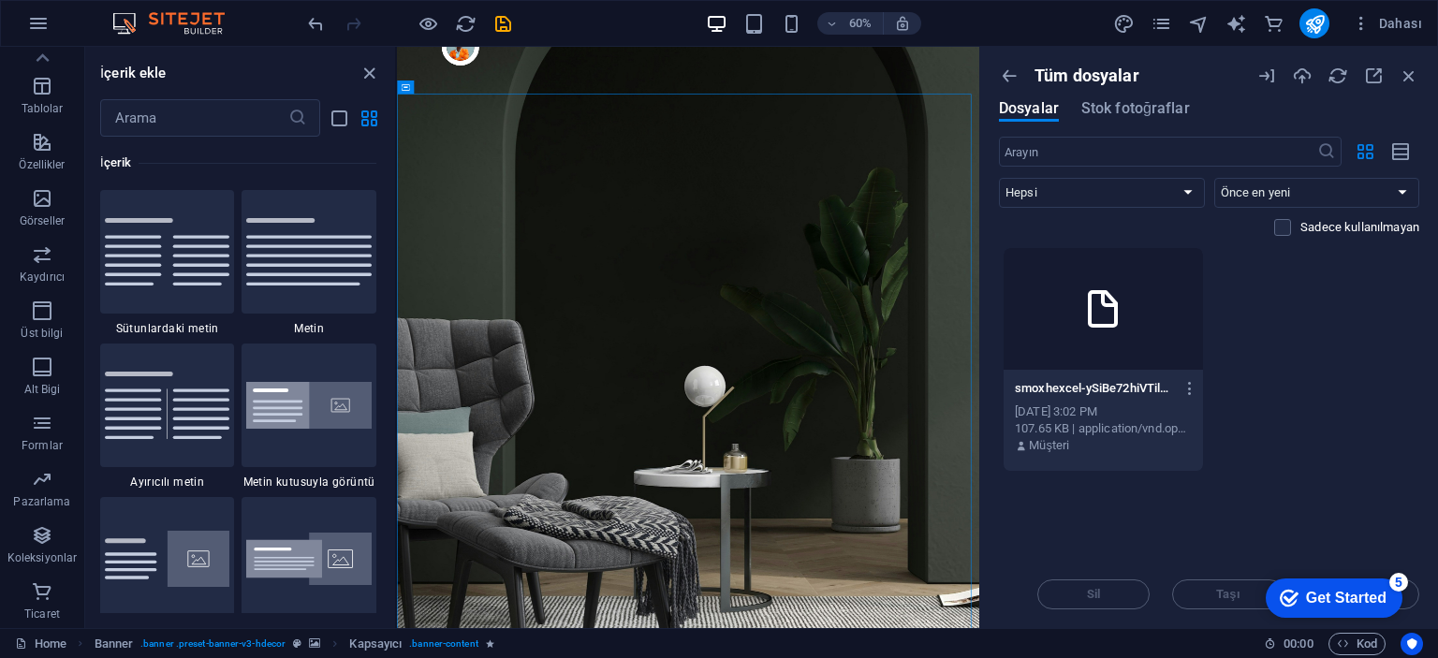
click at [1411, 598] on div "Sil Taşı Insert Tuşu" at bounding box center [1209, 585] width 420 height 49
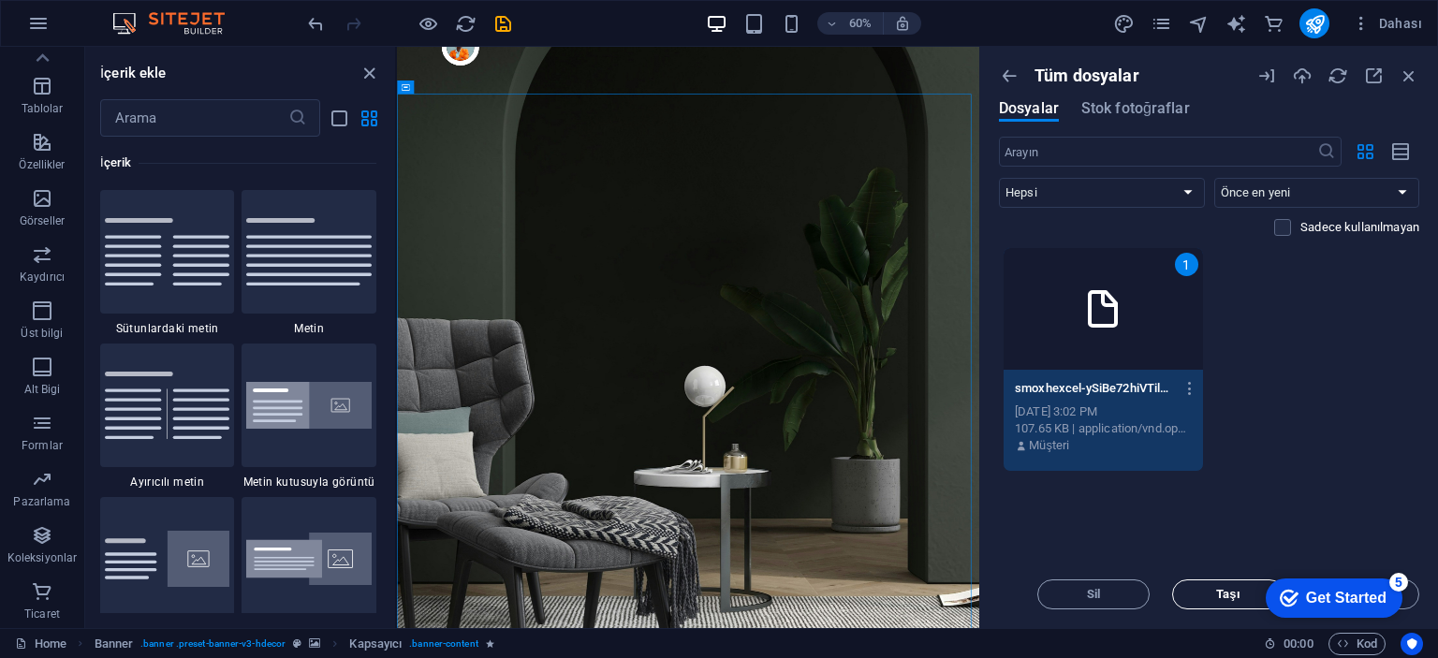
click at [1228, 591] on span "Taşı" at bounding box center [1228, 594] width 24 height 11
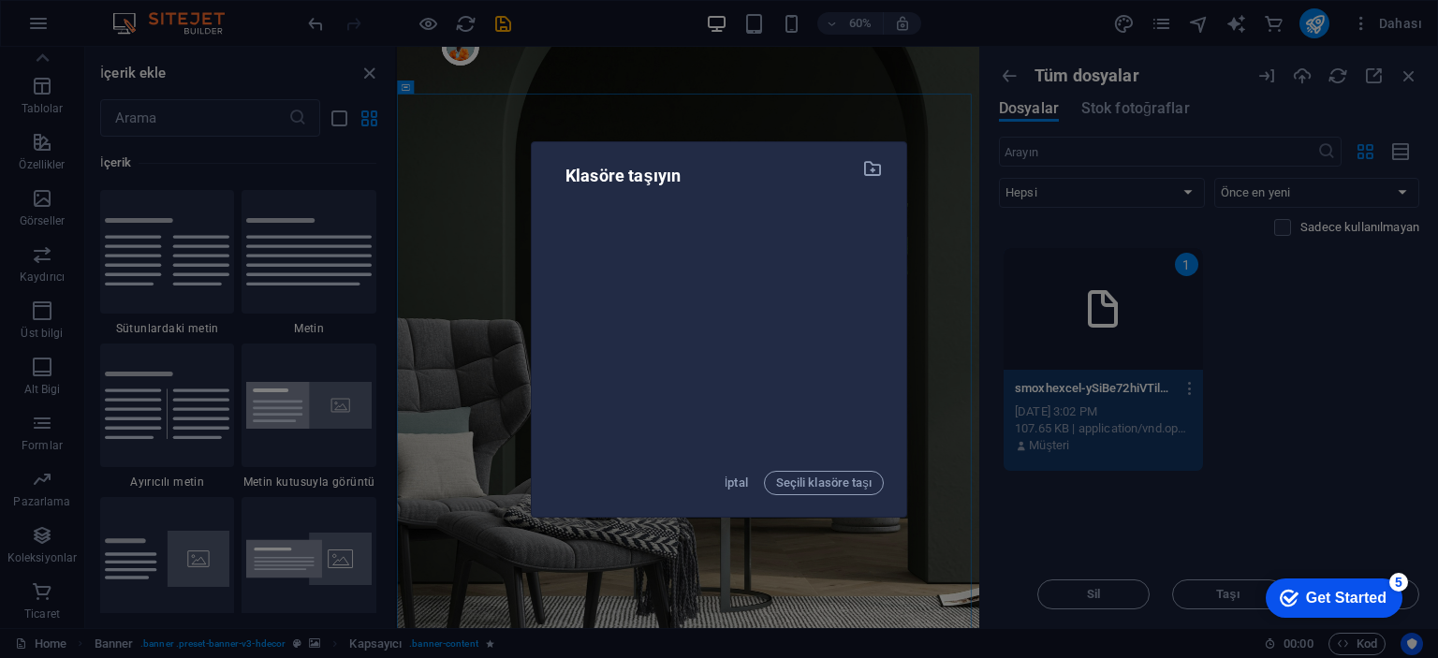
click at [1269, 374] on div "Klasöre taşıyın İptal Seçili klasöre taşı" at bounding box center [719, 329] width 1438 height 658
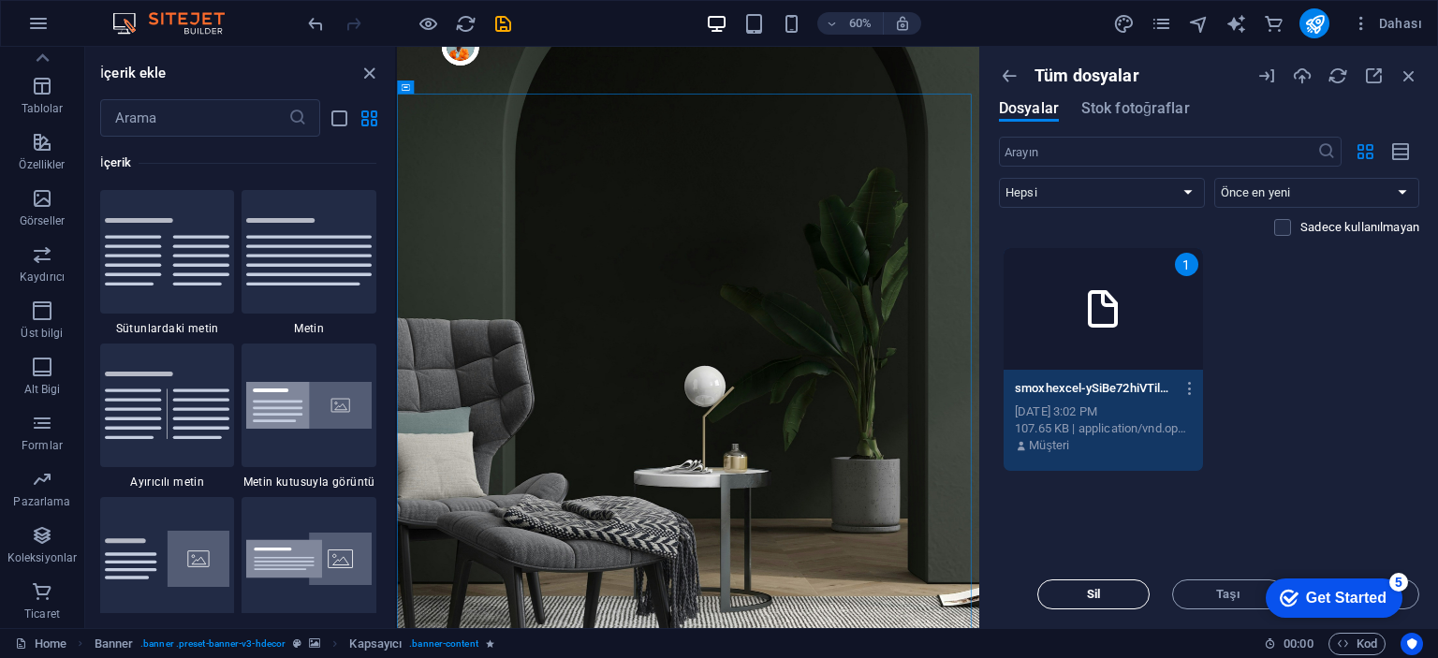
click at [1081, 599] on span "Sil" at bounding box center [1093, 594] width 95 height 11
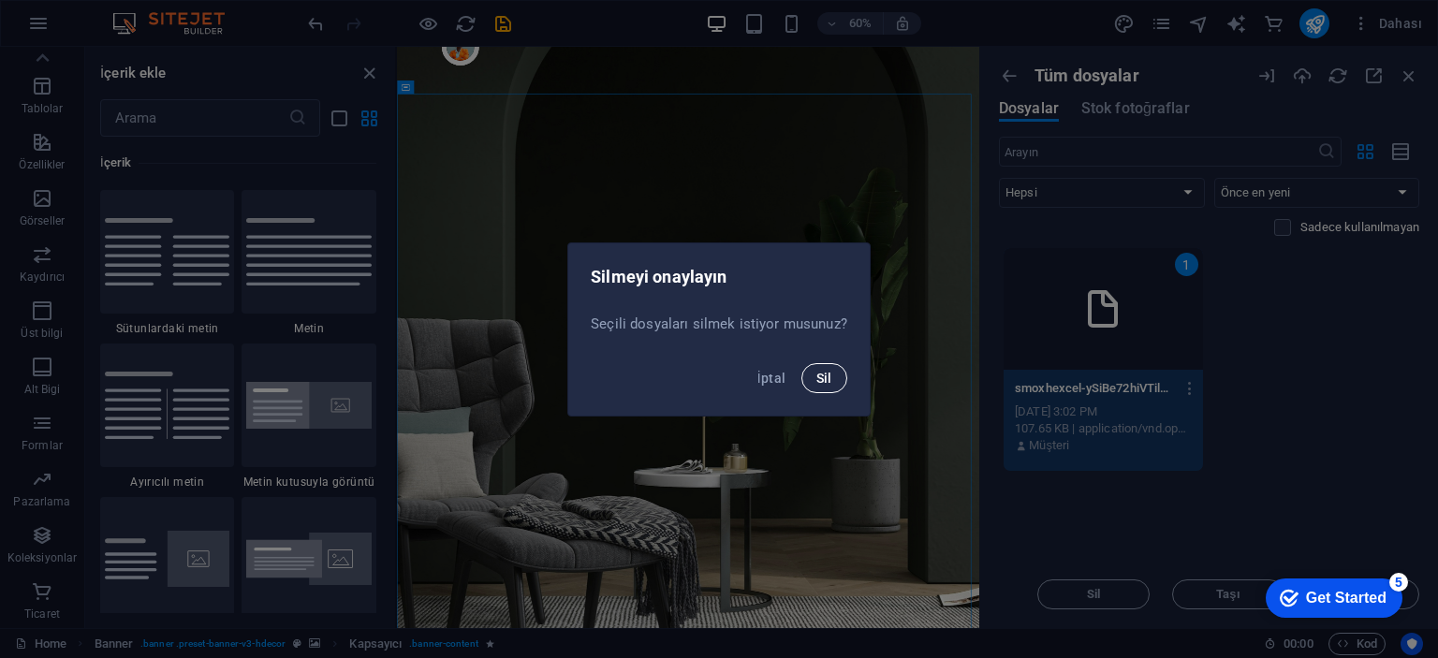
click at [820, 375] on span "Sil" at bounding box center [824, 378] width 16 height 15
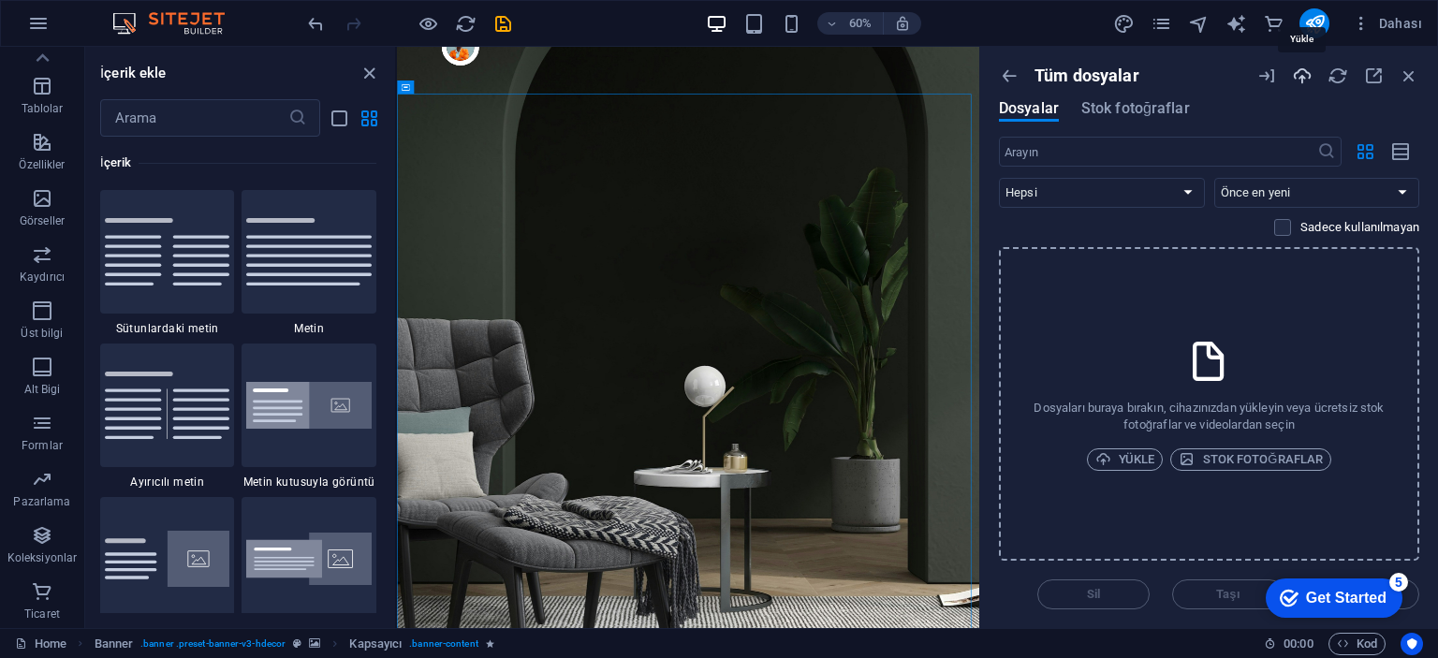
click at [1308, 72] on icon "button" at bounding box center [1302, 76] width 21 height 21
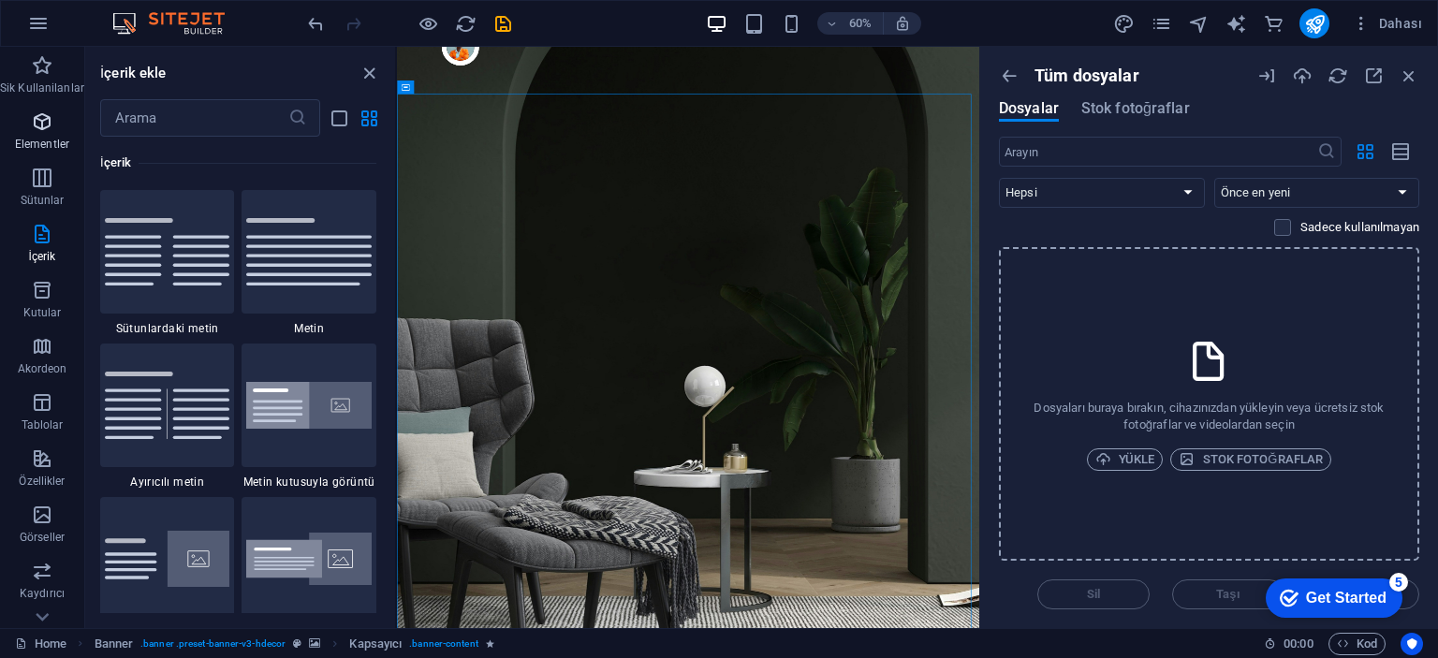
click at [46, 129] on icon "button" at bounding box center [42, 121] width 22 height 22
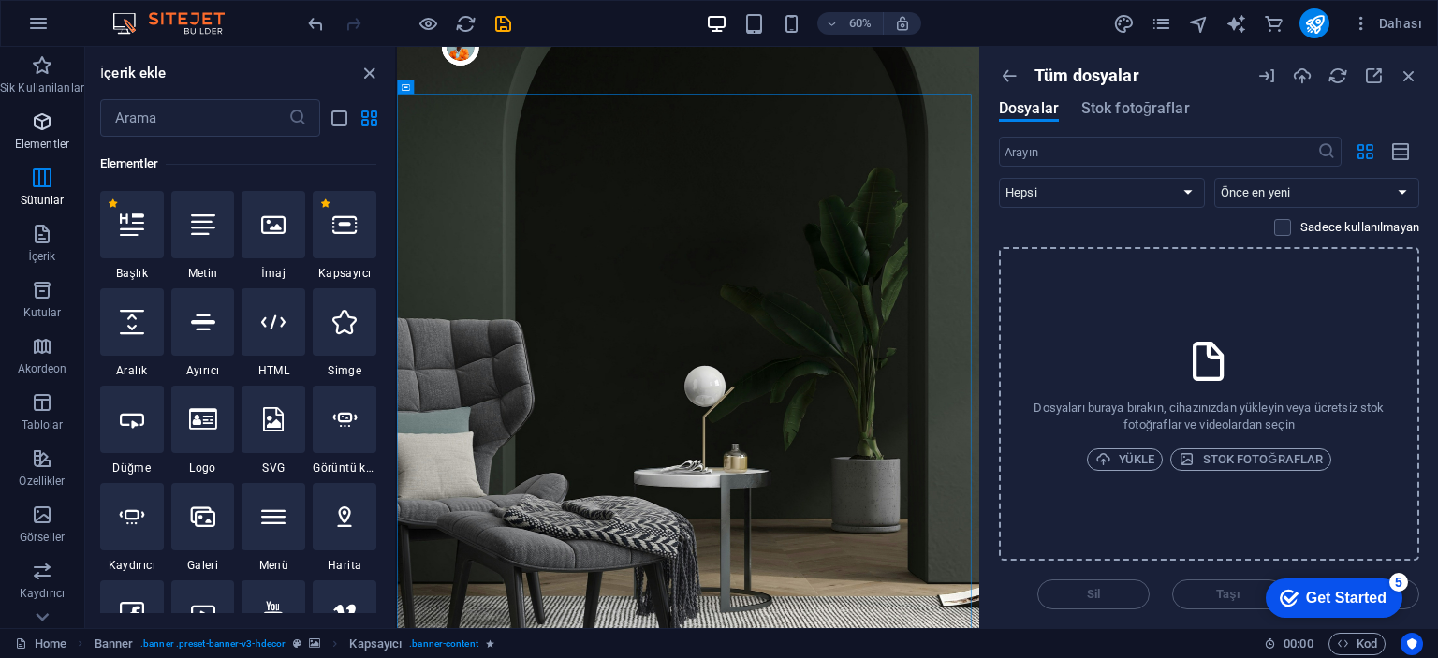
scroll to position [198, 0]
click at [164, 116] on input "text" at bounding box center [194, 117] width 188 height 37
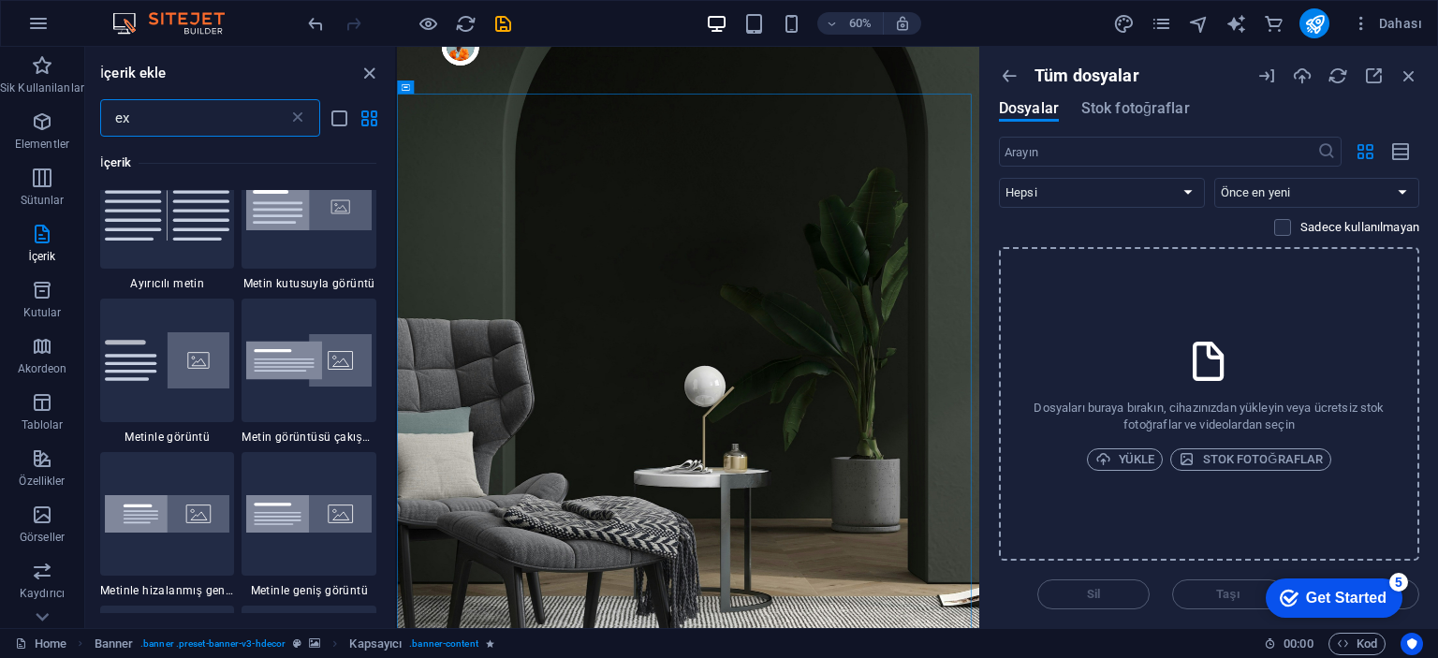
scroll to position [0, 0]
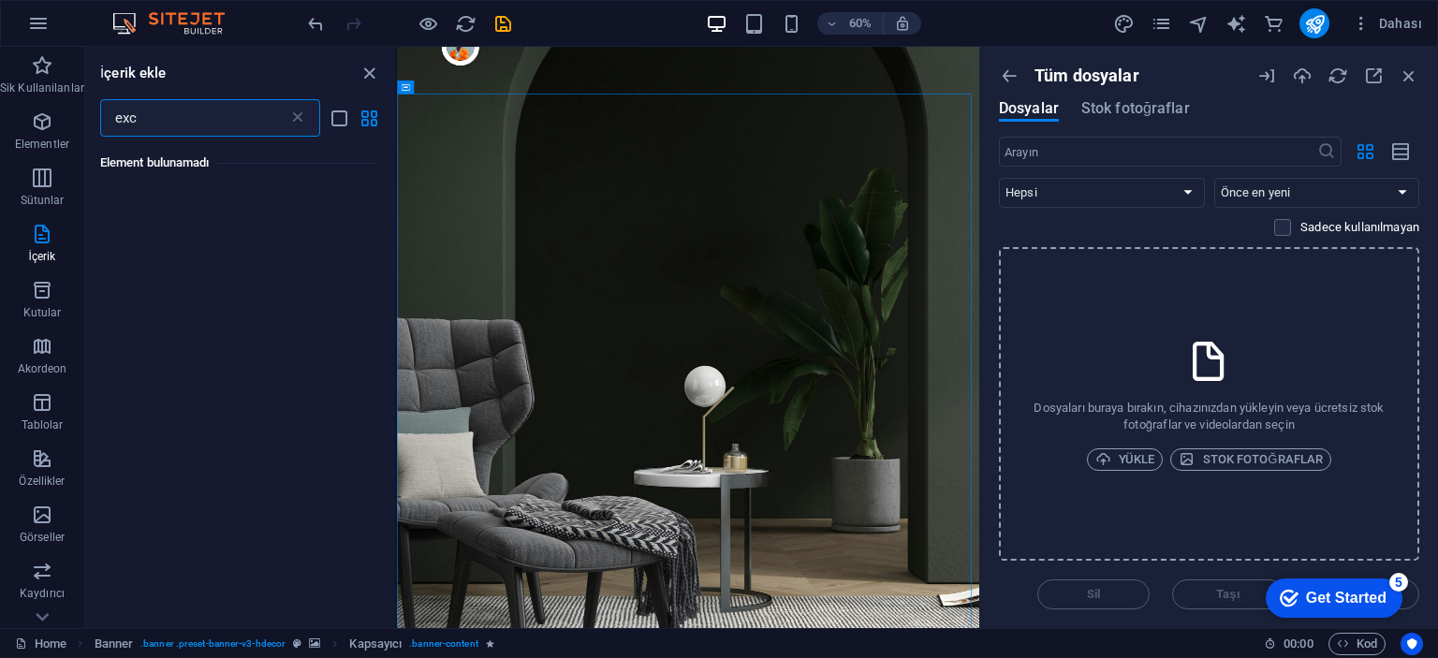
type input "exce"
drag, startPoint x: 164, startPoint y: 116, endPoint x: 75, endPoint y: 117, distance: 88.9
click at [75, 117] on div "Sik Kullanilanlar Elementler Sütunlar İçerik Kutular Akordeon Tablolar Özellikl…" at bounding box center [198, 337] width 397 height 581
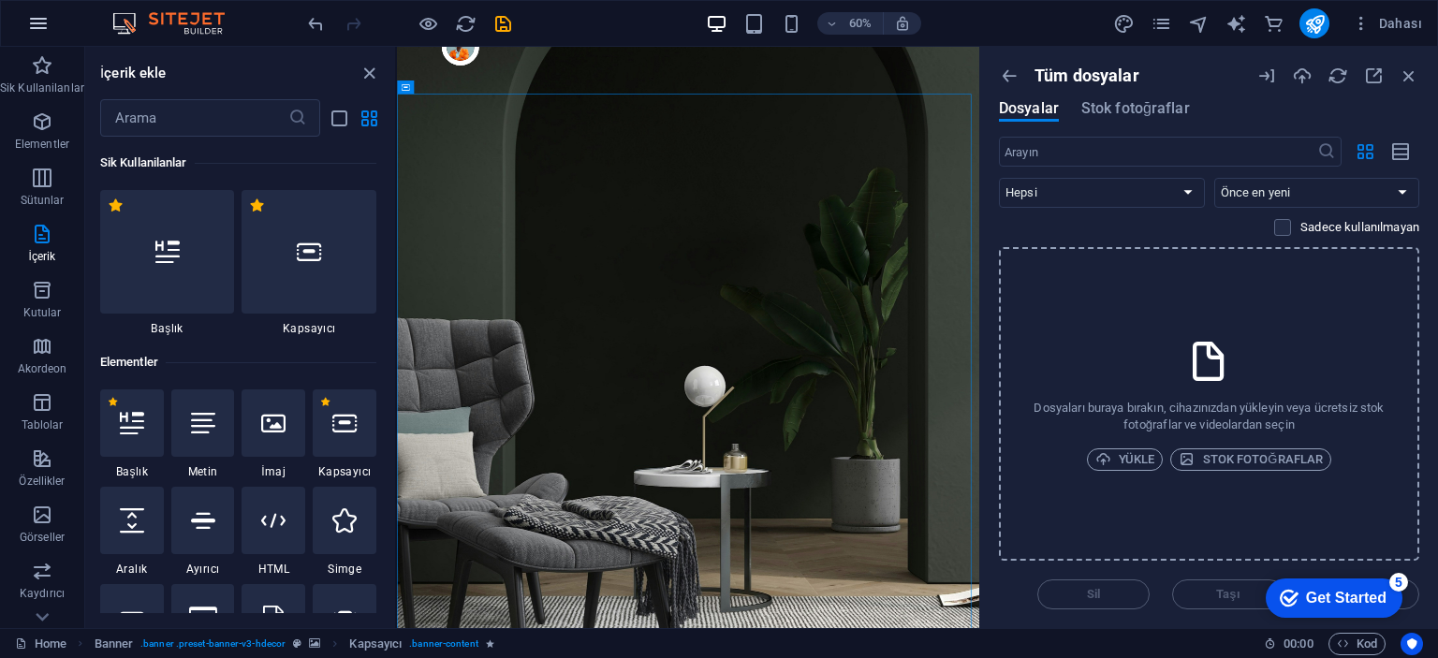
click at [34, 25] on icon "button" at bounding box center [38, 23] width 22 height 22
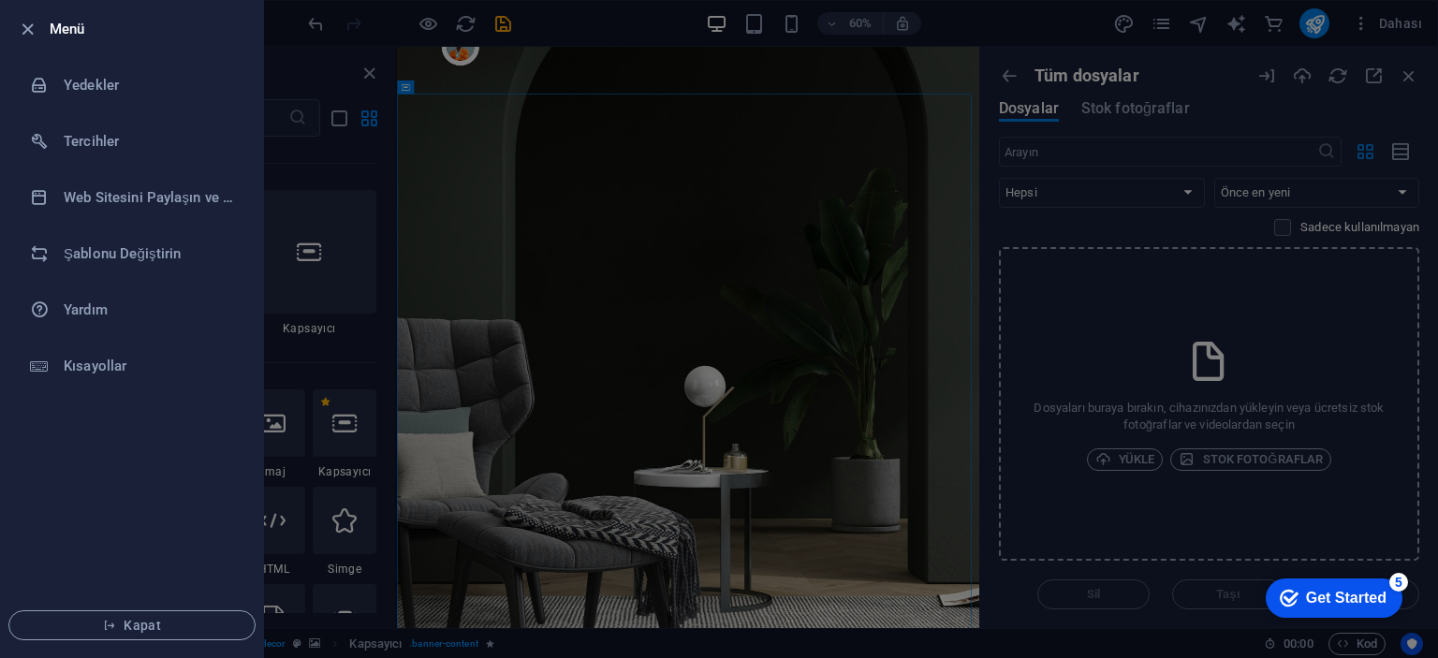
click at [494, 272] on div at bounding box center [719, 329] width 1438 height 658
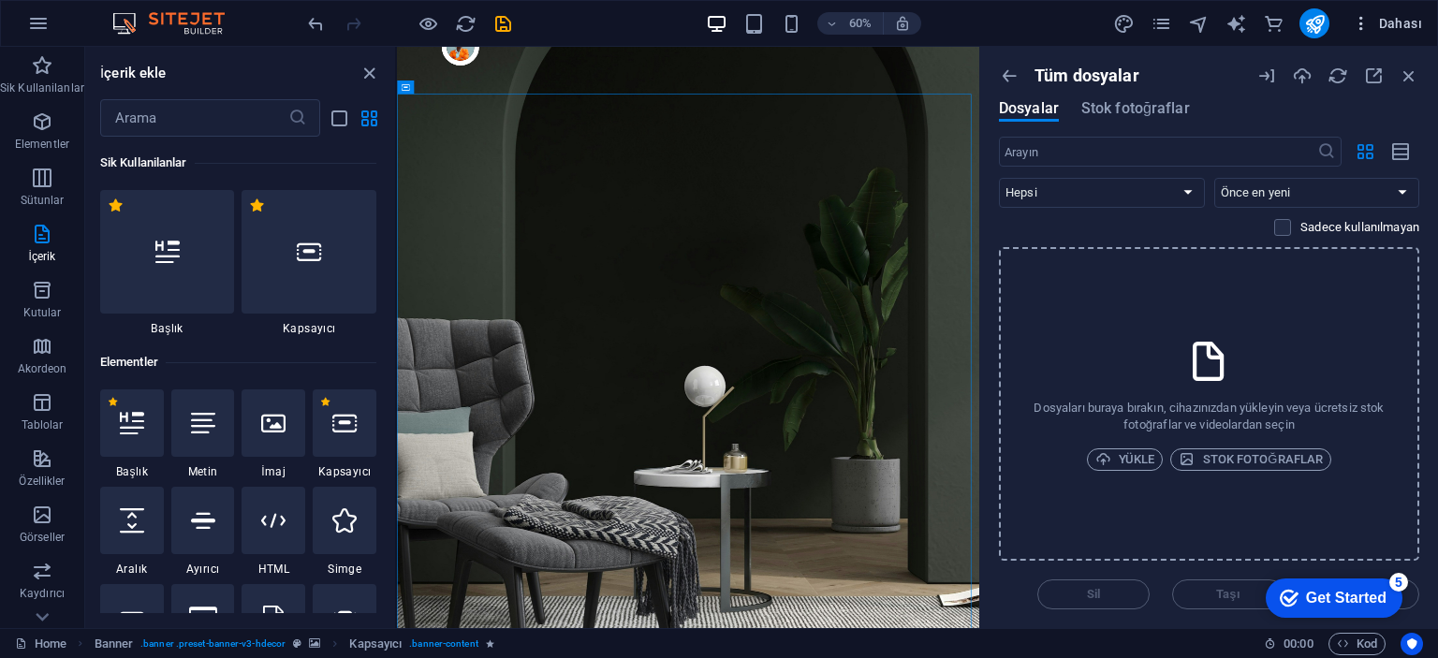
click at [1393, 19] on span "Dahası" at bounding box center [1387, 23] width 70 height 19
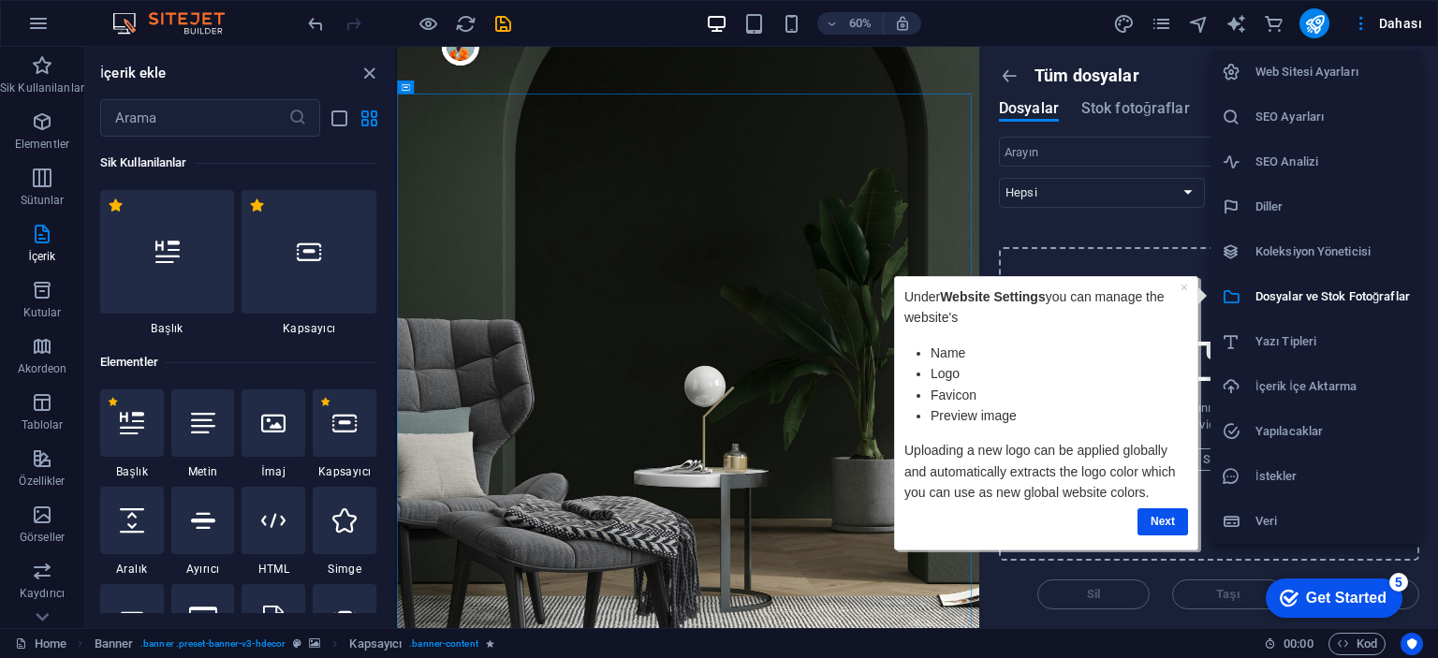
click at [1307, 258] on h6 "Koleksiyon Yöneticisi" at bounding box center [1332, 252] width 154 height 22
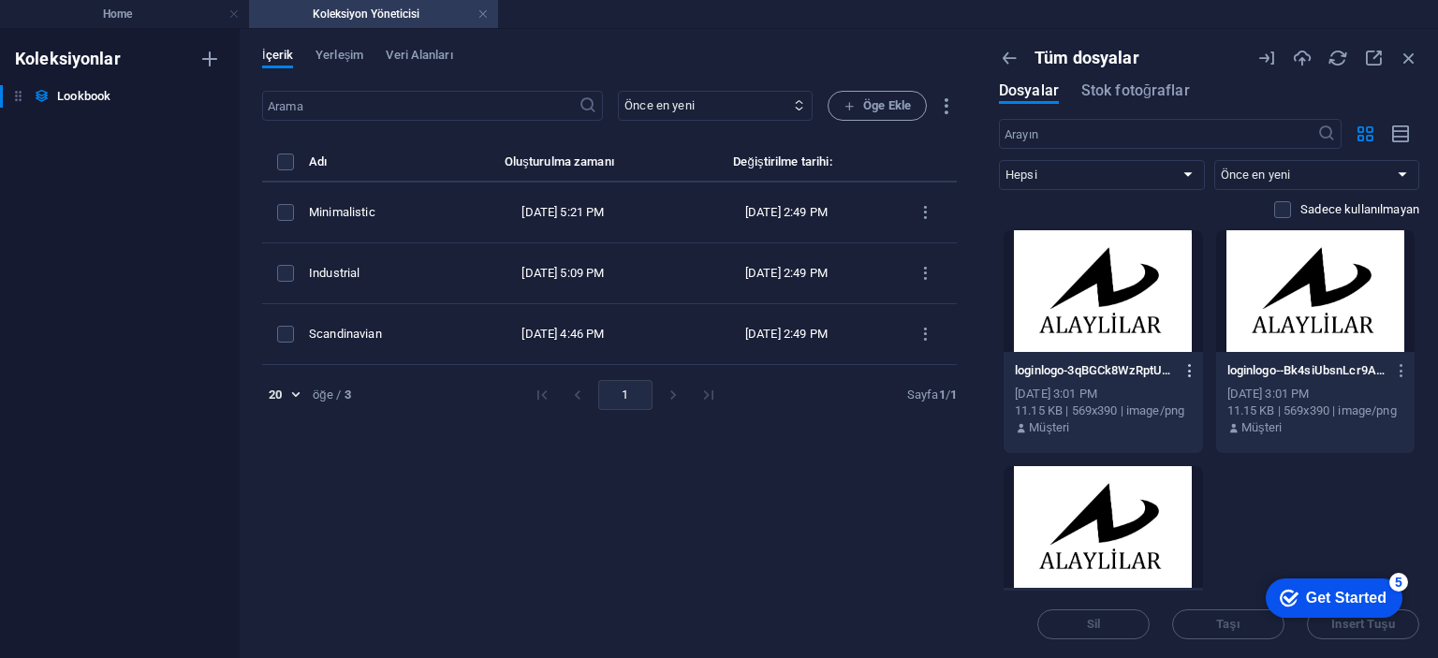
click at [1181, 371] on icon "button" at bounding box center [1190, 370] width 18 height 17
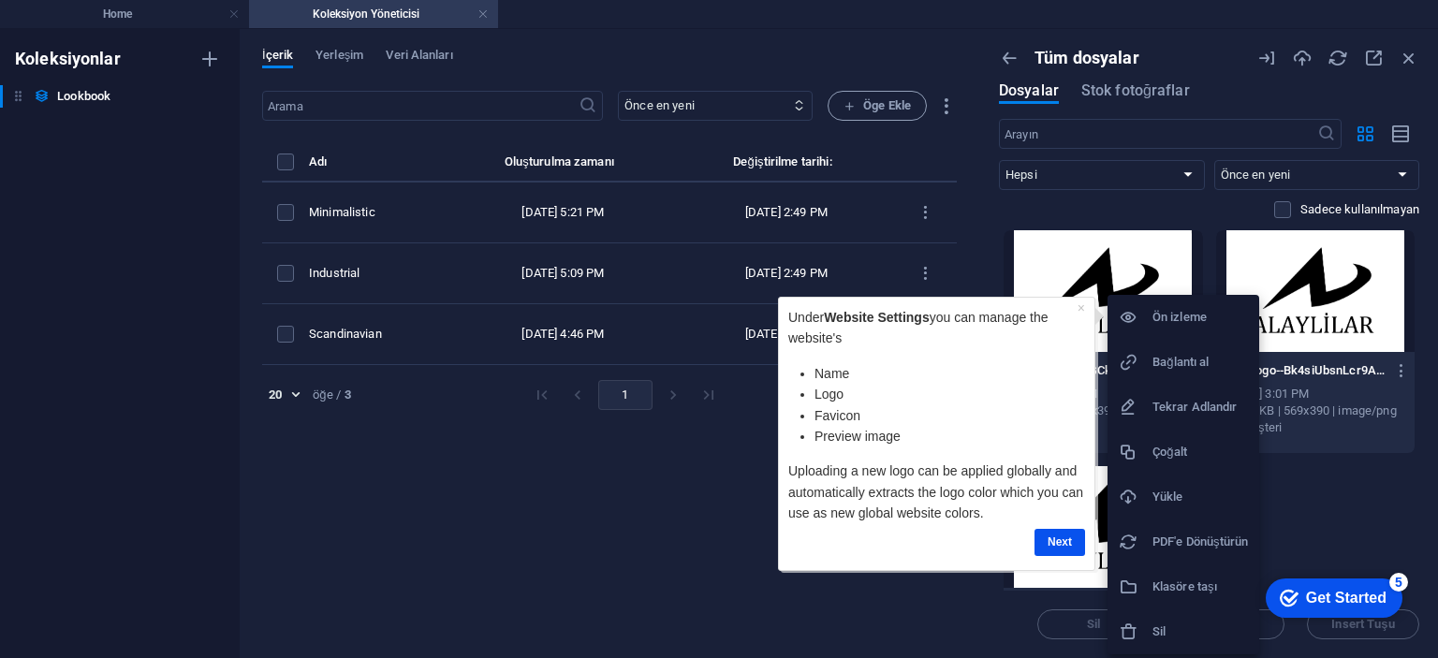
click at [1136, 633] on icon at bounding box center [1128, 631] width 19 height 19
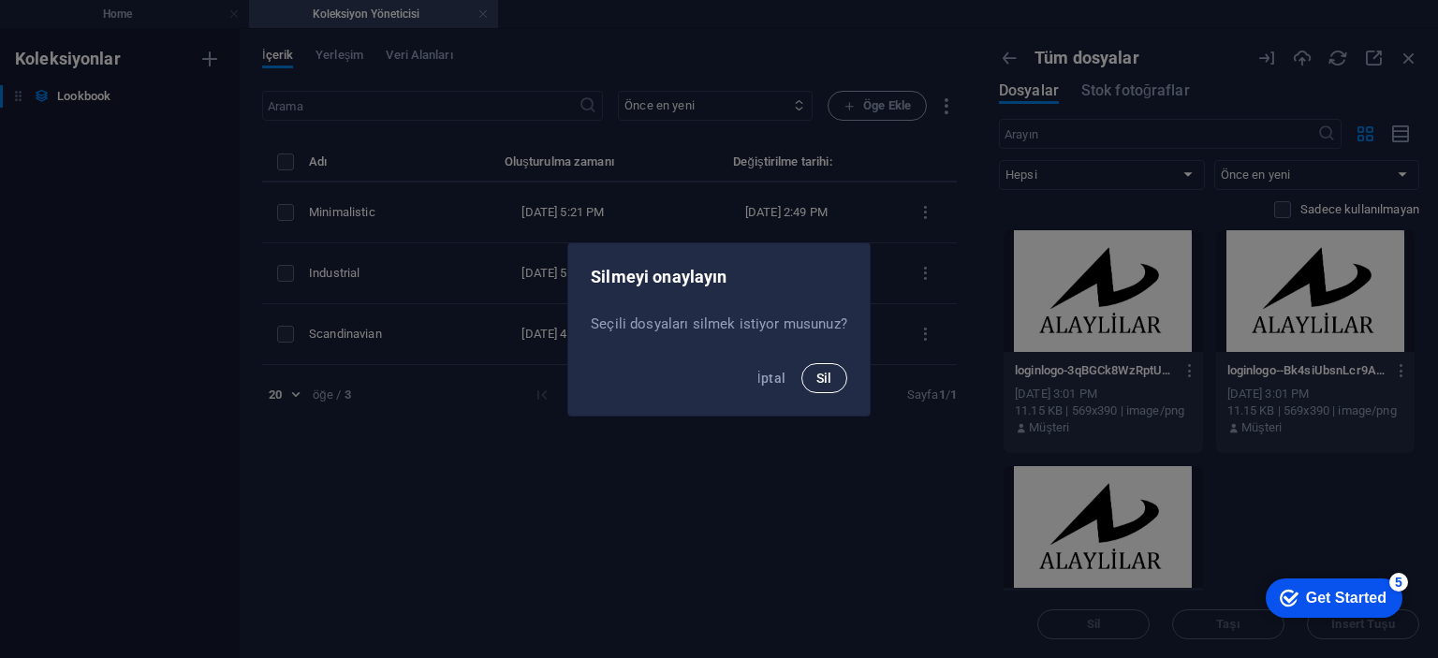
click at [809, 380] on button "Sil" at bounding box center [824, 378] width 46 height 30
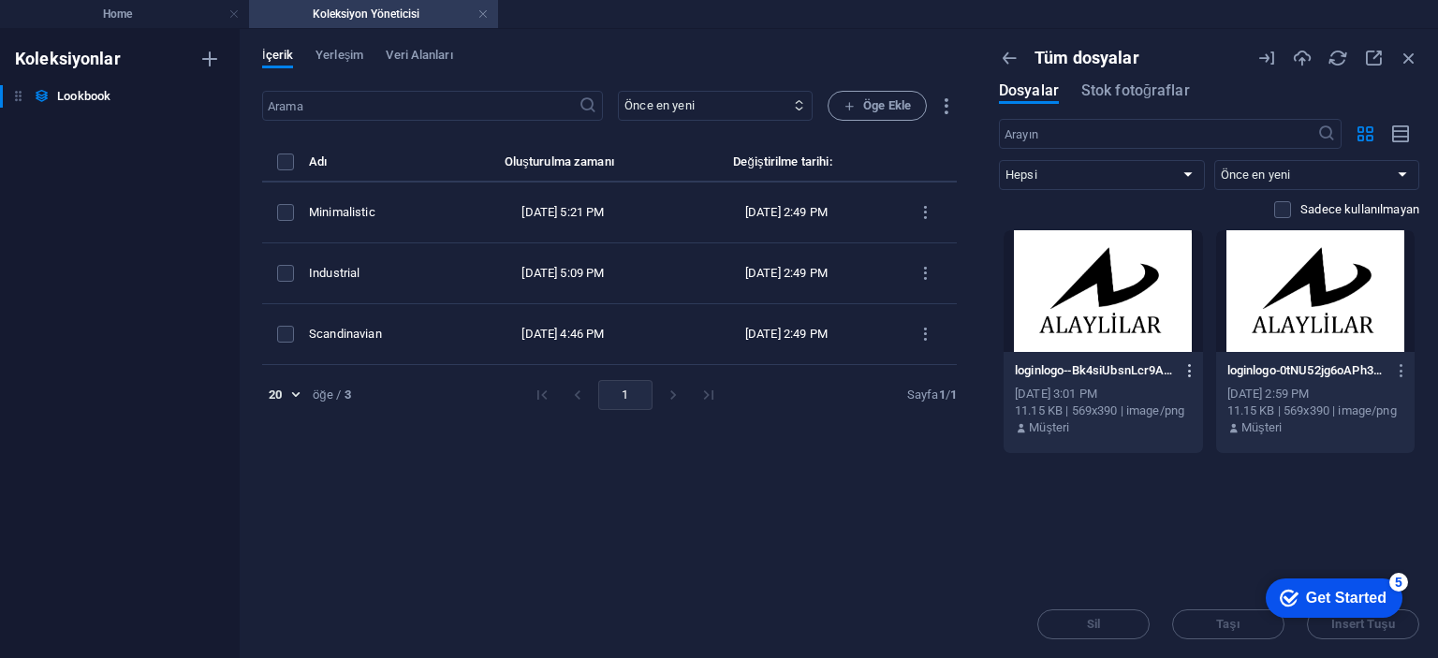
click at [1188, 365] on icon "button" at bounding box center [1190, 370] width 18 height 17
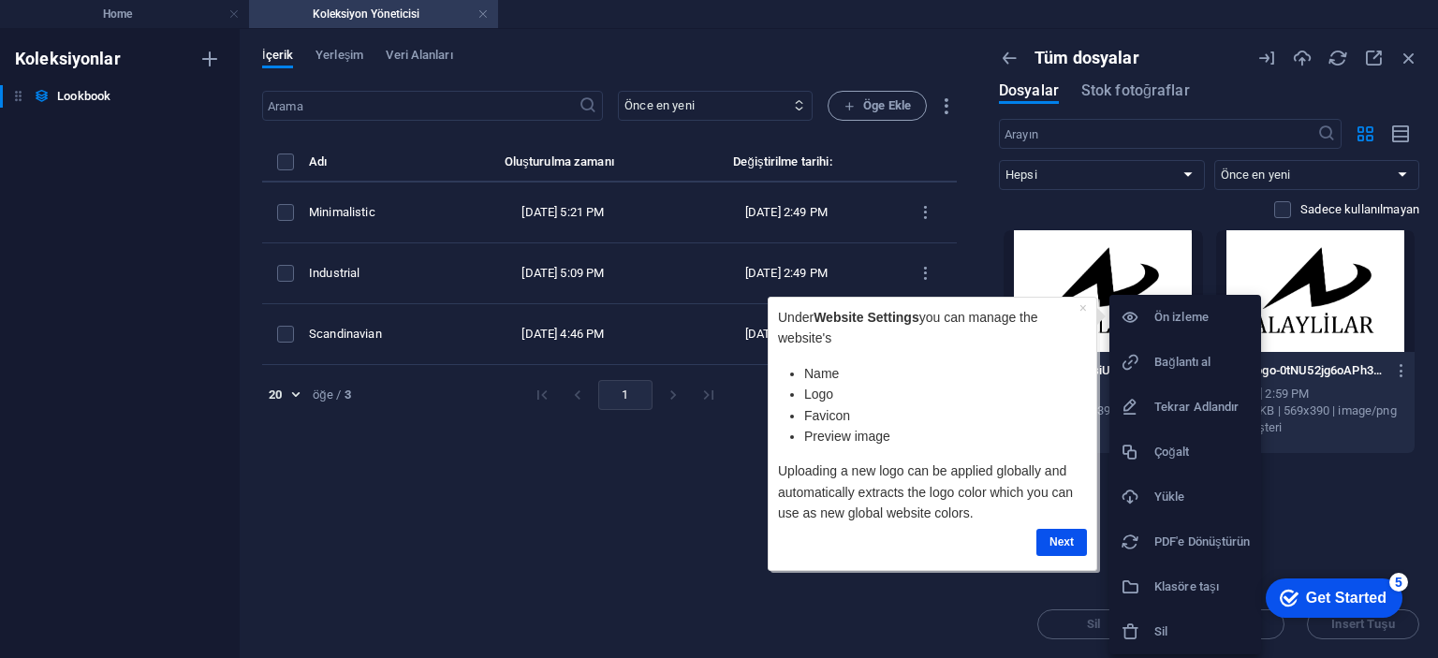
click at [1190, 630] on h6 "Sil" at bounding box center [1201, 632] width 95 height 22
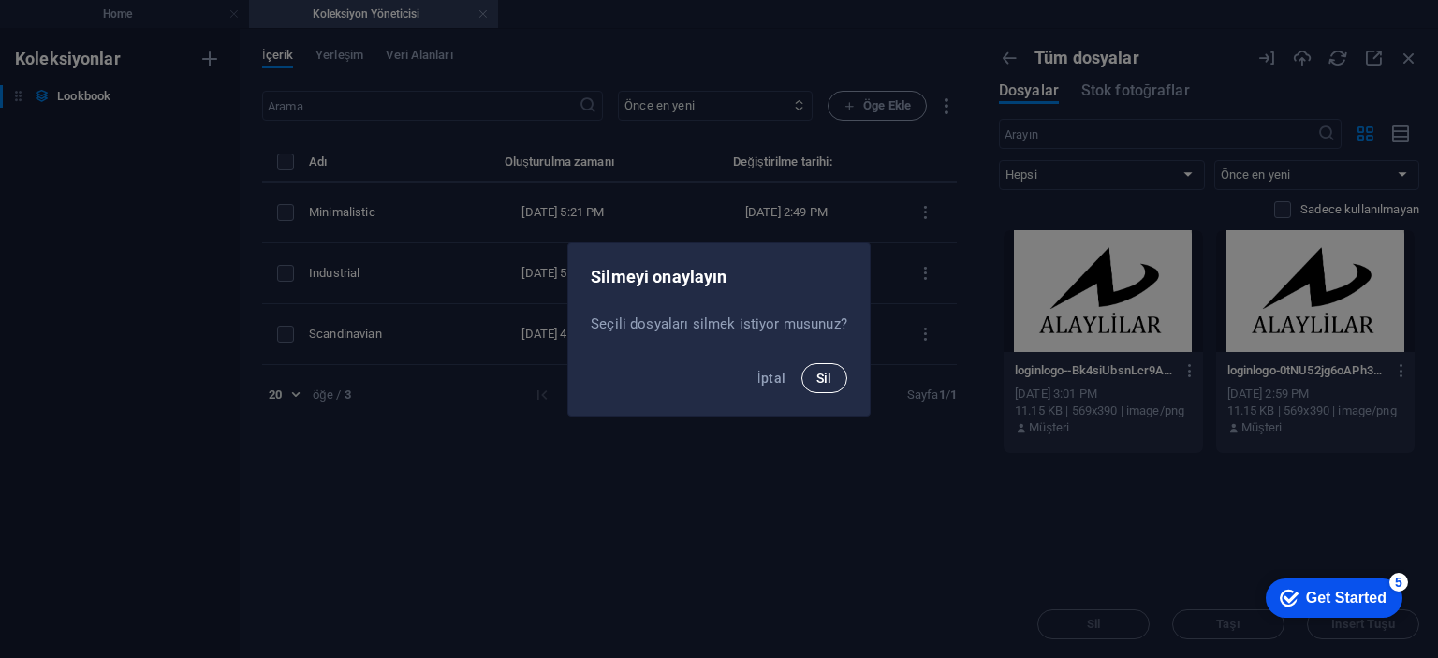
click at [824, 373] on span "Sil" at bounding box center [824, 378] width 16 height 15
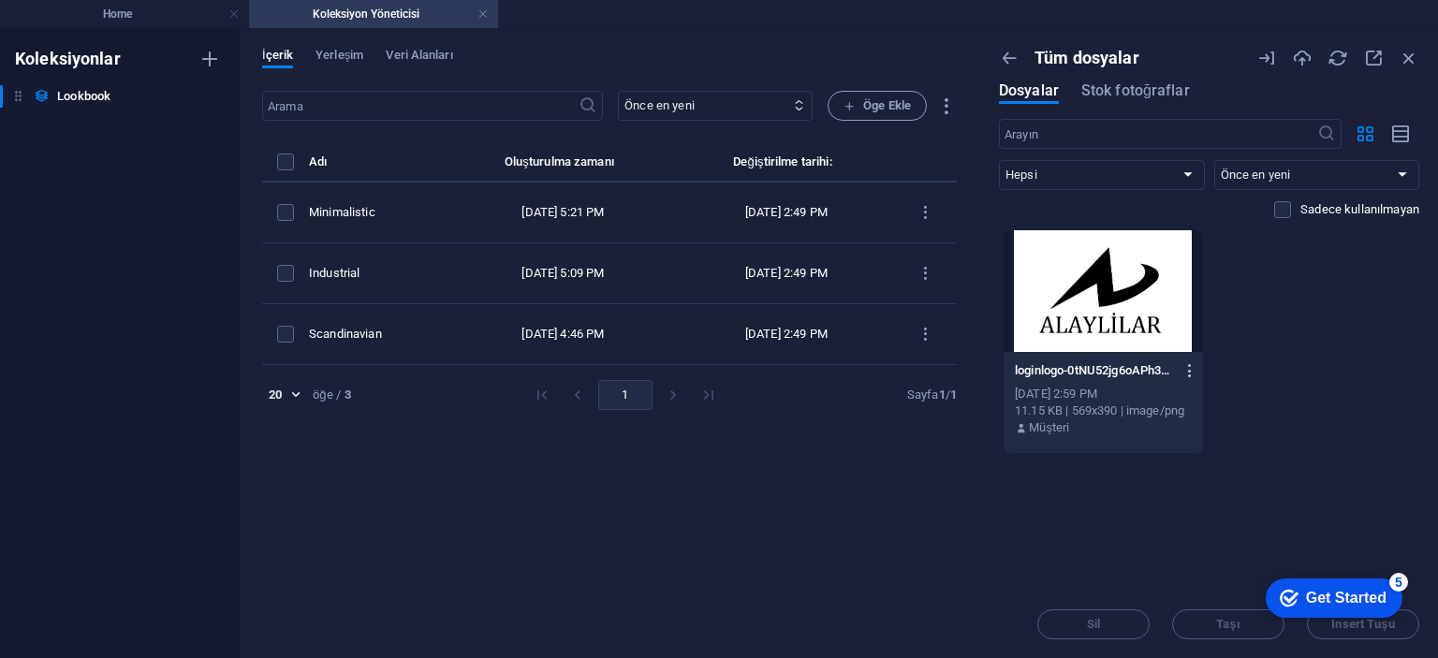
click at [1188, 363] on icon "button" at bounding box center [1190, 370] width 18 height 17
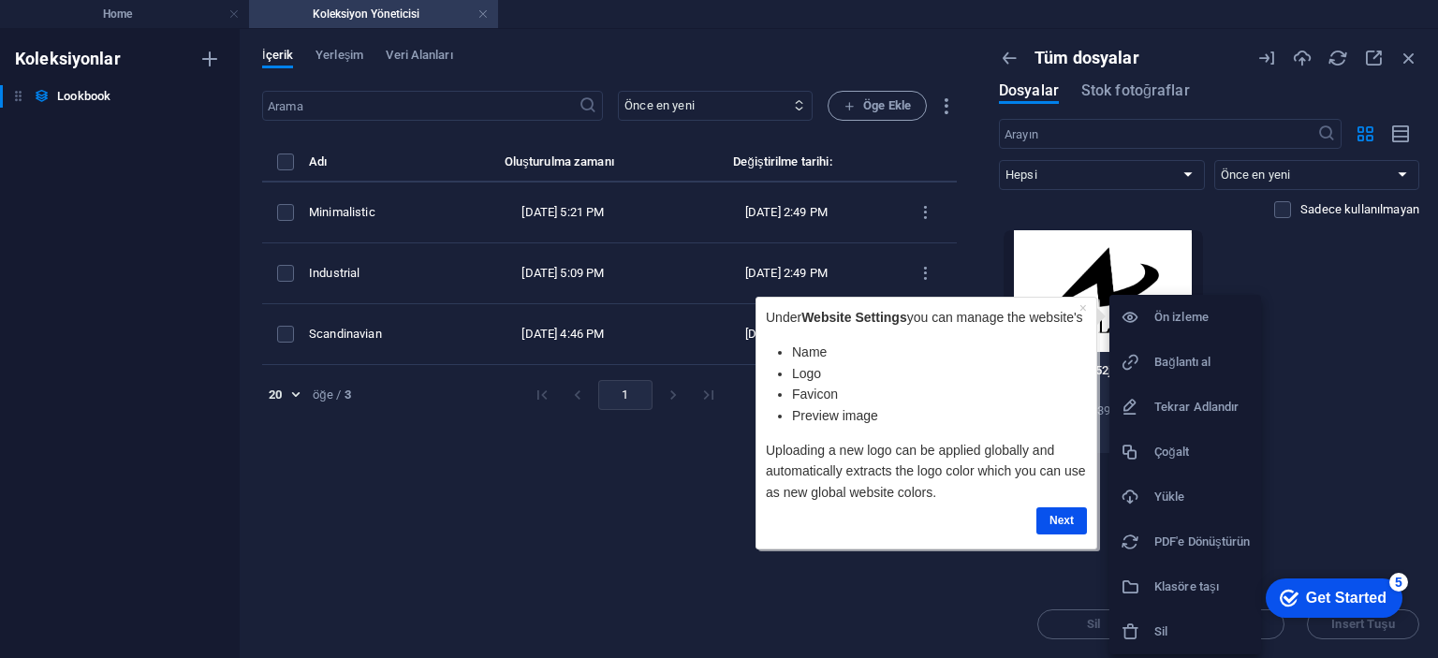
click at [1162, 622] on h6 "Sil" at bounding box center [1201, 632] width 95 height 22
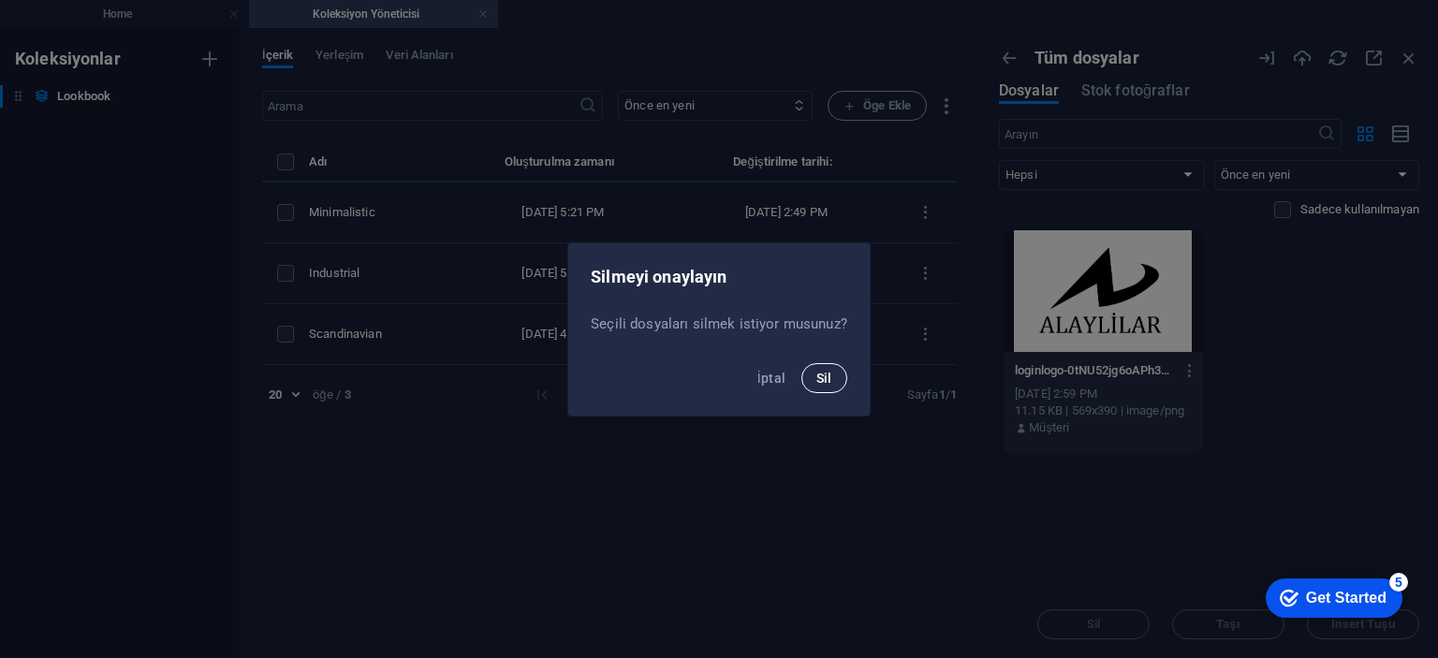
click at [823, 384] on span "Sil" at bounding box center [824, 378] width 16 height 15
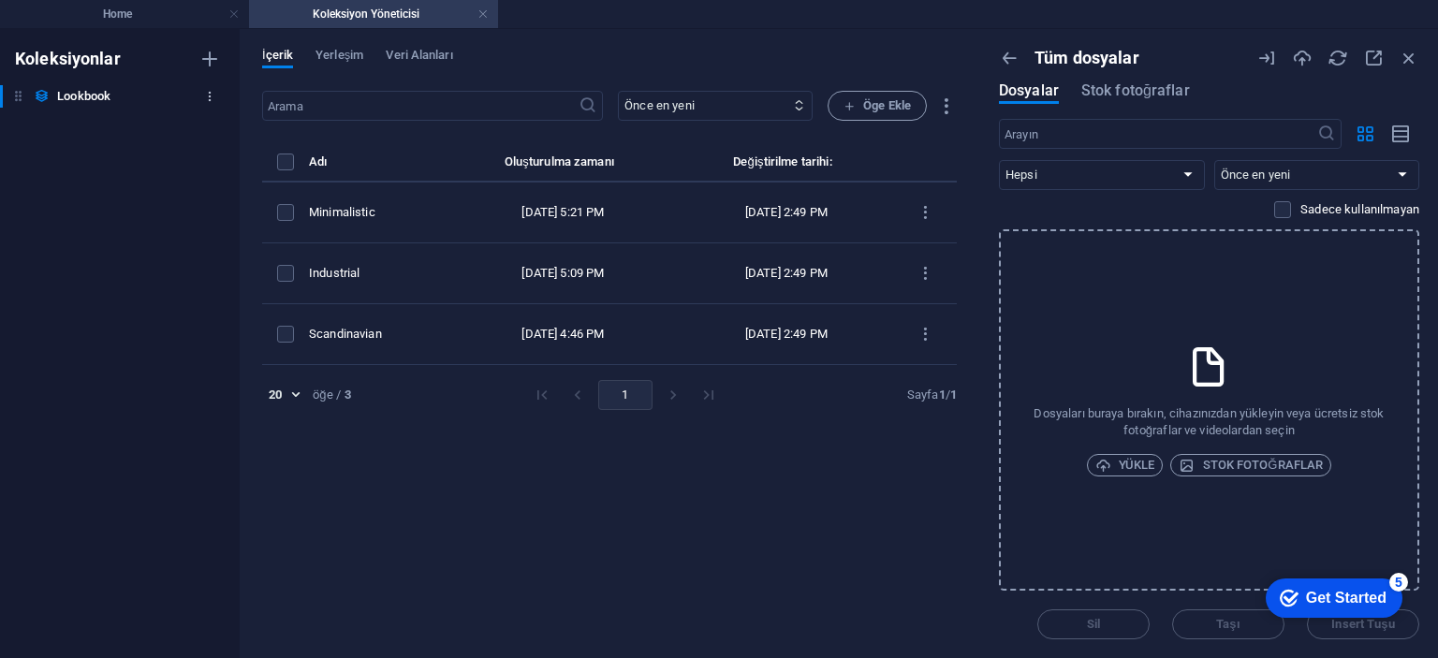
click at [210, 85] on button "button" at bounding box center [209, 96] width 22 height 30
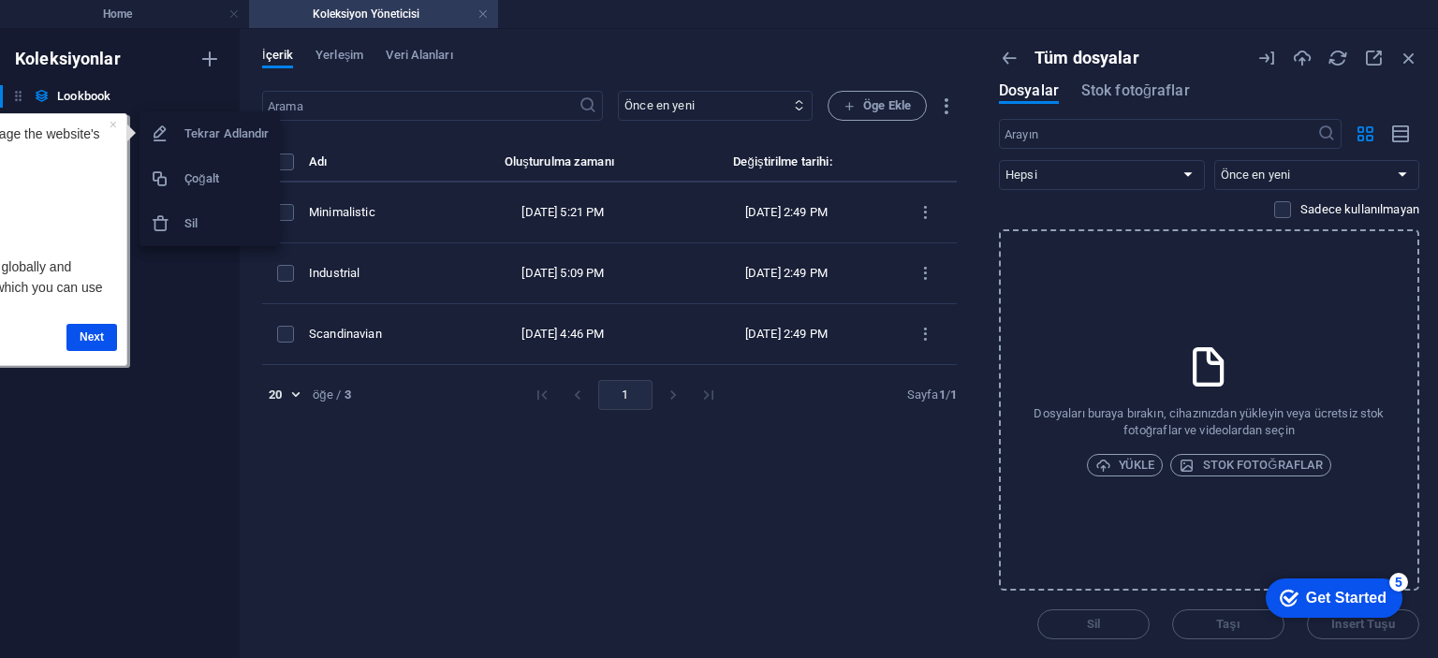
click at [213, 223] on h6 "Sil" at bounding box center [226, 223] width 84 height 22
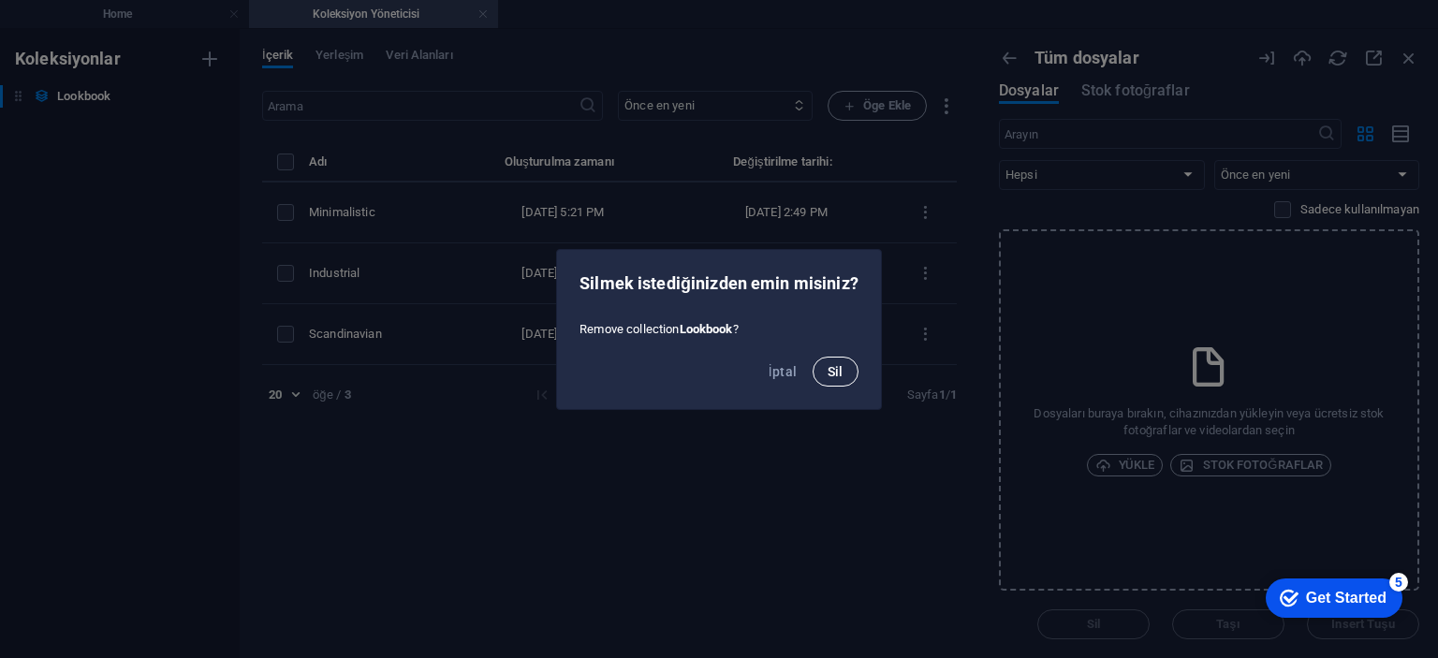
drag, startPoint x: 793, startPoint y: 369, endPoint x: 832, endPoint y: 373, distance: 39.6
click at [832, 373] on div "İptal Sil" at bounding box center [719, 377] width 324 height 64
click at [829, 373] on span "Sil" at bounding box center [835, 371] width 16 height 15
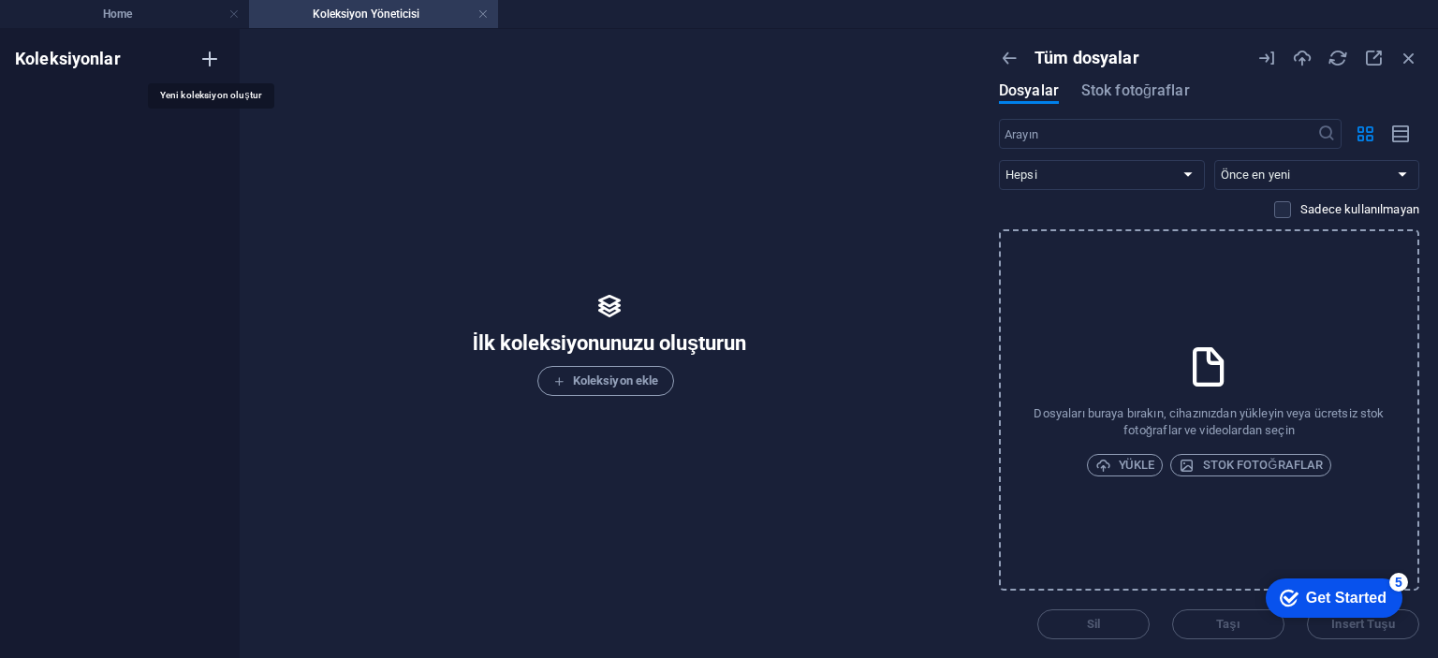
click at [212, 57] on icon "button" at bounding box center [209, 59] width 22 height 22
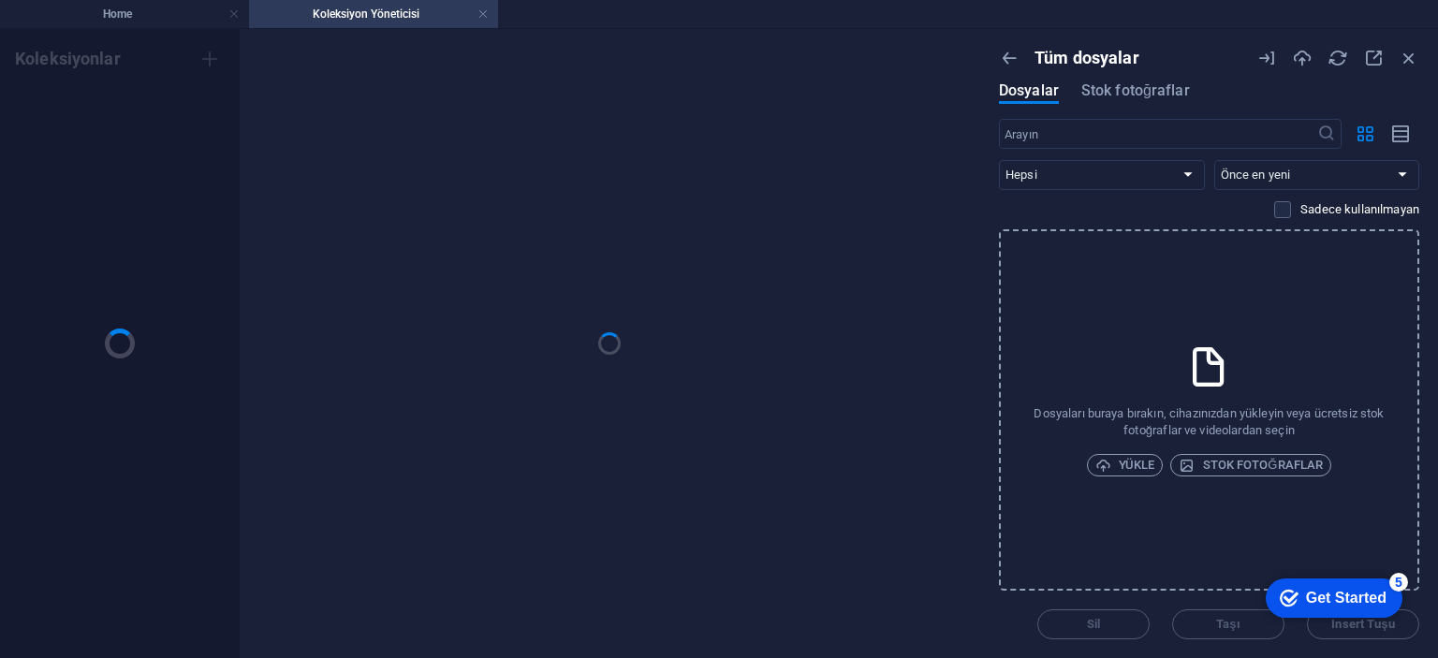
click at [490, 14] on h4 "Koleksiyon Yöneticisi" at bounding box center [373, 14] width 249 height 21
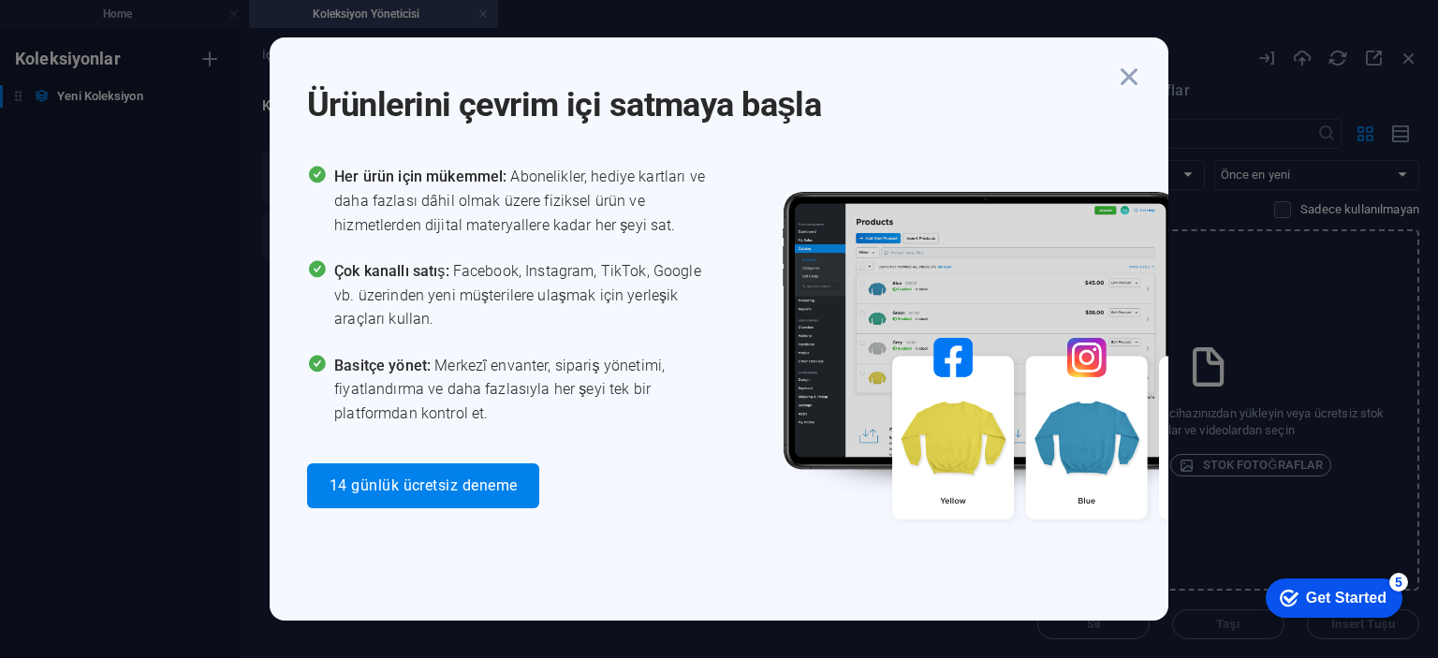
click at [89, 101] on div "Ürünlerini çevrim içi satmaya başla Her ürün için mükemmel: Abonelikler, hediye…" at bounding box center [719, 329] width 1438 height 658
click at [369, 483] on span "14 günlük ücretsiz deneme" at bounding box center [422, 485] width 187 height 15
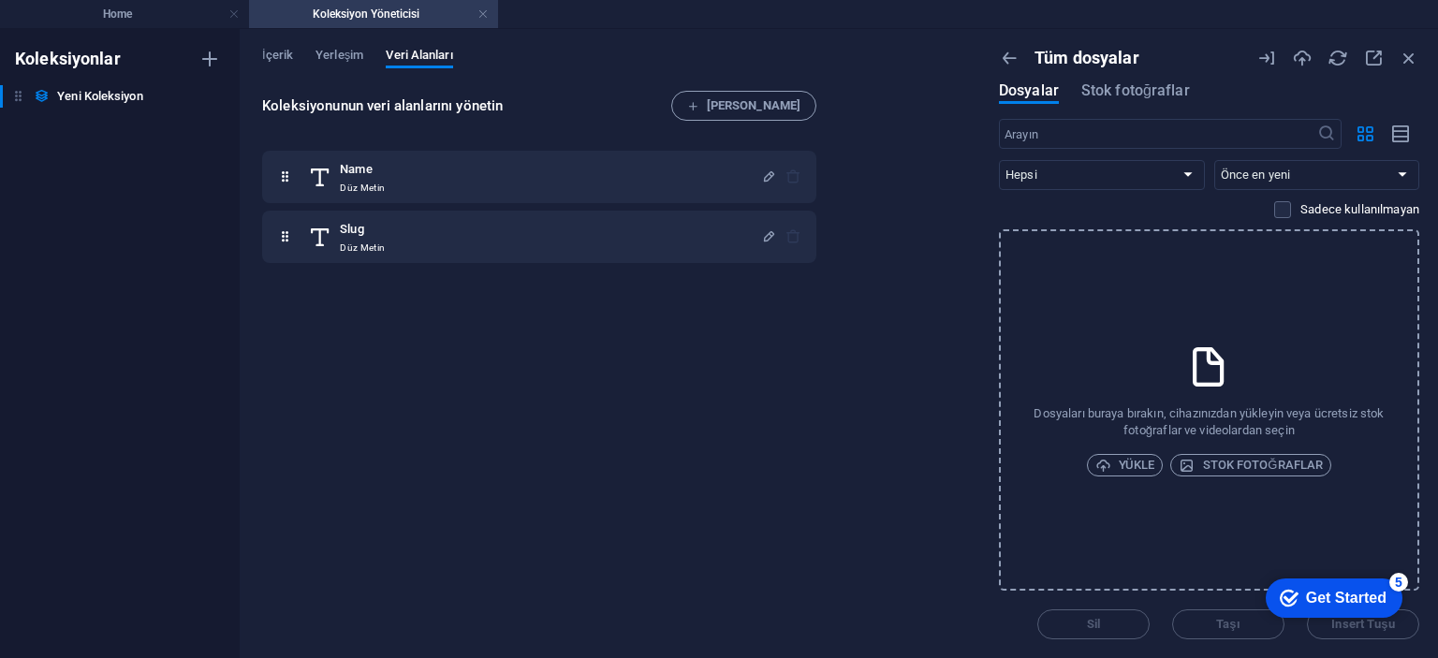
click at [873, 362] on div "Koleksiyonunun veri alanlarını yönetin [PERSON_NAME] Name Düz [PERSON_NAME]" at bounding box center [609, 365] width 695 height 548
click at [93, 19] on h4 "Home" at bounding box center [124, 14] width 249 height 21
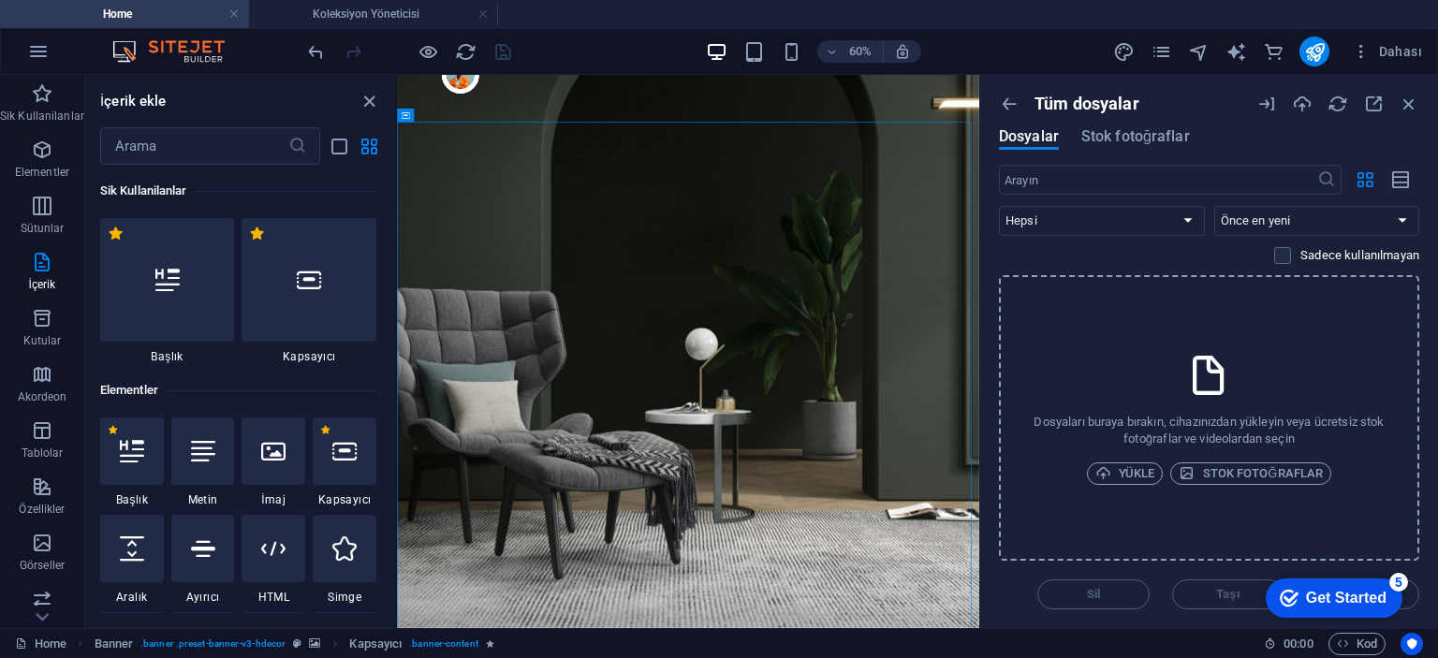
click at [168, 46] on img at bounding box center [178, 51] width 140 height 22
click at [198, 65] on div "60% Dahası" at bounding box center [719, 51] width 1436 height 45
click at [202, 51] on img at bounding box center [178, 51] width 140 height 22
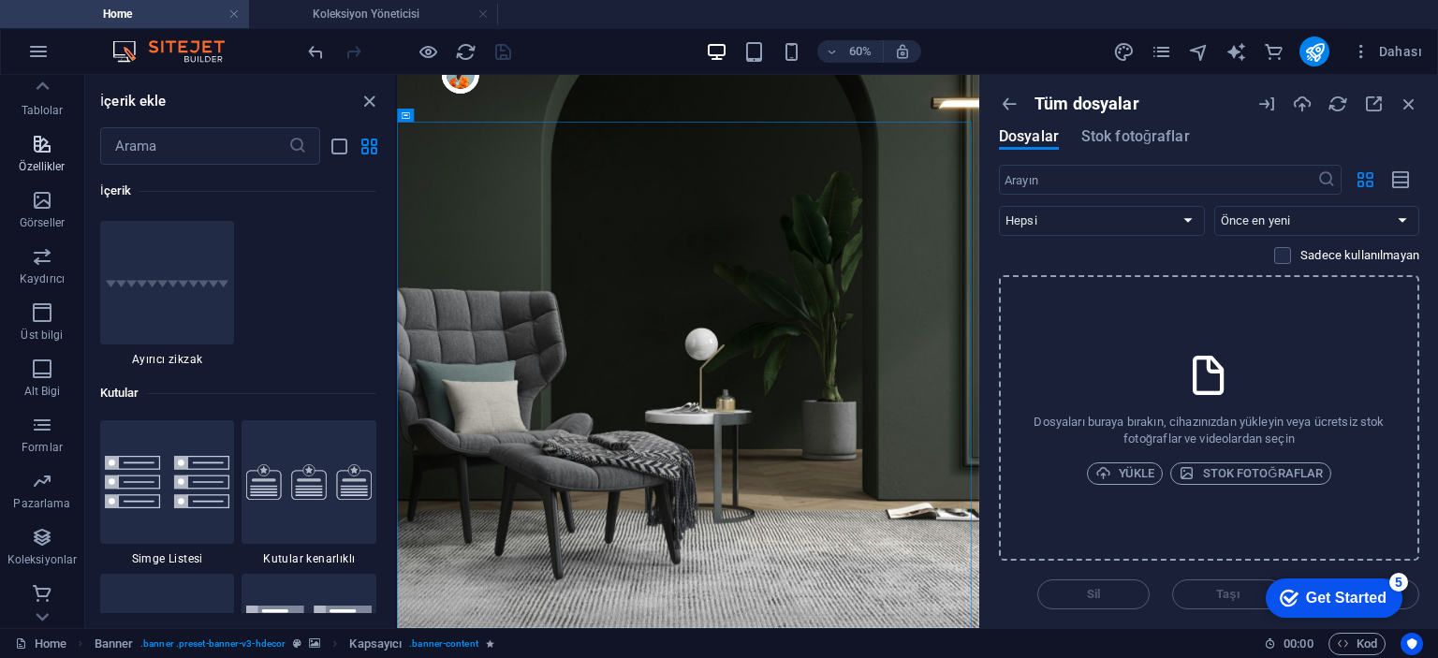
scroll to position [344, 0]
click at [49, 651] on link "Home" at bounding box center [40, 644] width 51 height 22
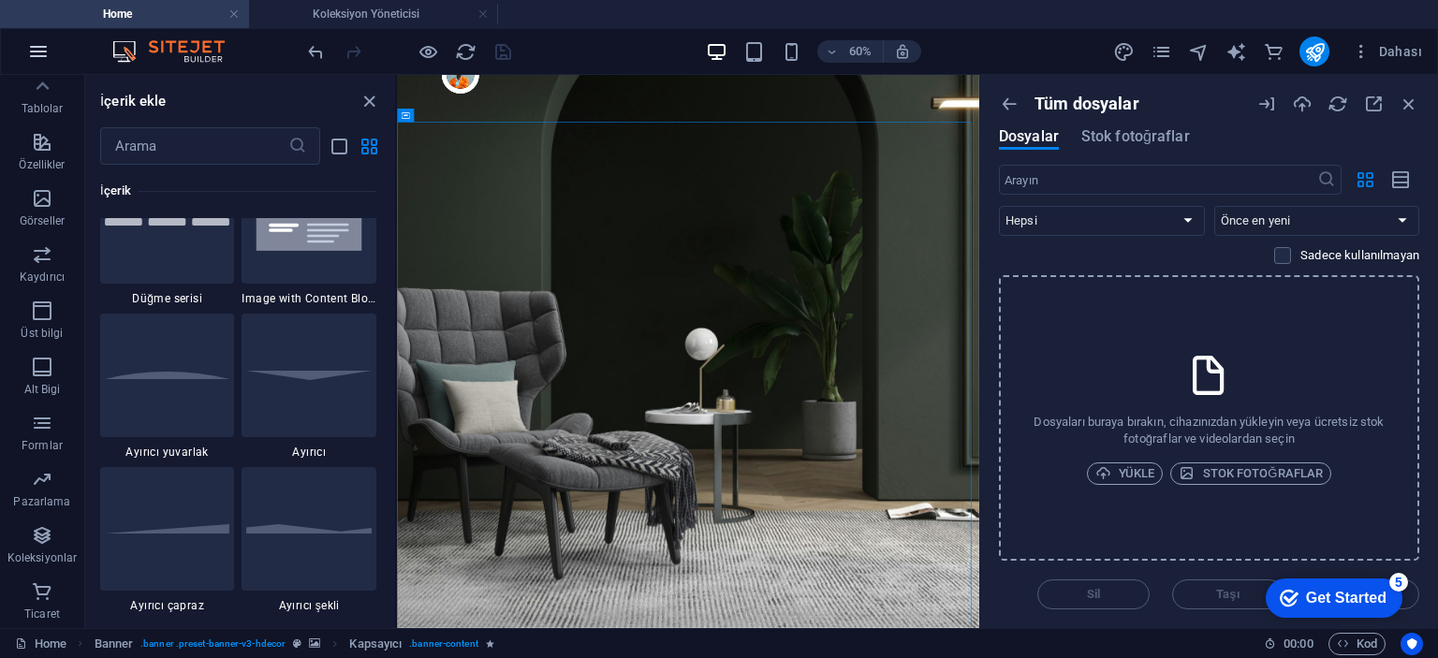
scroll to position [4399, 0]
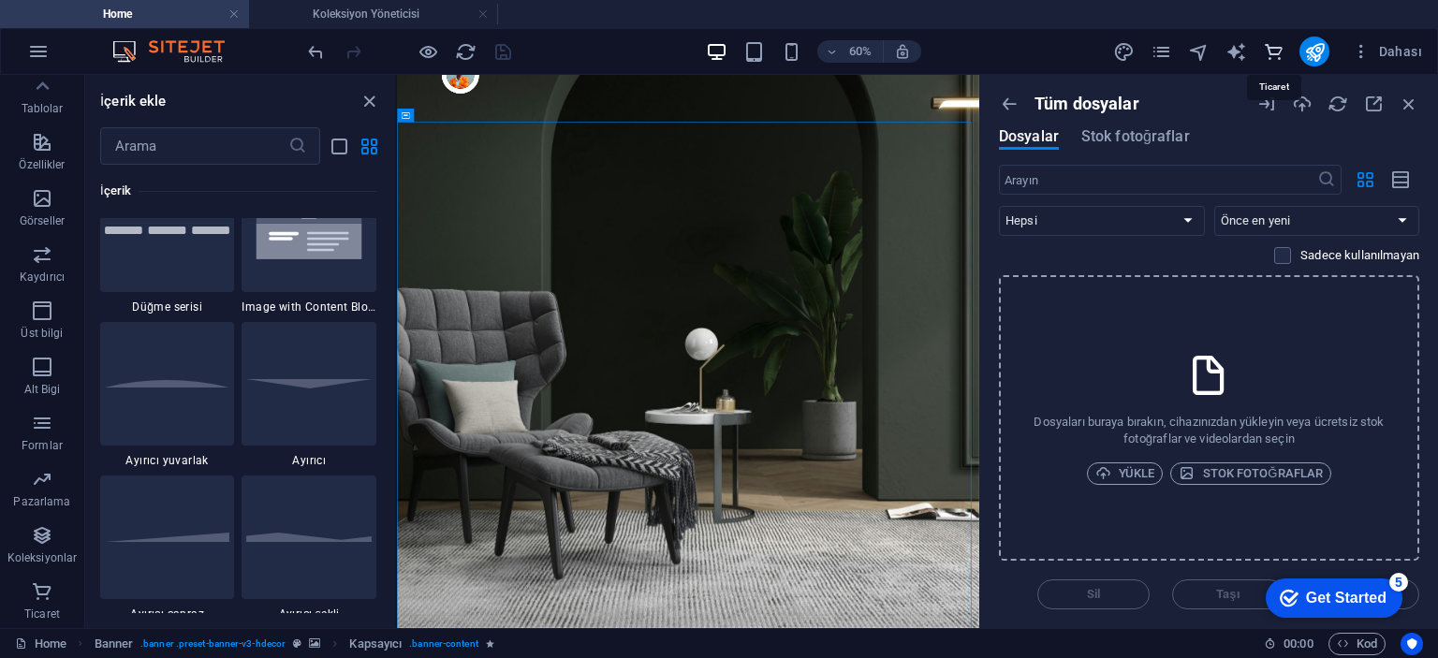
click at [1273, 47] on icon "commerce" at bounding box center [1274, 52] width 22 height 22
click at [1319, 51] on icon "publish" at bounding box center [1315, 52] width 22 height 22
click at [1364, 49] on icon "button" at bounding box center [1361, 51] width 19 height 19
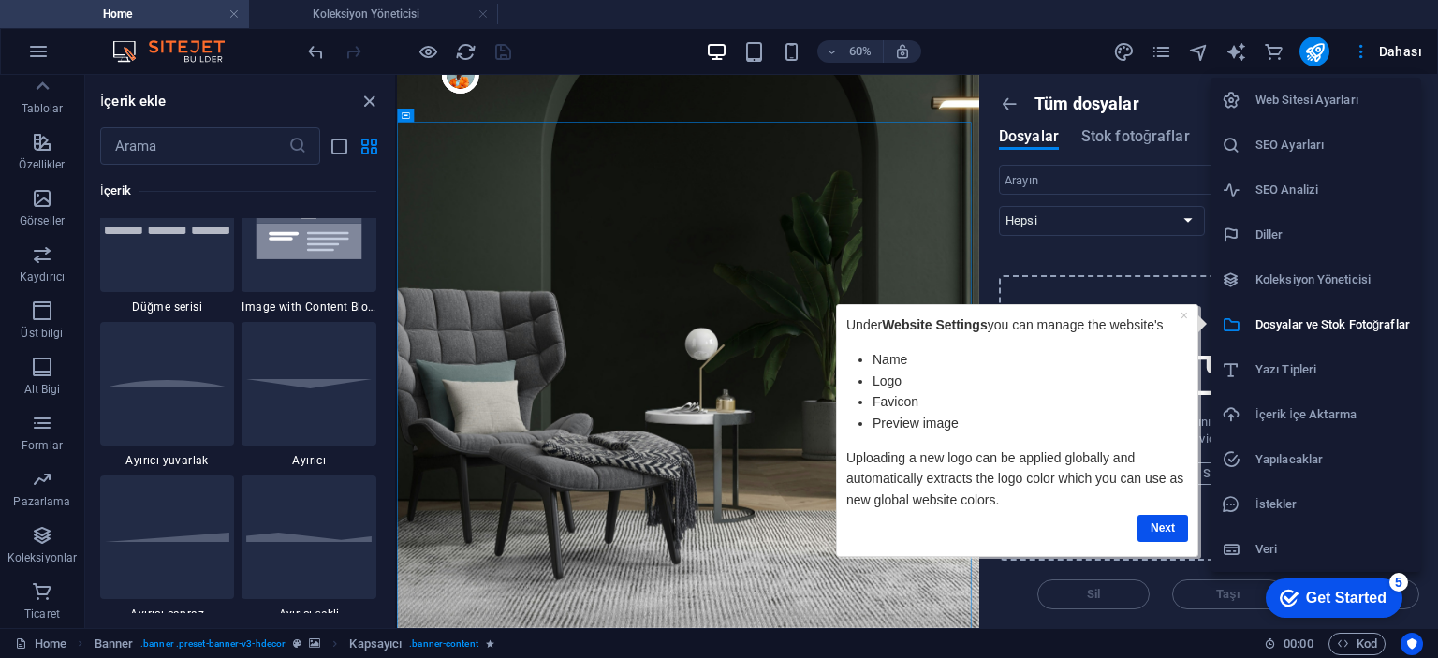
scroll to position [0, 0]
click at [30, 65] on div at bounding box center [719, 329] width 1438 height 658
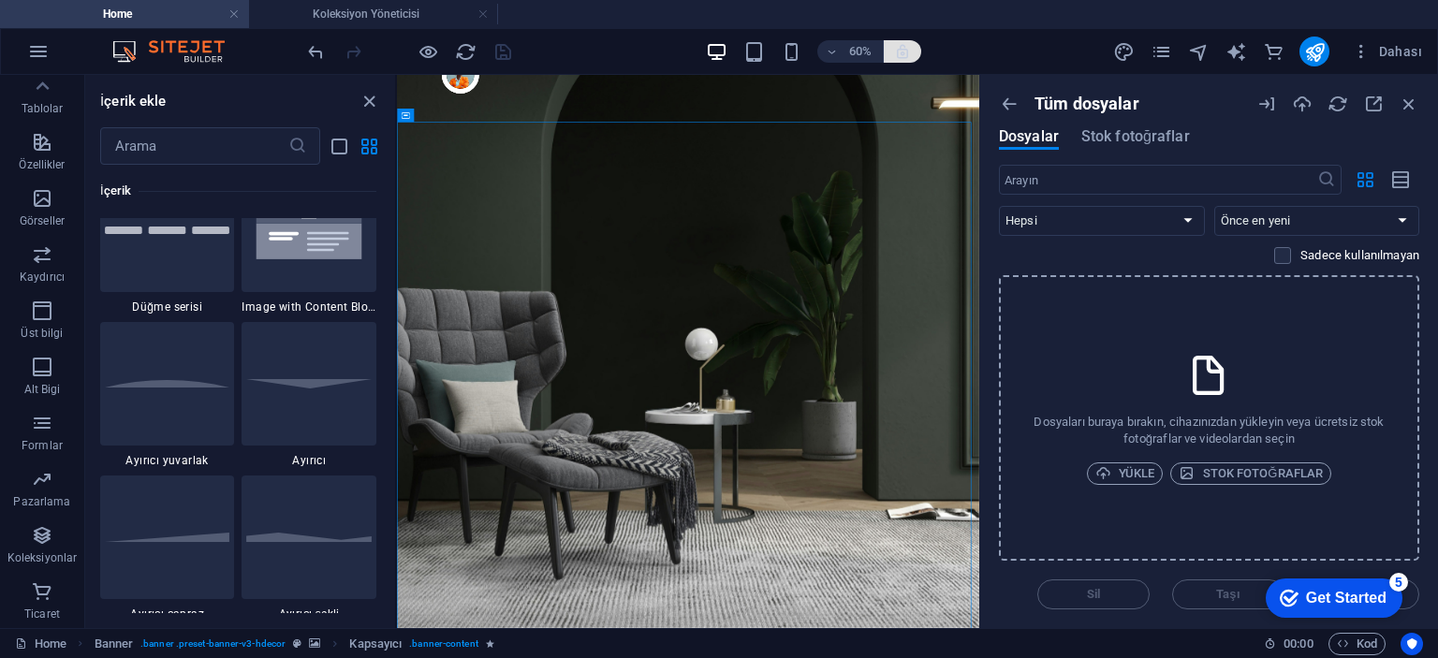
click at [885, 50] on button "button" at bounding box center [902, 51] width 37 height 22
click at [993, 42] on div "60% Dahası" at bounding box center [866, 52] width 1125 height 30
click at [21, 49] on button "button" at bounding box center [38, 51] width 45 height 45
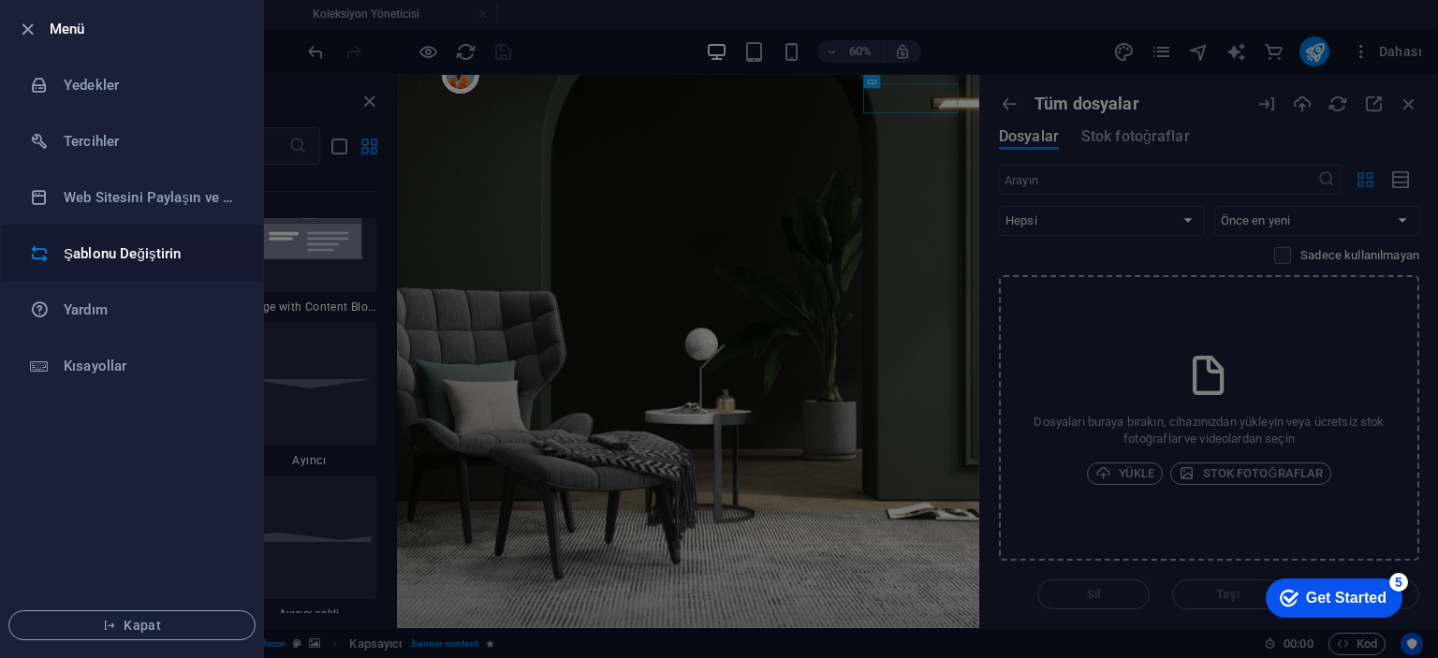
click at [159, 257] on h6 "Şablonu Değiştirin" at bounding box center [150, 253] width 173 height 22
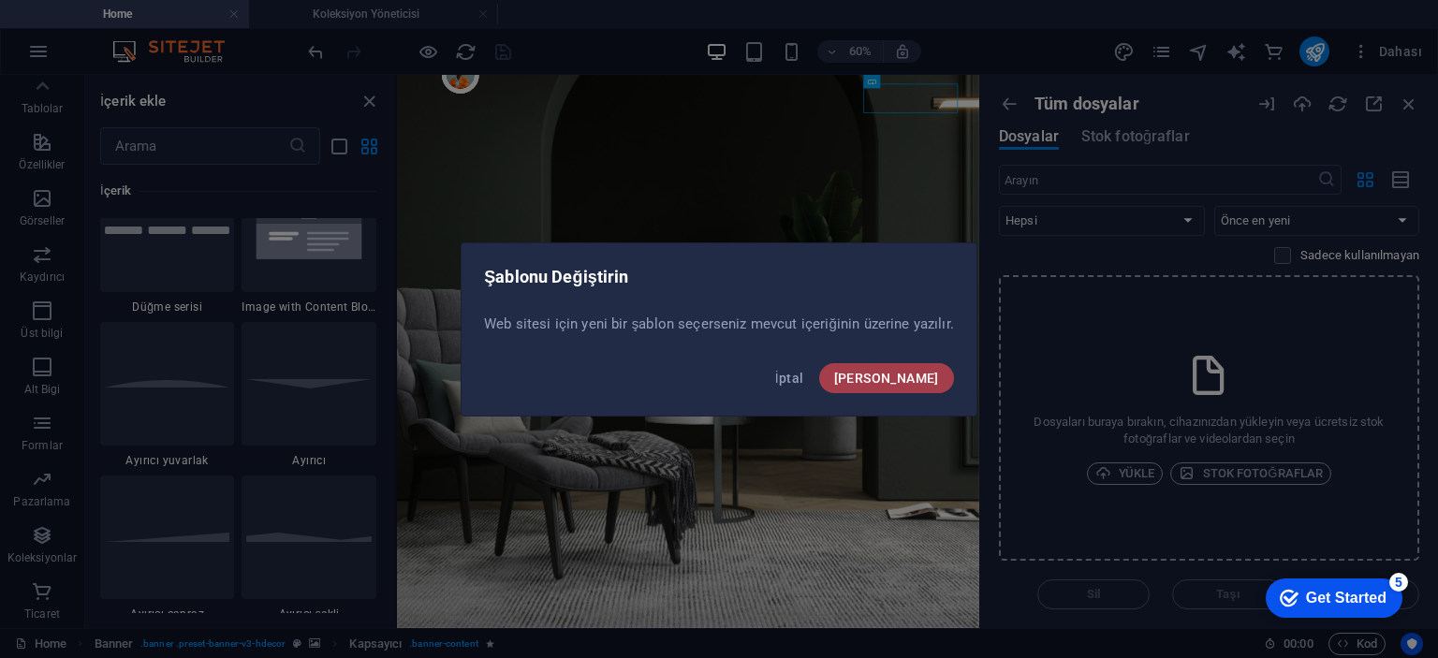
click at [899, 383] on span "[PERSON_NAME]" at bounding box center [886, 378] width 105 height 15
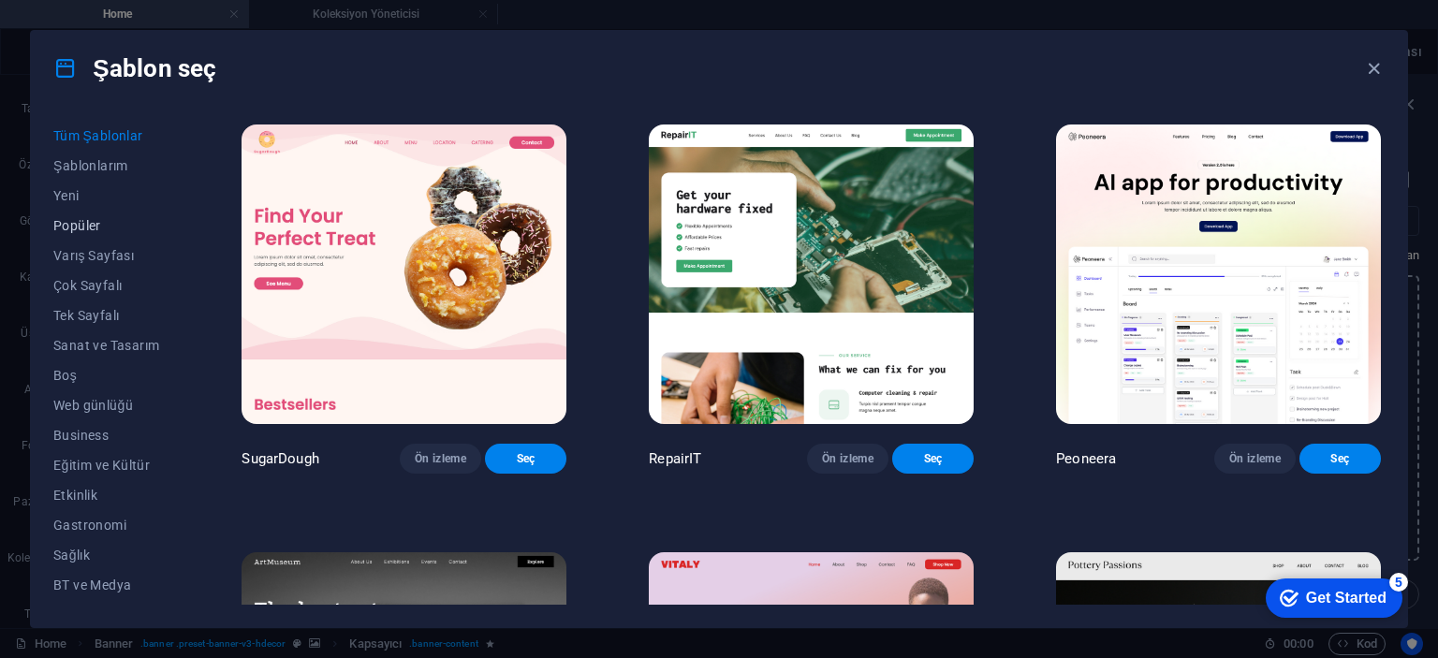
click at [80, 218] on span "Popüler" at bounding box center [106, 225] width 106 height 15
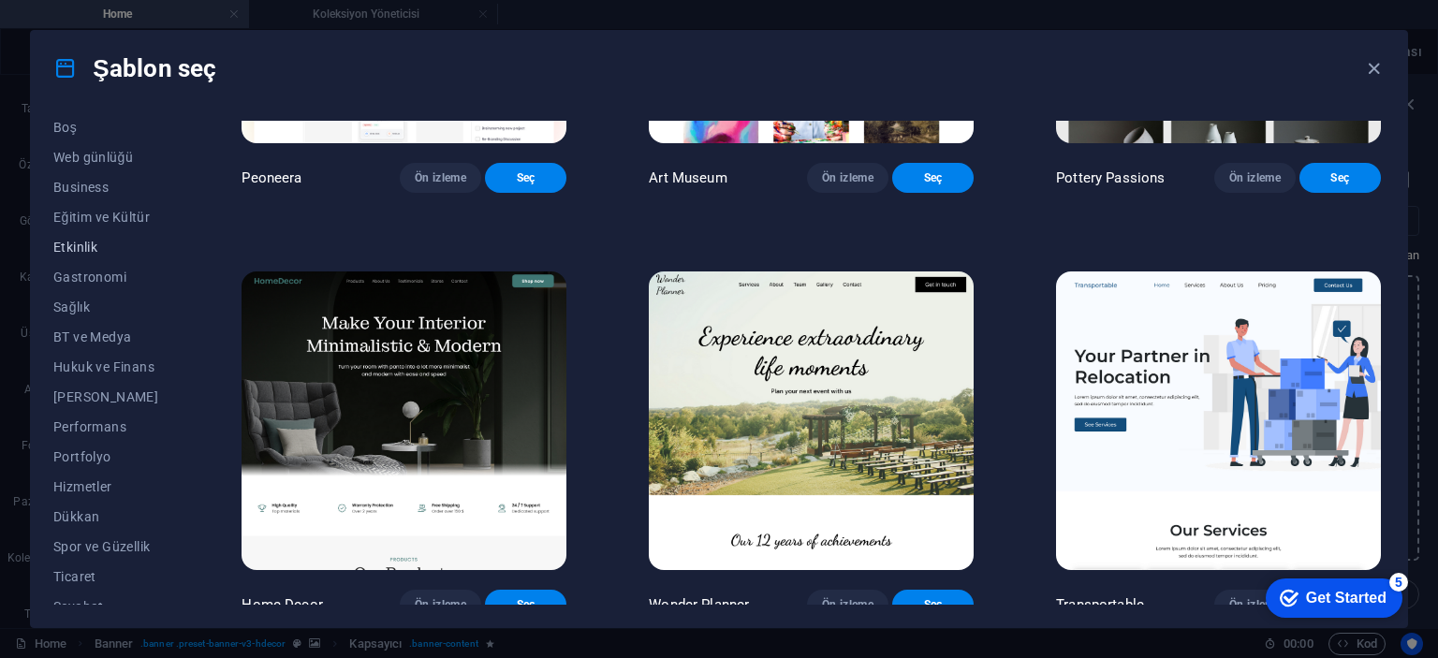
scroll to position [294, 0]
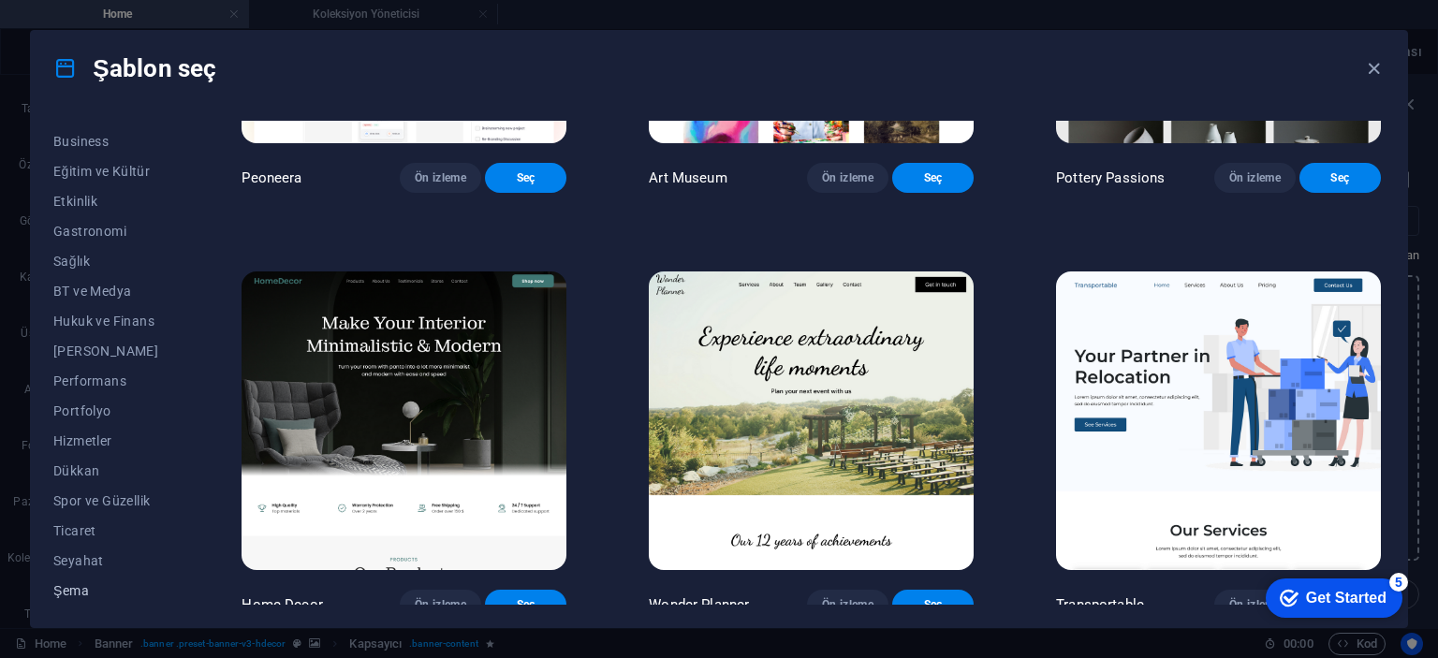
click at [73, 598] on button "Şema" at bounding box center [106, 591] width 106 height 30
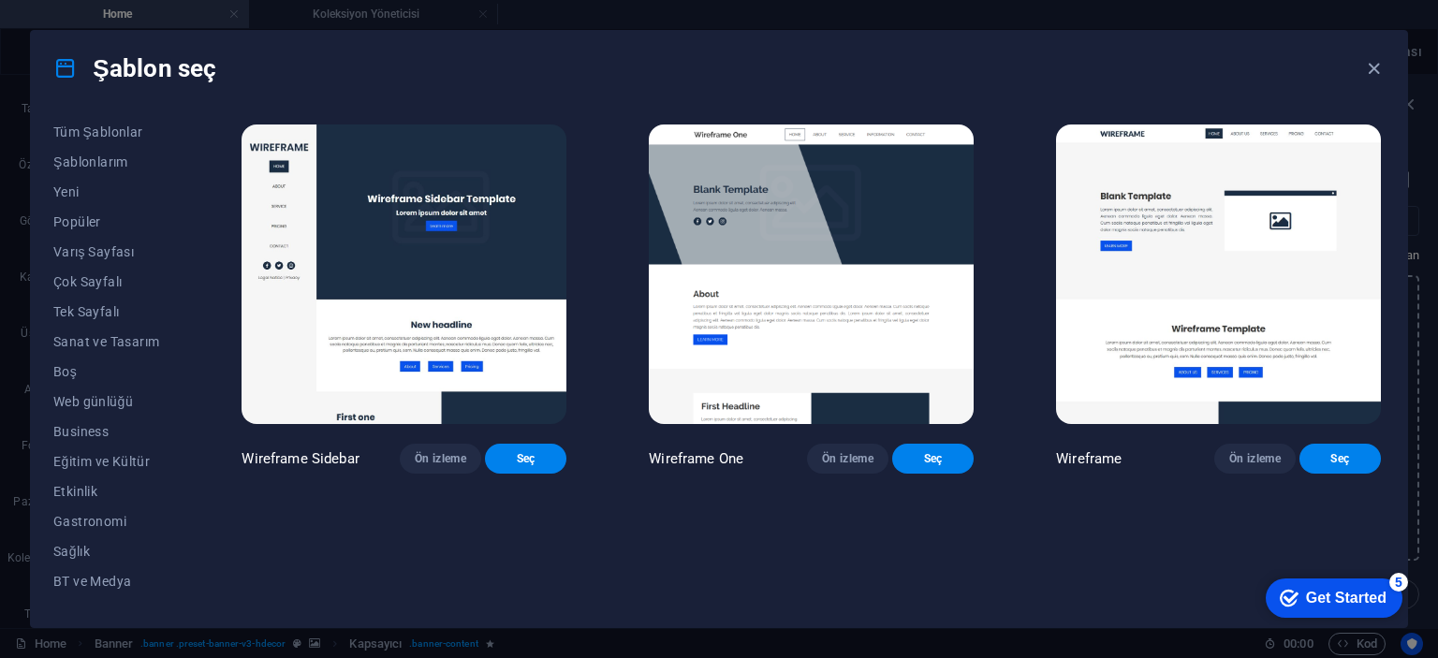
scroll to position [0, 0]
click at [1370, 66] on icon "button" at bounding box center [1374, 69] width 22 height 22
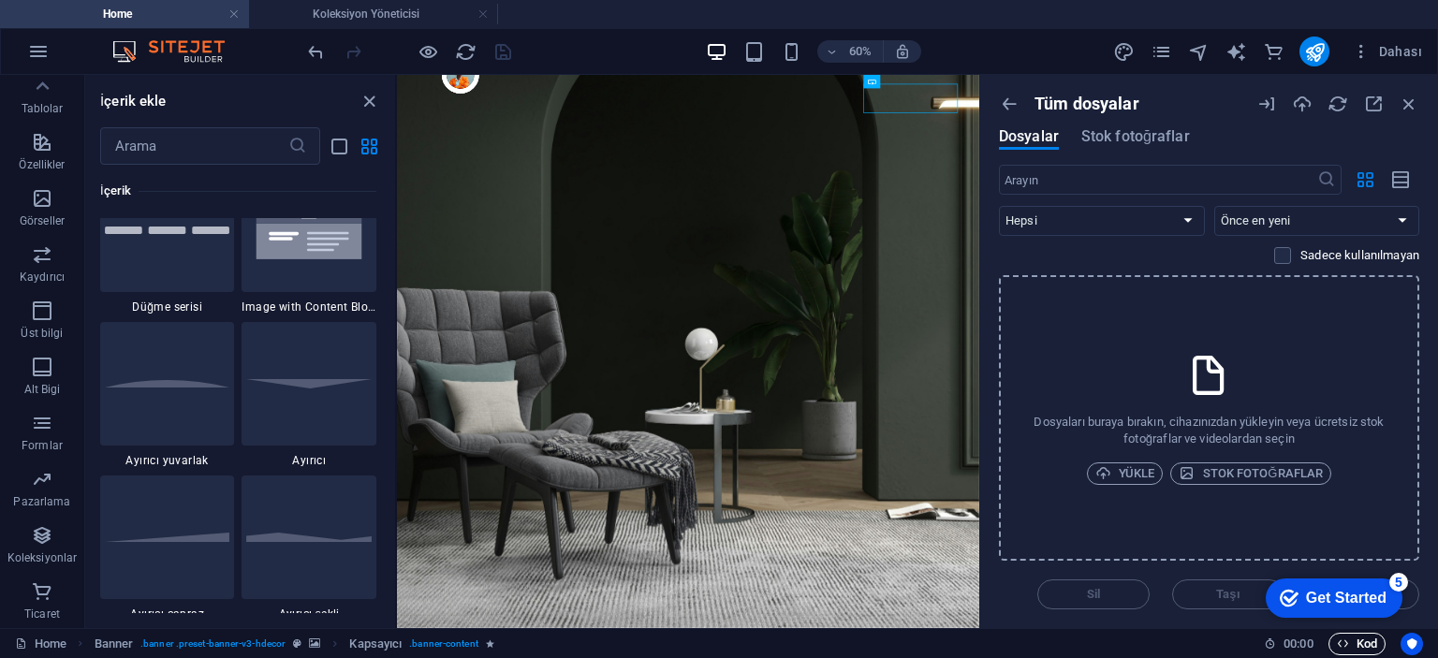
click at [1367, 636] on span "Kod" at bounding box center [1357, 644] width 40 height 22
